Goal: Task Accomplishment & Management: Complete application form

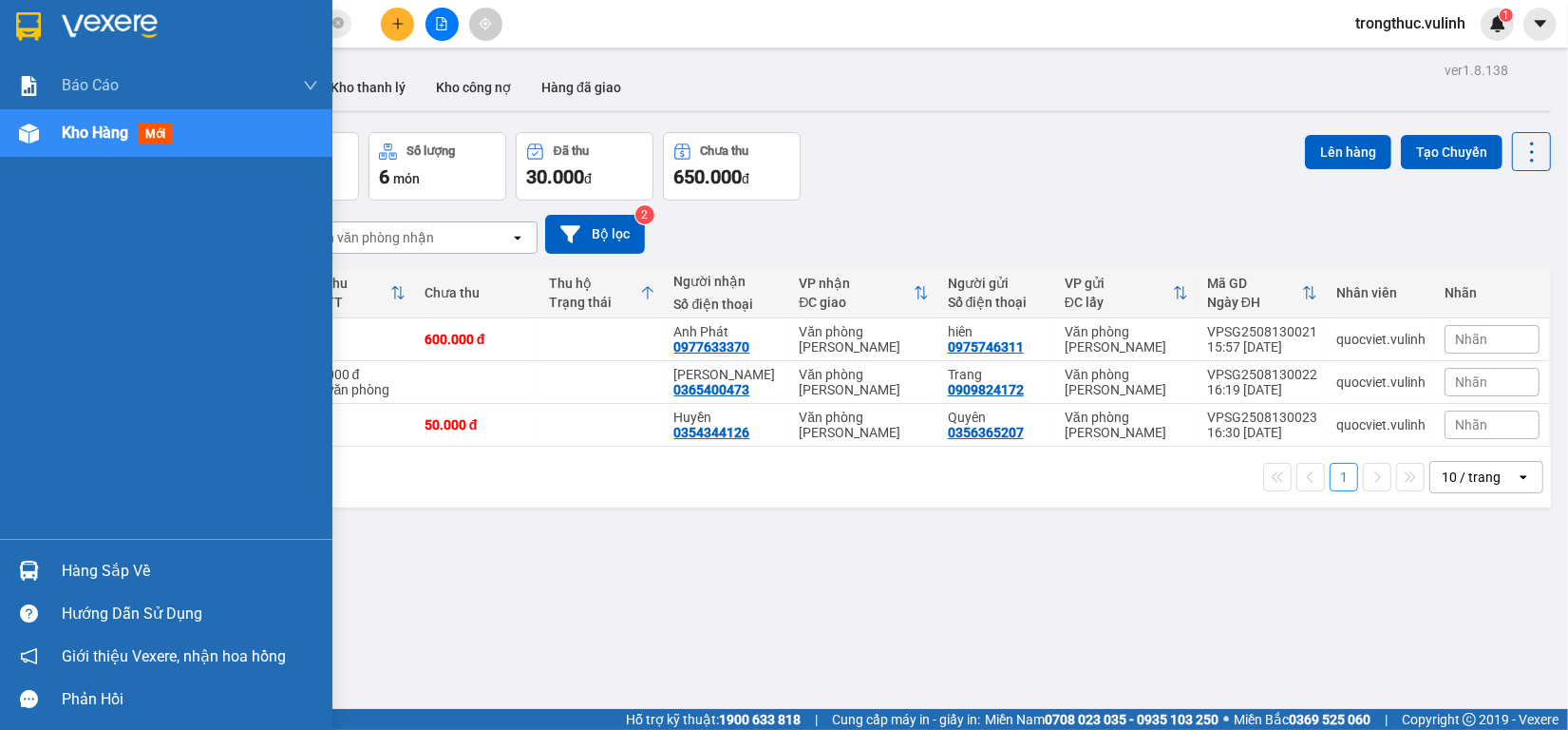
click at [87, 149] on div "Kho hàng mới" at bounding box center [190, 133] width 257 height 47
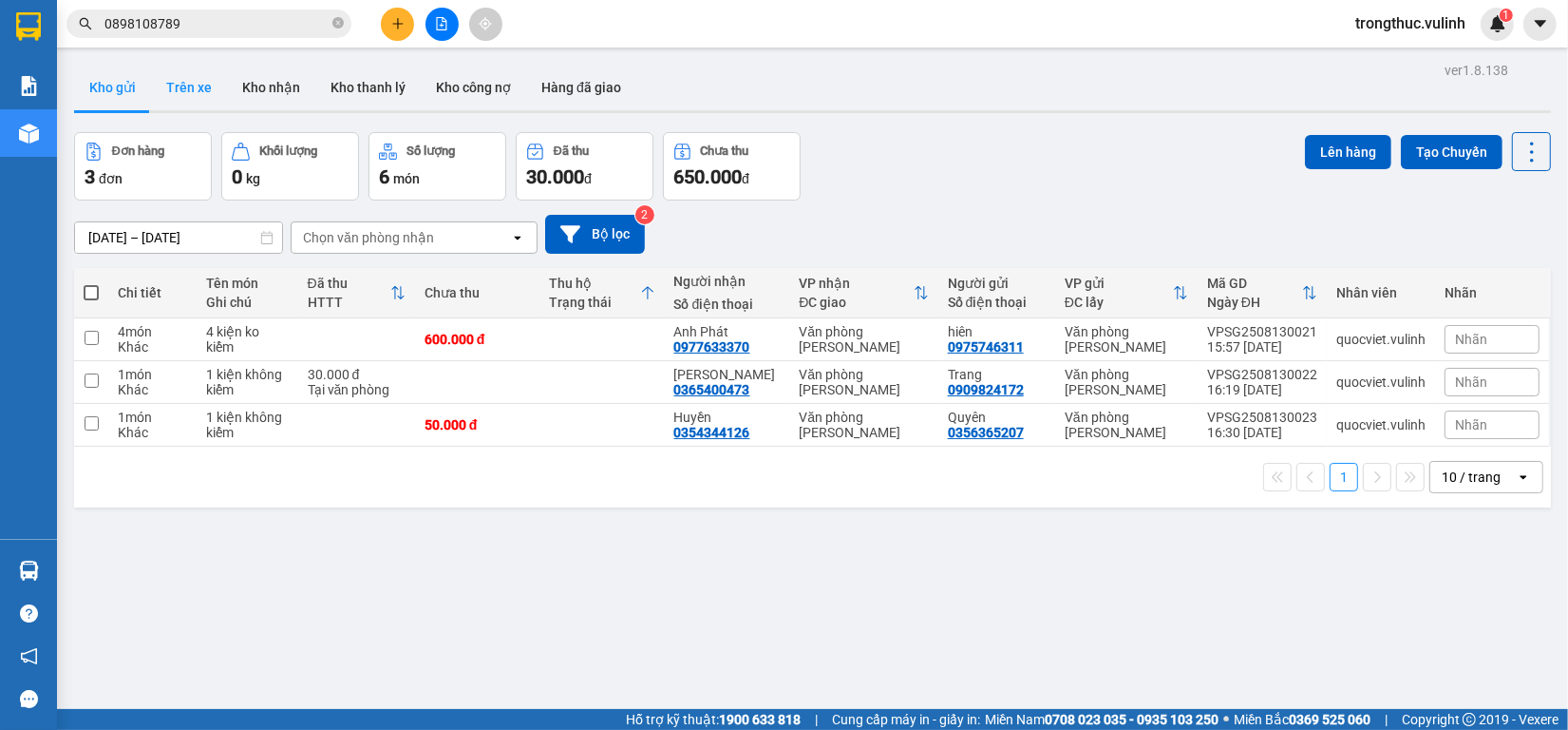
click at [180, 96] on button "Trên xe" at bounding box center [189, 88] width 76 height 45
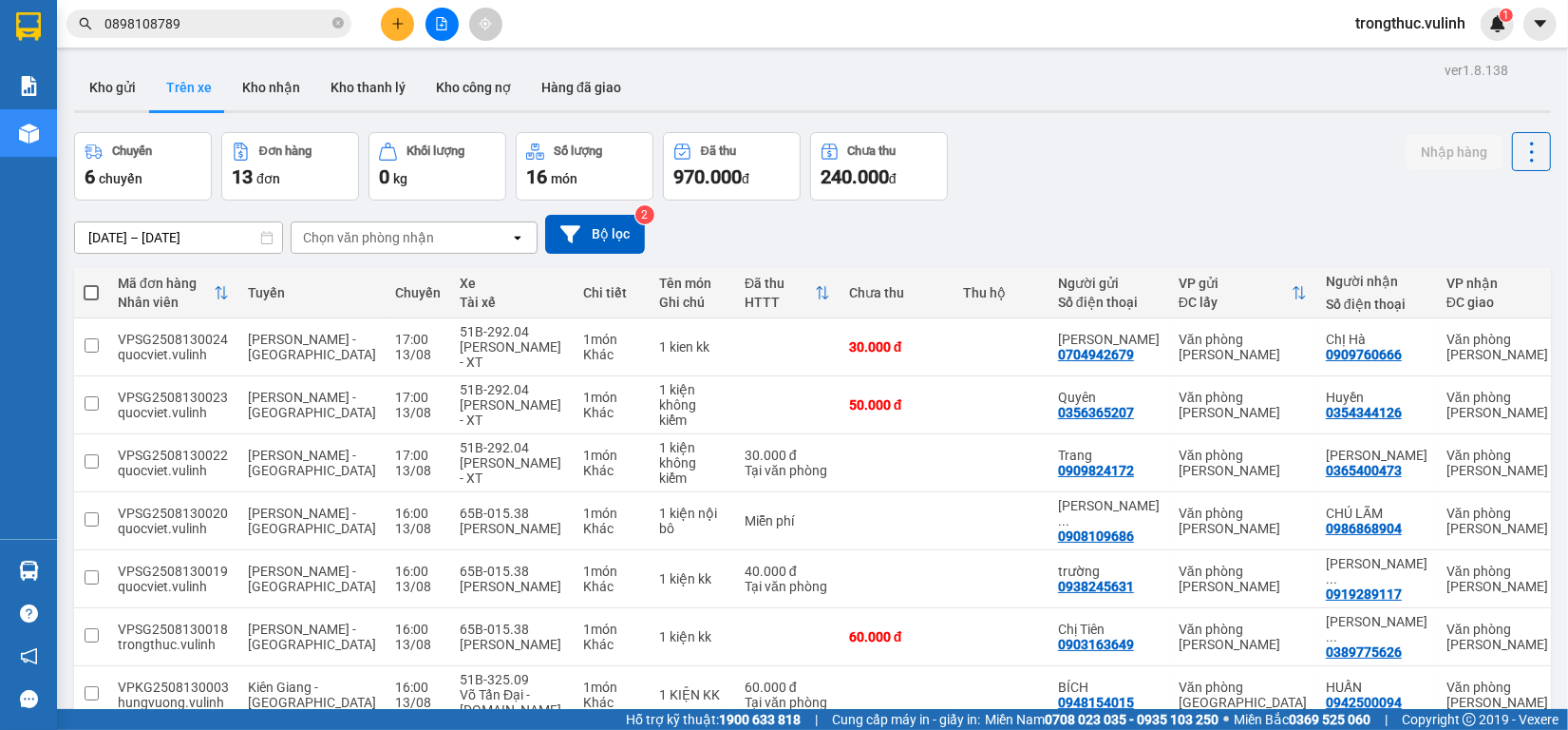
click at [245, 312] on th "Tuyến" at bounding box center [312, 292] width 148 height 50
click at [248, 315] on th "Tuyến" at bounding box center [312, 292] width 148 height 50
click at [112, 95] on button "Kho gửi" at bounding box center [112, 88] width 77 height 45
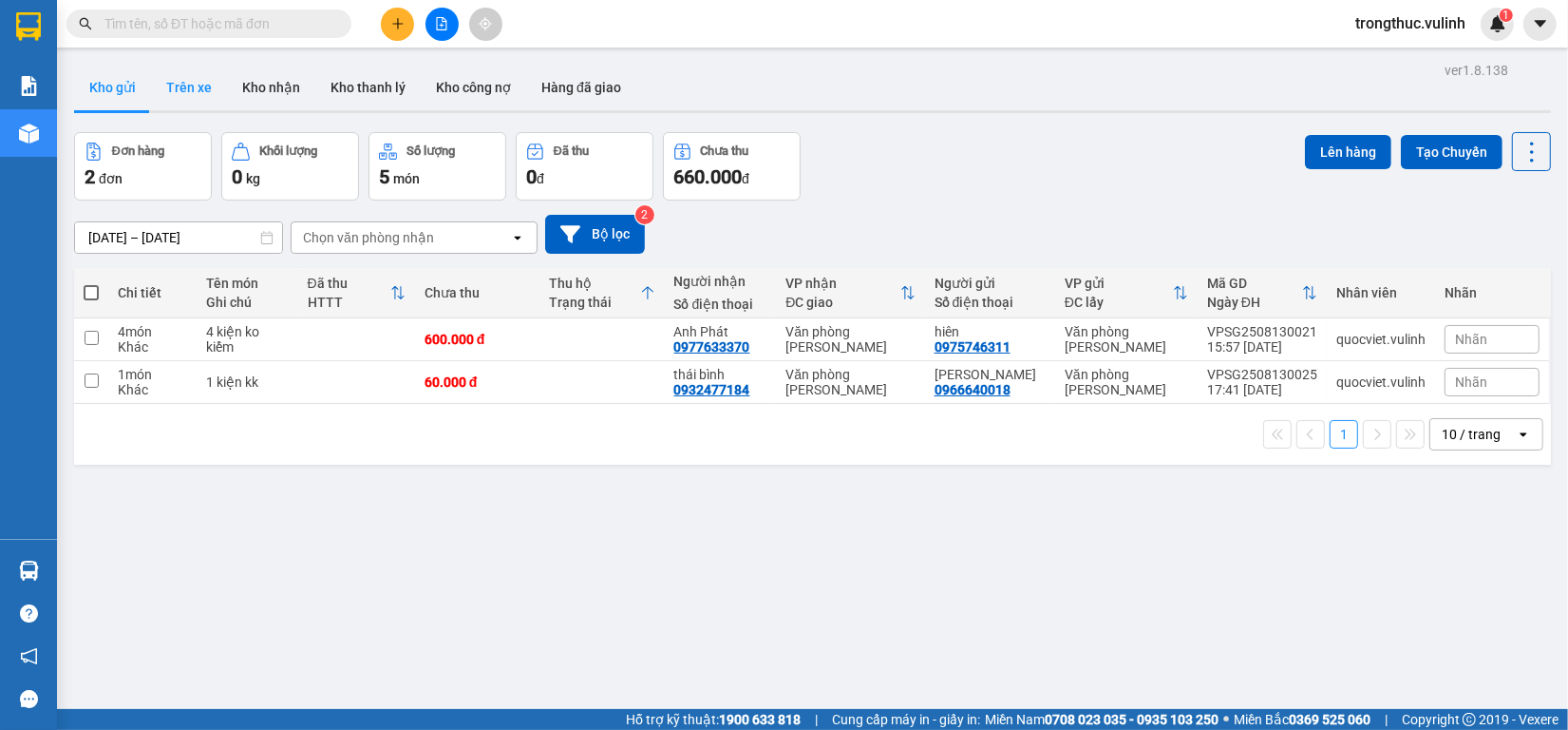
click at [211, 89] on button "Trên xe" at bounding box center [189, 88] width 76 height 45
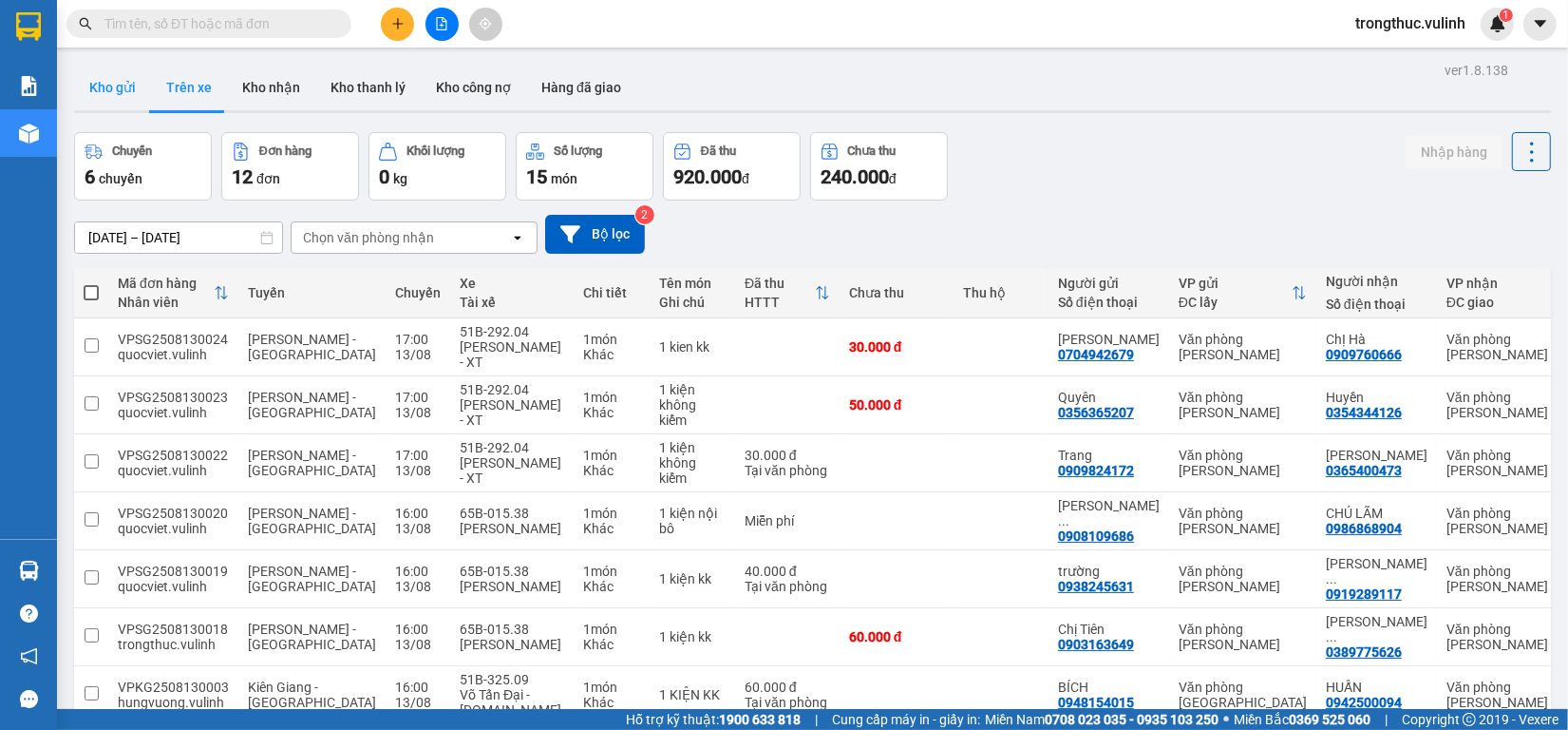
click at [116, 91] on button "Kho gửi" at bounding box center [112, 88] width 77 height 45
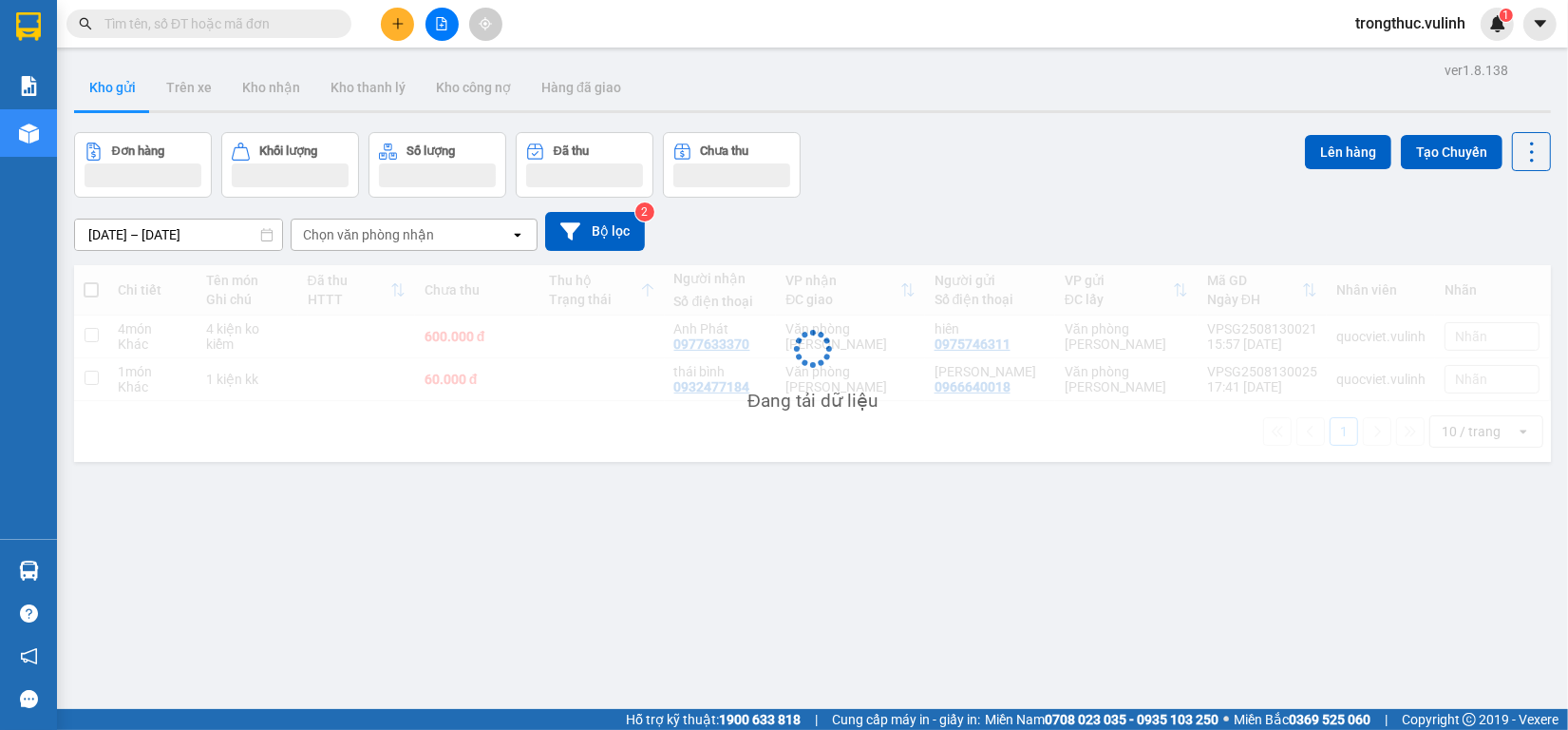
click at [116, 91] on button "Kho gửi" at bounding box center [112, 88] width 77 height 45
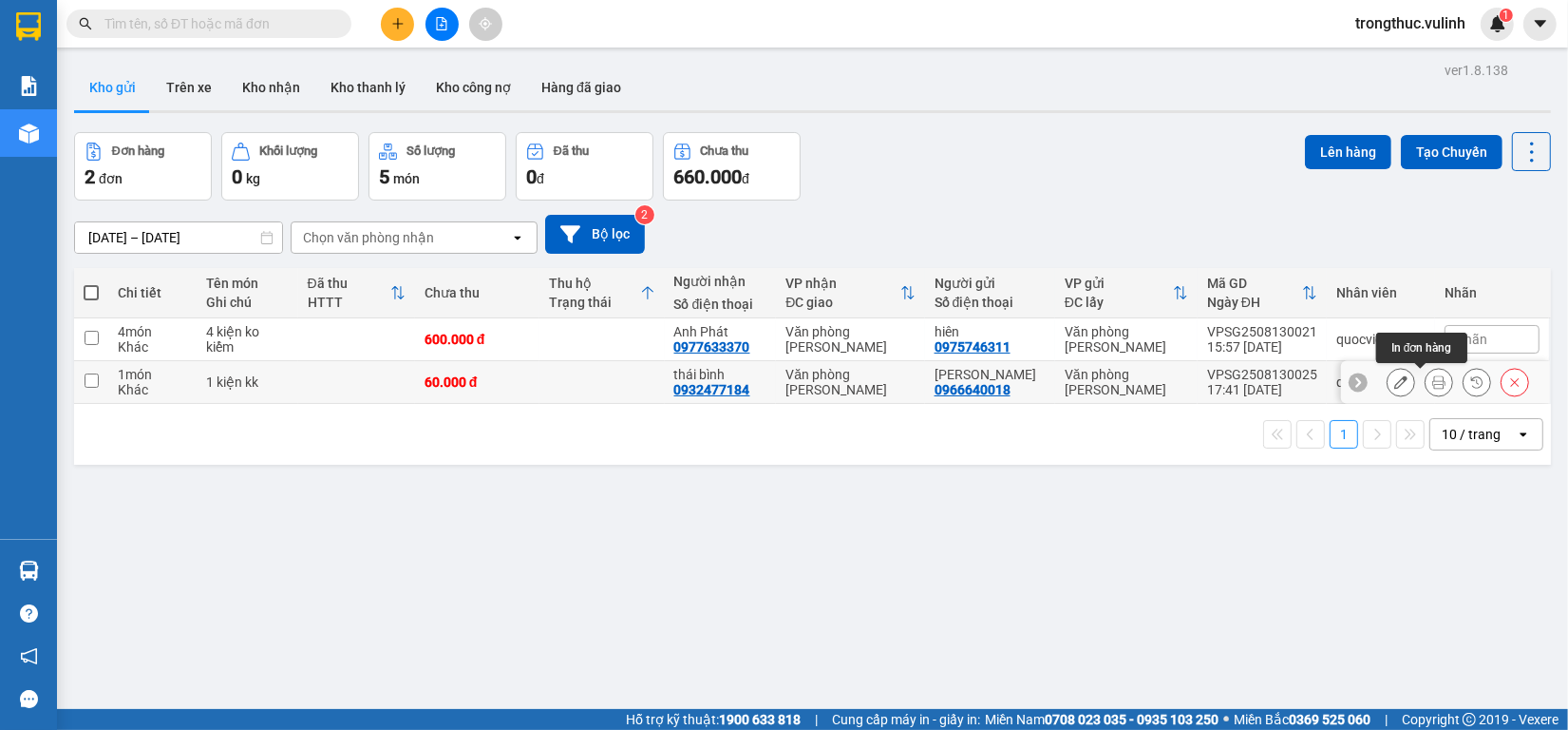
click at [1432, 382] on icon at bounding box center [1439, 382] width 14 height 14
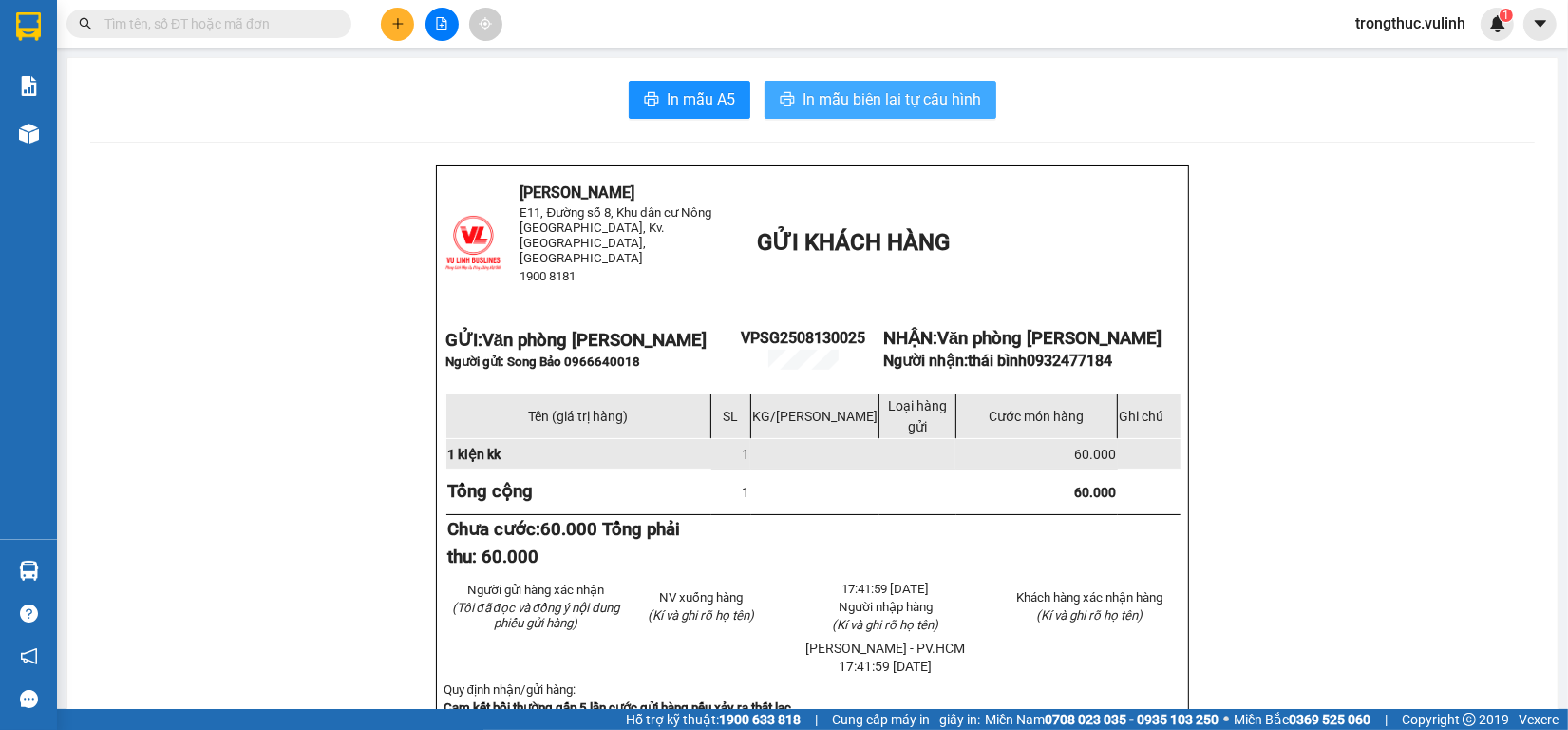
click at [808, 93] on span "In mẫu biên lai tự cấu hình" at bounding box center [892, 99] width 179 height 24
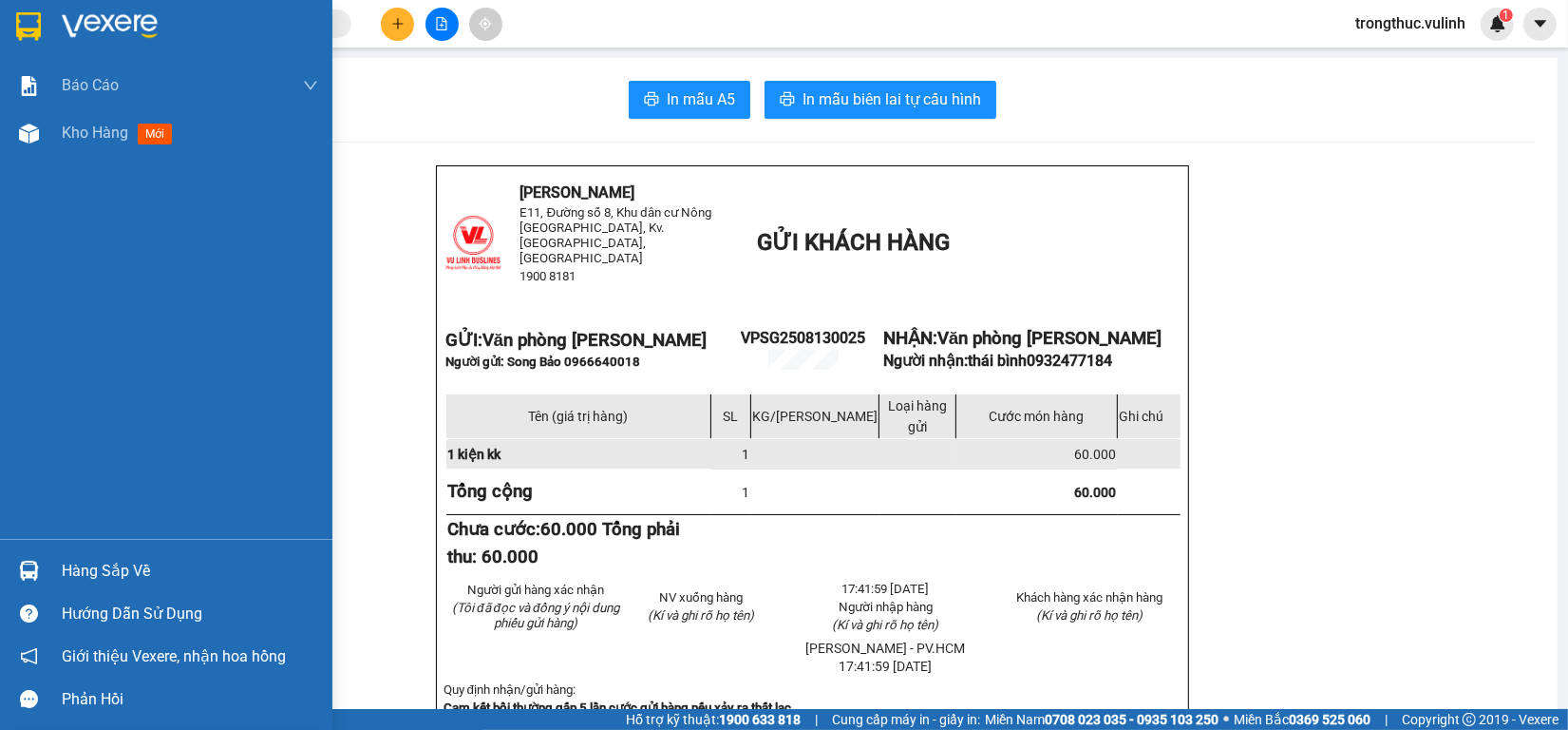
click at [109, 163] on div "Báo cáo BC hàng tồn (trạm) Báo cáo dòng tiền (nhân viên) Báo cáo dòng tiền (trạ…" at bounding box center [166, 300] width 332 height 477
click at [109, 159] on div "Báo cáo BC hàng tồn (trạm) Báo cáo dòng tiền (nhân viên) Báo cáo dòng tiền (trạ…" at bounding box center [166, 300] width 332 height 477
click at [116, 138] on span "Kho hàng" at bounding box center [95, 133] width 67 height 18
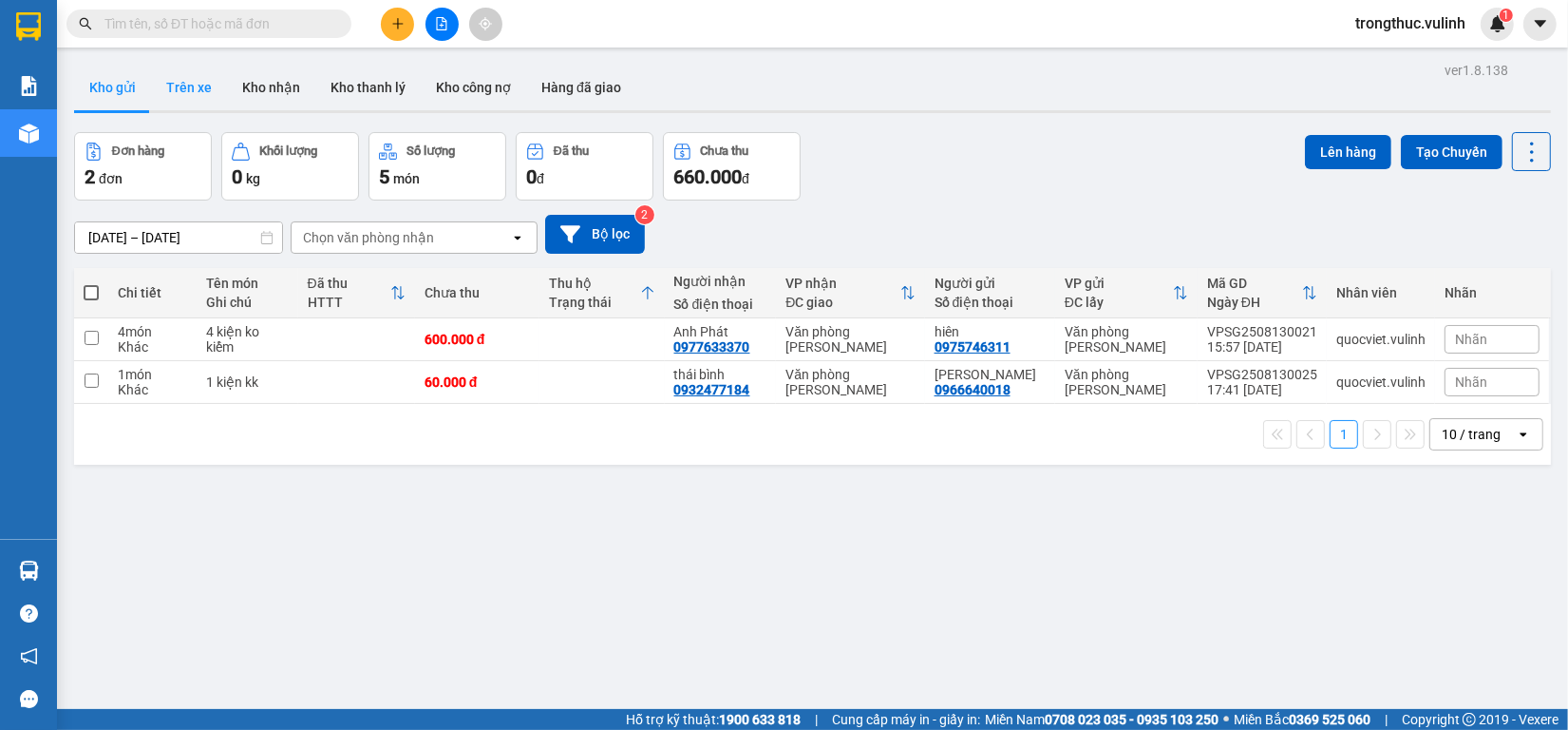
click at [193, 84] on button "Trên xe" at bounding box center [189, 88] width 76 height 45
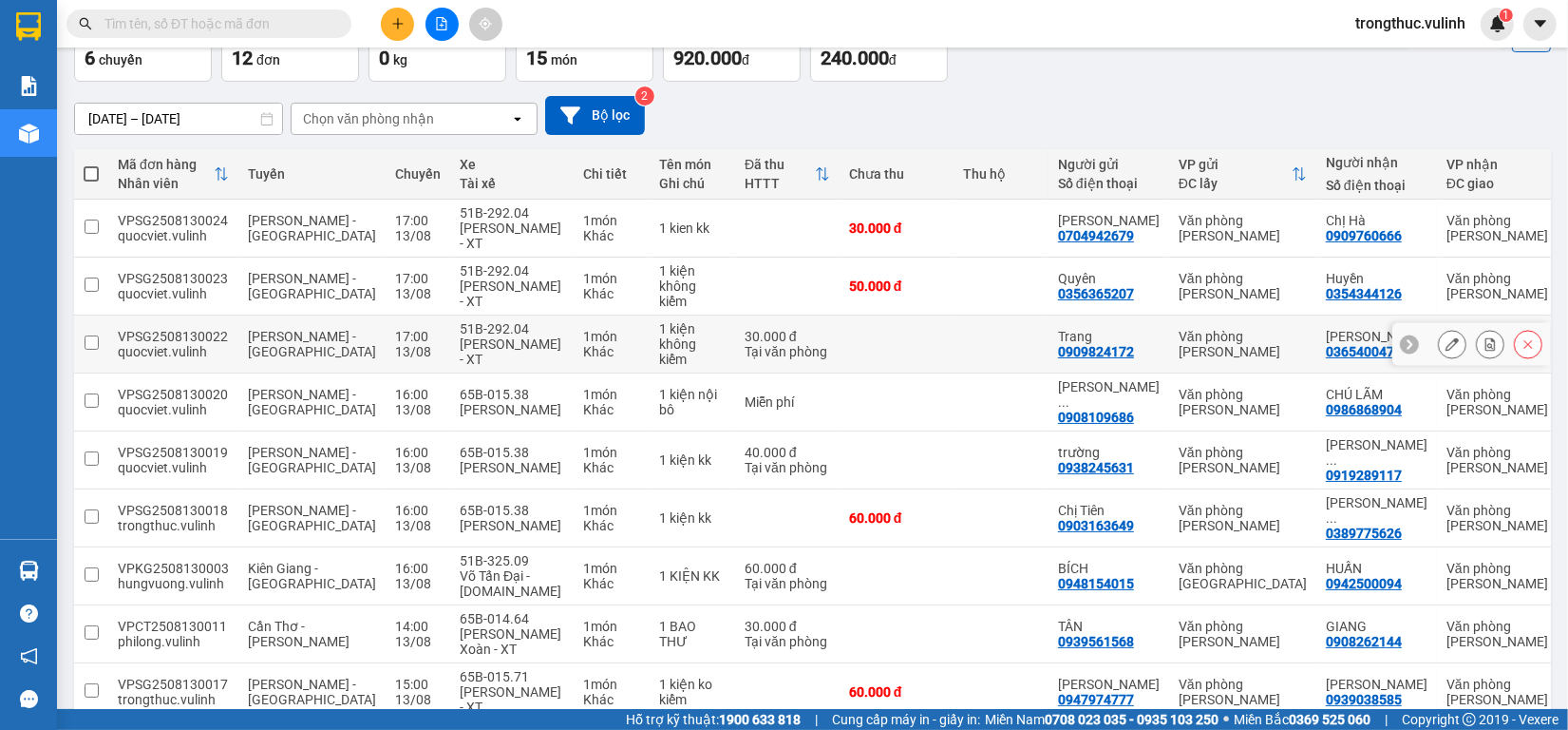
scroll to position [231, 0]
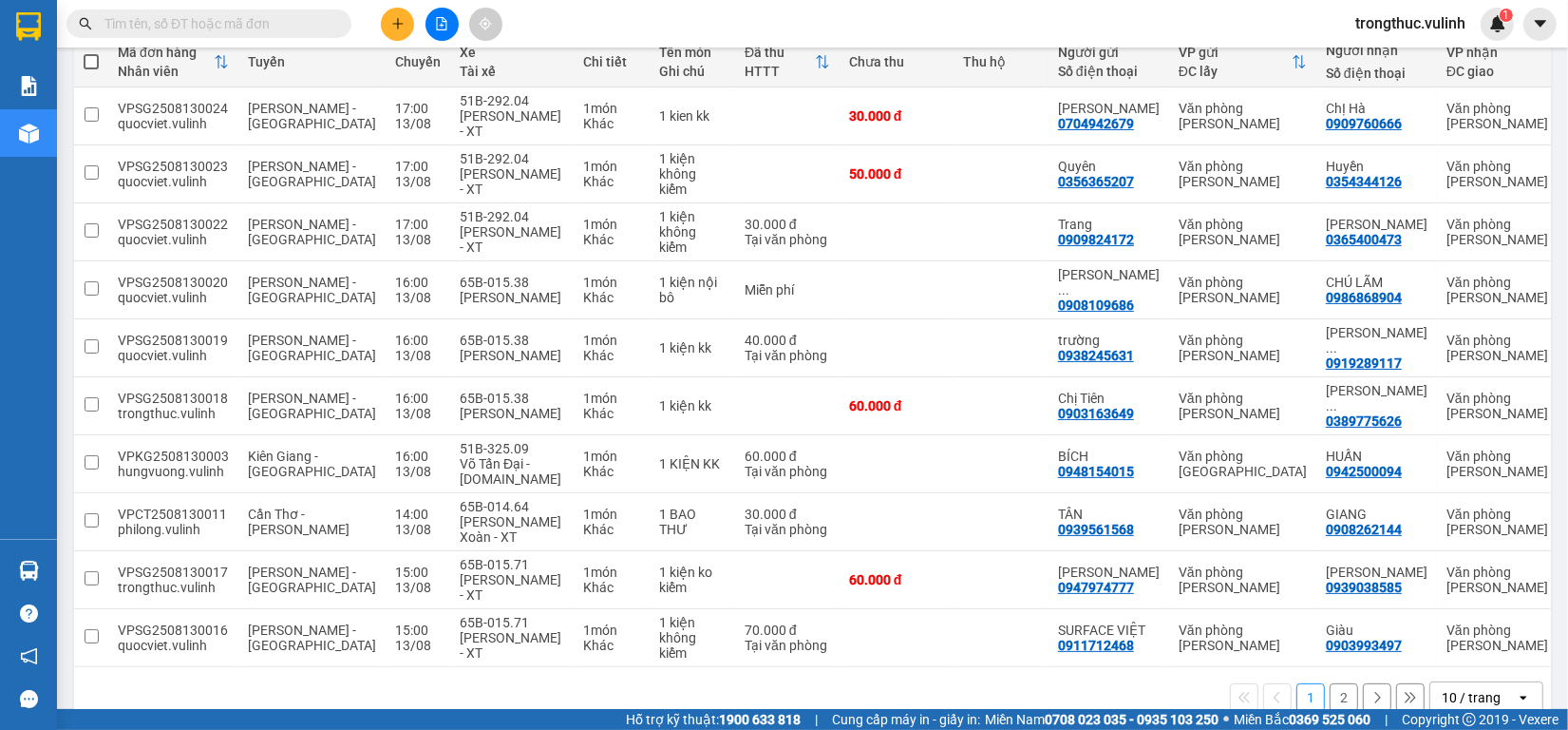
click at [1330, 683] on button "2" at bounding box center [1344, 697] width 29 height 29
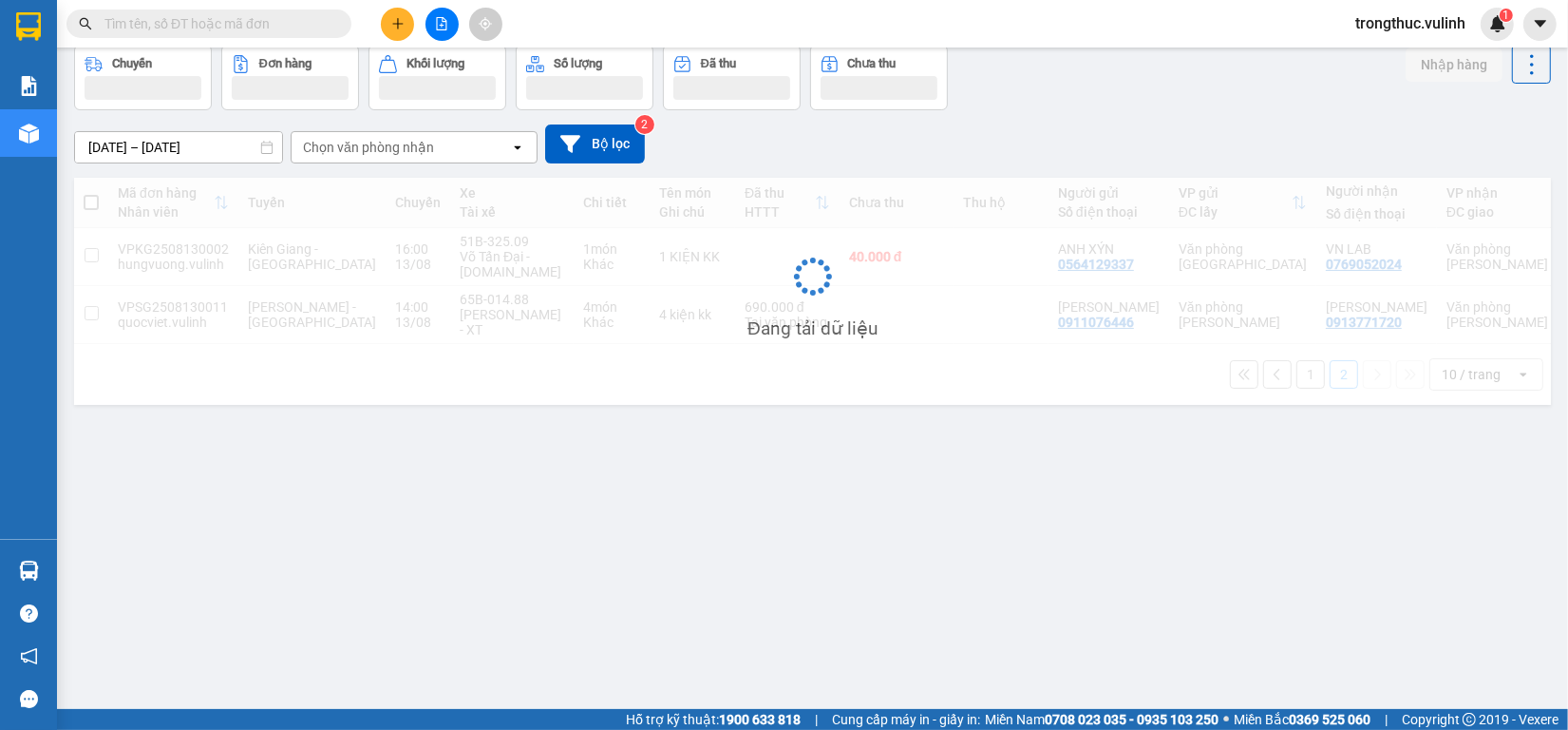
scroll to position [88, 0]
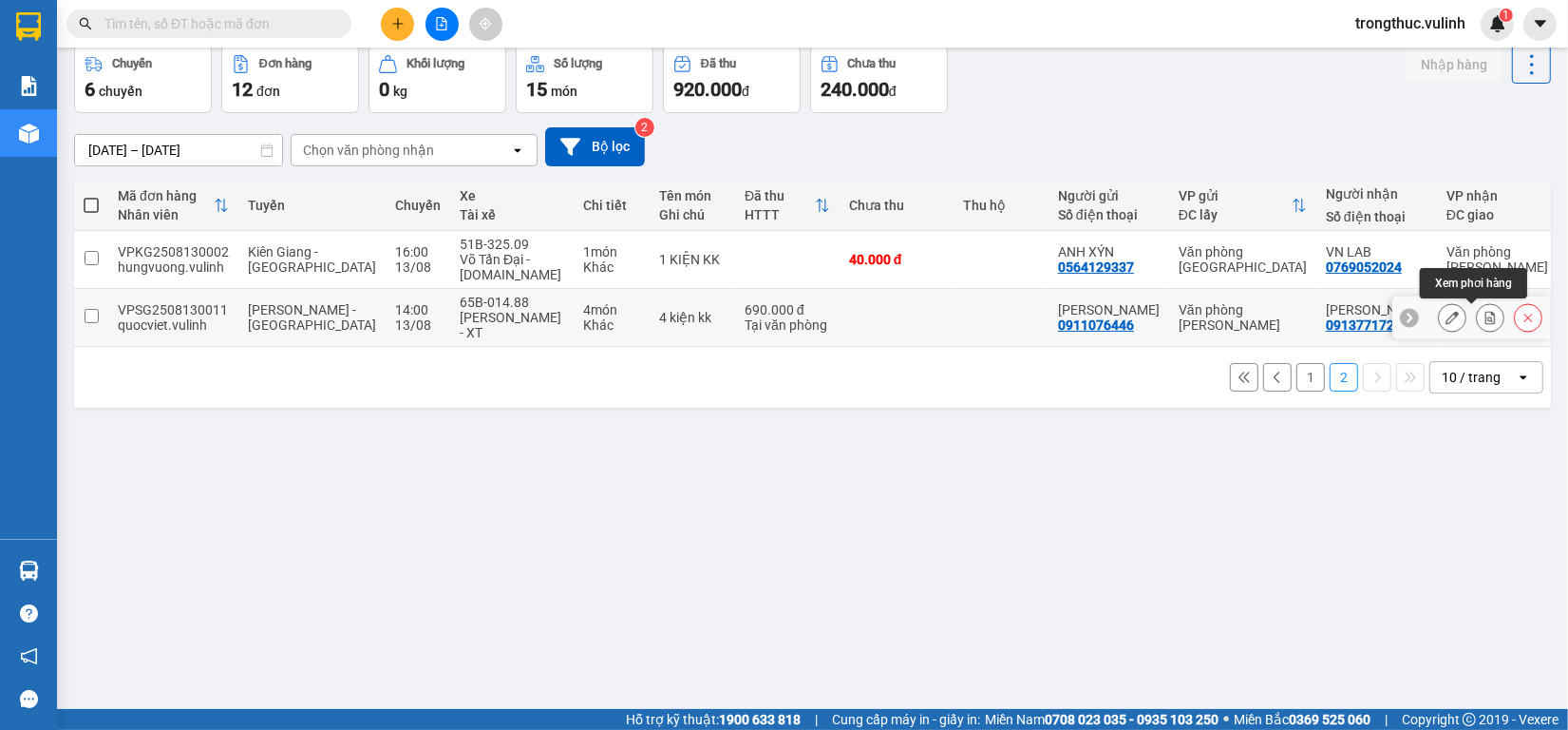
click at [1483, 314] on icon at bounding box center [1490, 318] width 14 height 14
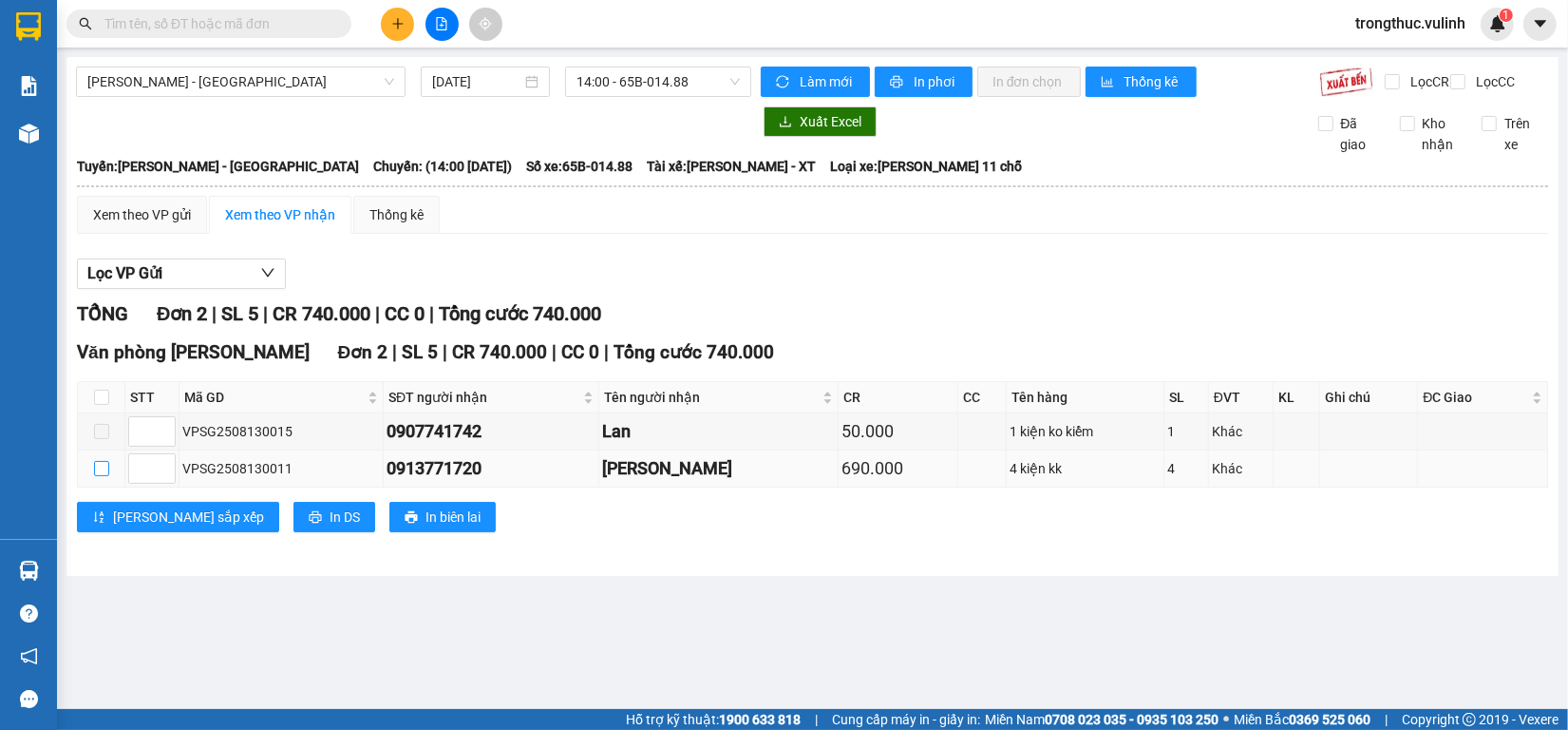
drag, startPoint x: 128, startPoint y: 480, endPoint x: 105, endPoint y: 485, distance: 23.5
click at [124, 481] on tr "VPSG2508130011 0913771720 Thanh 690.000 4 kiện kk 4 Khác" at bounding box center [813, 469] width 1471 height 37
click at [94, 476] on input "checkbox" at bounding box center [101, 467] width 15 height 15
checkbox input "true"
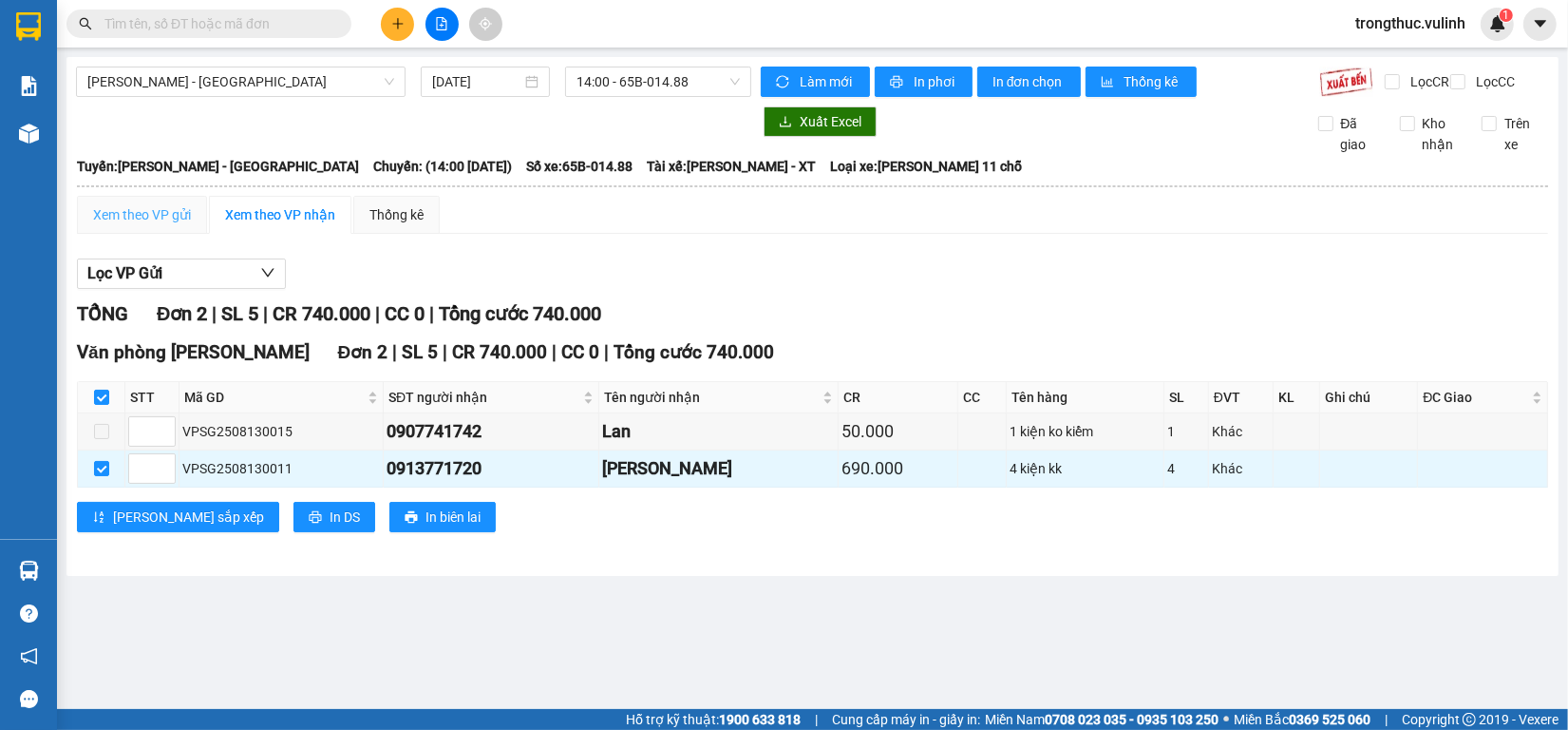
click at [159, 234] on div "Xem theo VP gửi" at bounding box center [142, 214] width 130 height 38
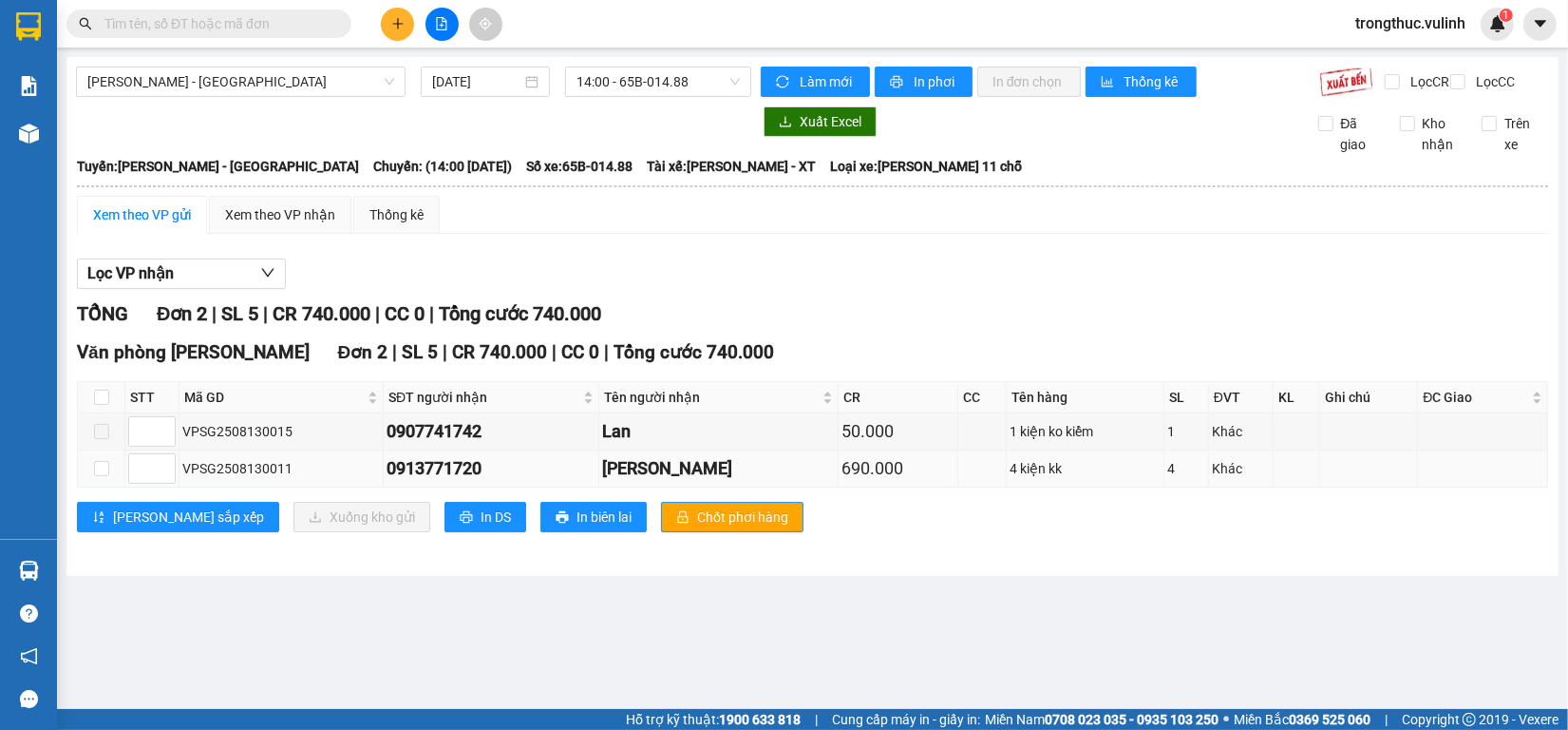
click at [91, 487] on td at bounding box center [101, 469] width 47 height 37
click at [99, 476] on input "checkbox" at bounding box center [101, 467] width 15 height 15
checkbox input "true"
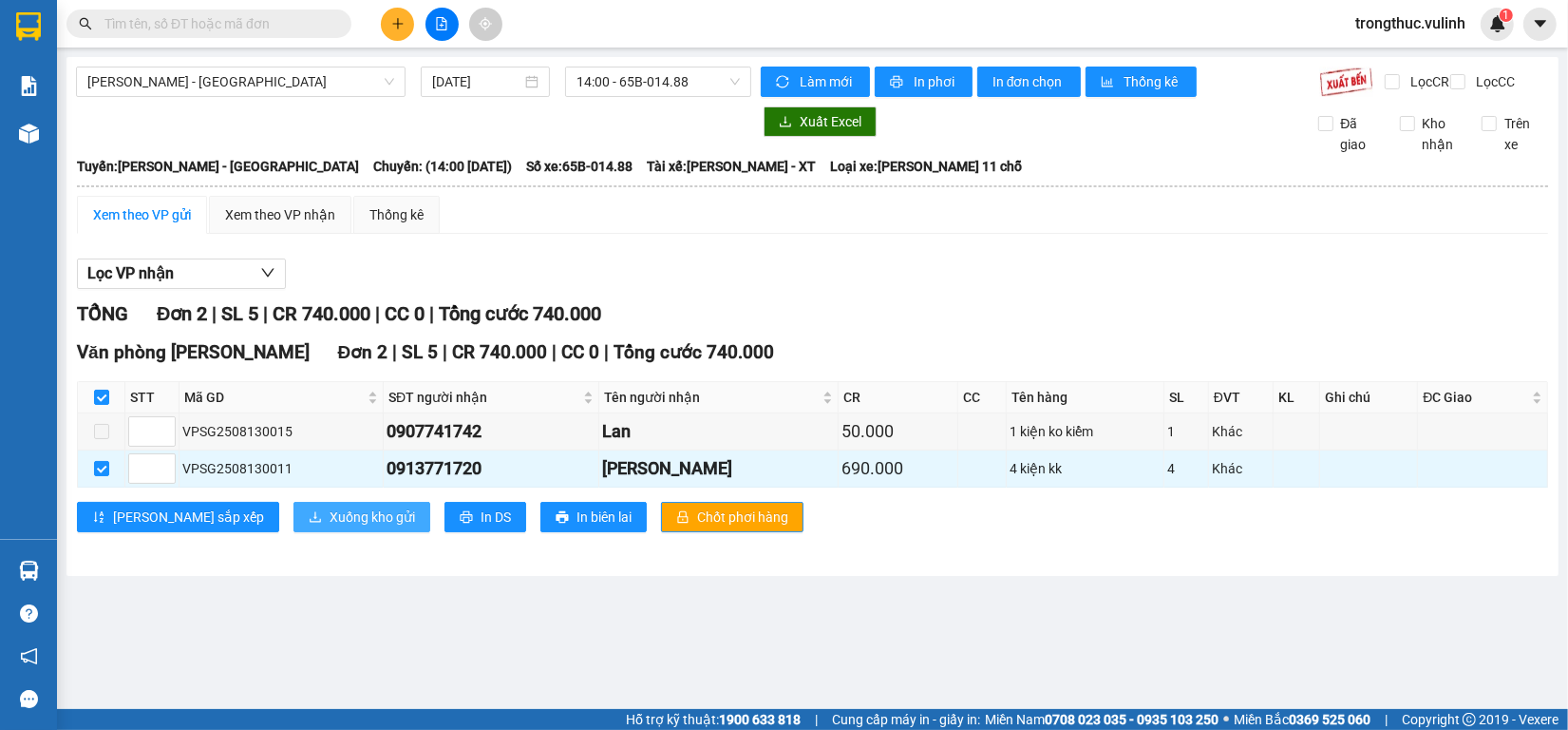
click at [330, 527] on span "Xuống kho gửi" at bounding box center [372, 517] width 86 height 21
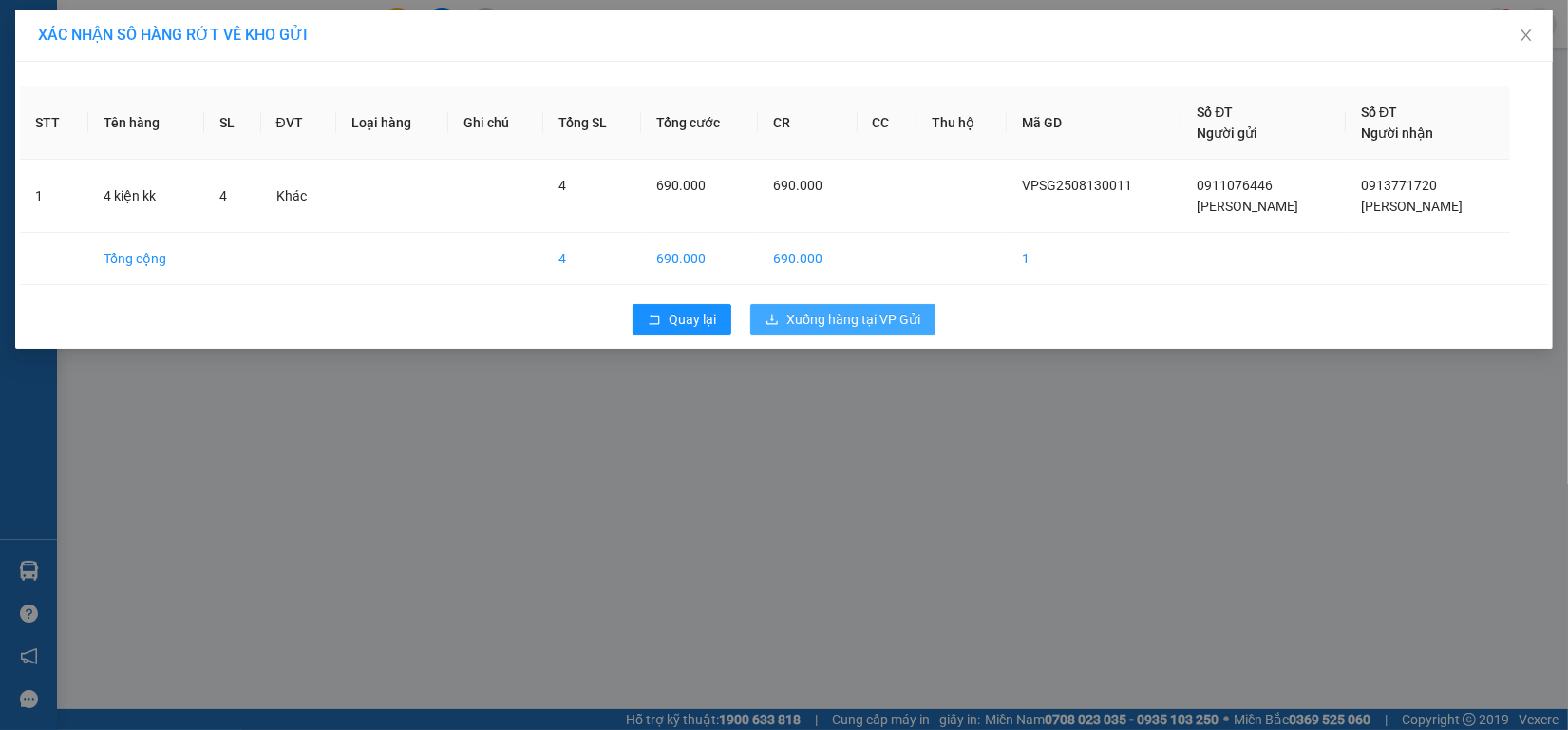
click at [841, 316] on span "Xuống hàng tại VP Gửi" at bounding box center [854, 319] width 134 height 21
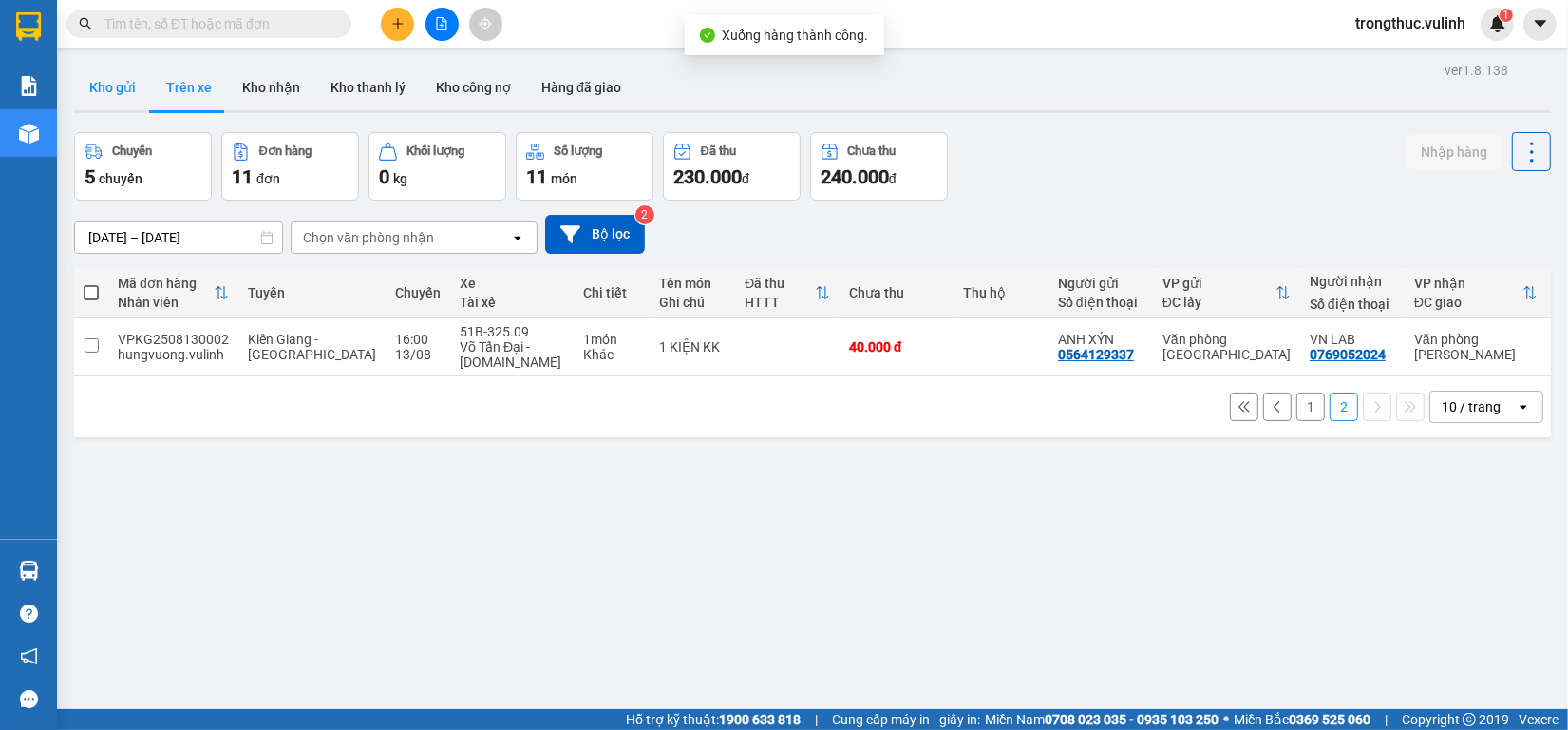
click at [97, 88] on button "Kho gửi" at bounding box center [112, 88] width 77 height 45
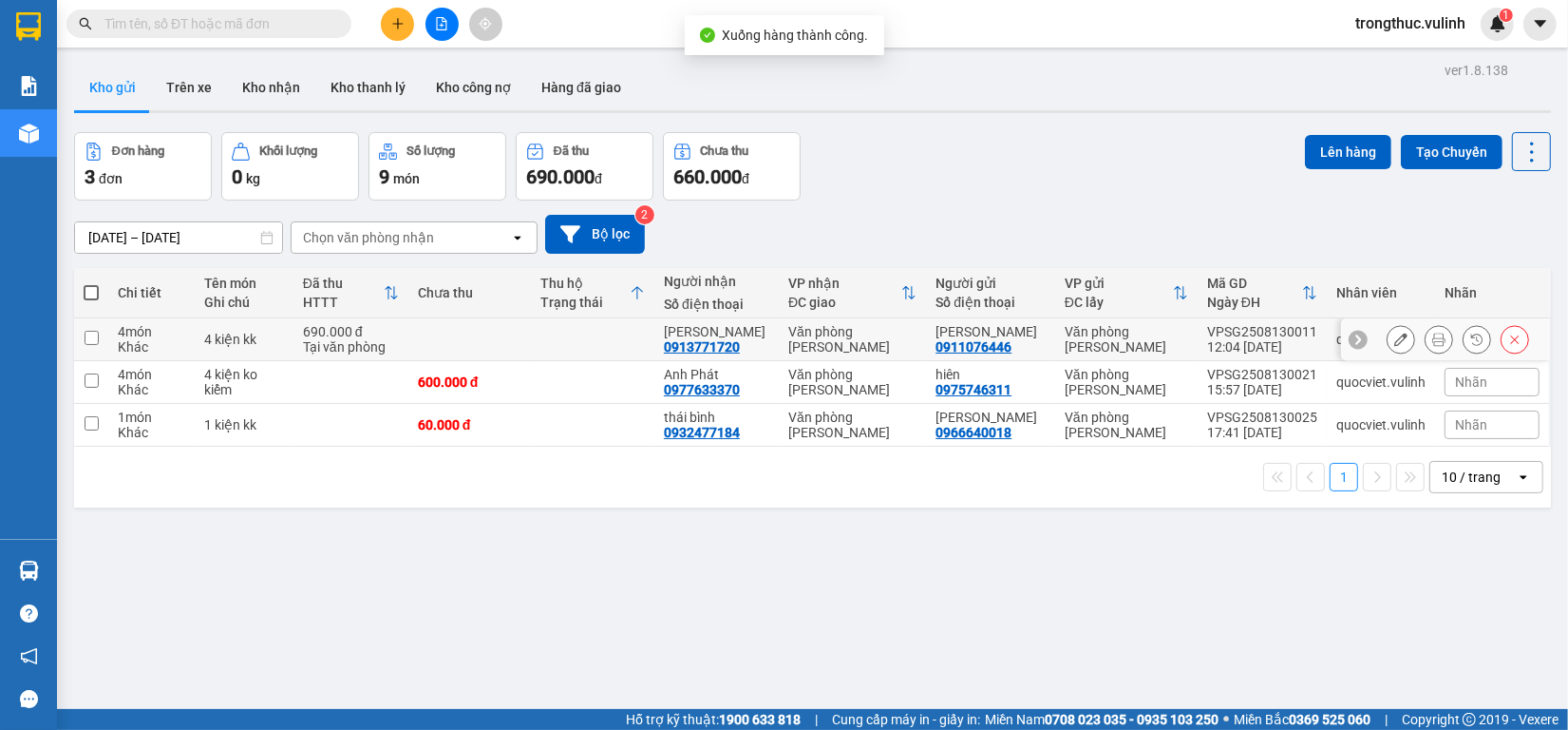
click at [392, 340] on div "Tại văn phòng" at bounding box center [351, 346] width 96 height 15
checkbox input "true"
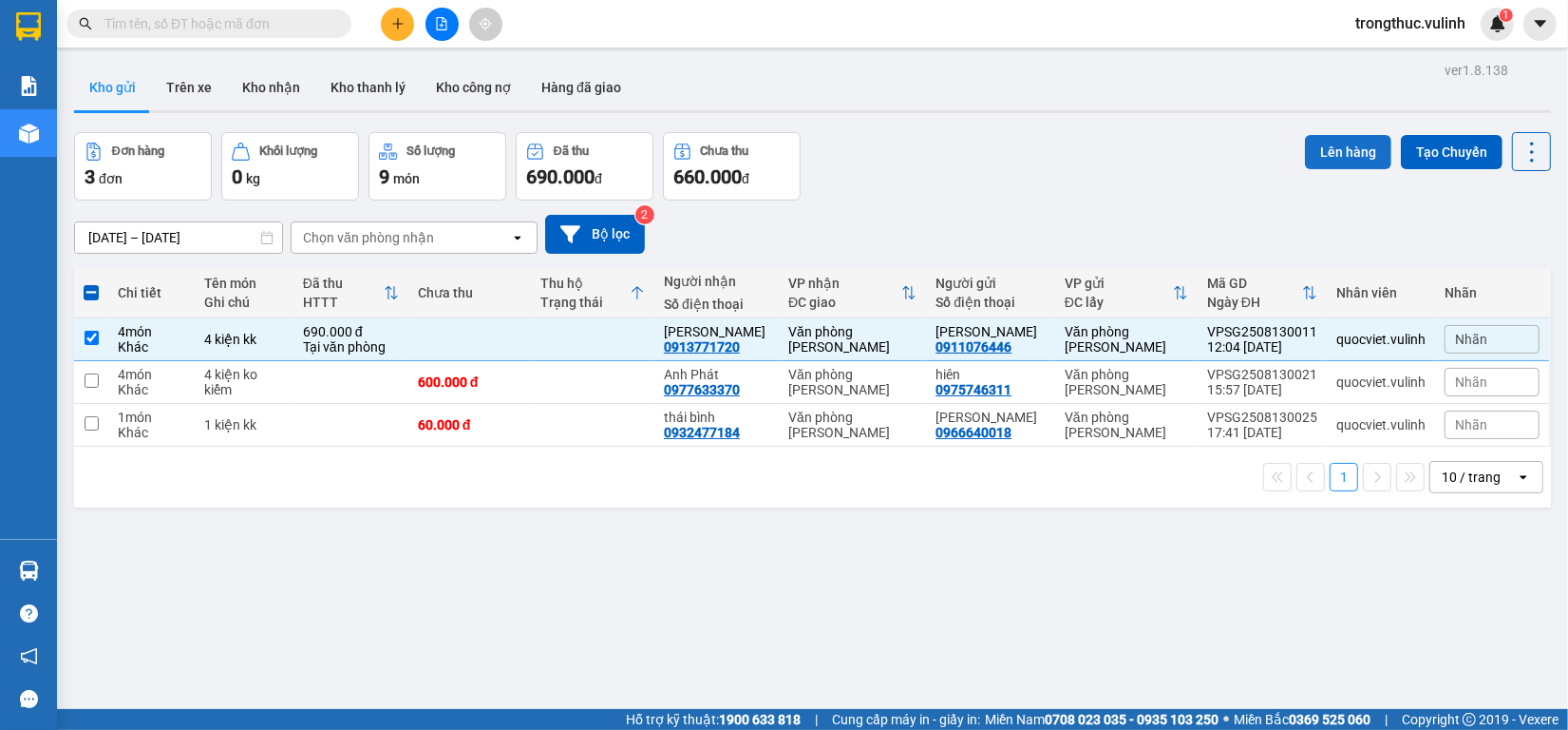
click at [1337, 150] on button "Lên hàng" at bounding box center [1349, 152] width 87 height 34
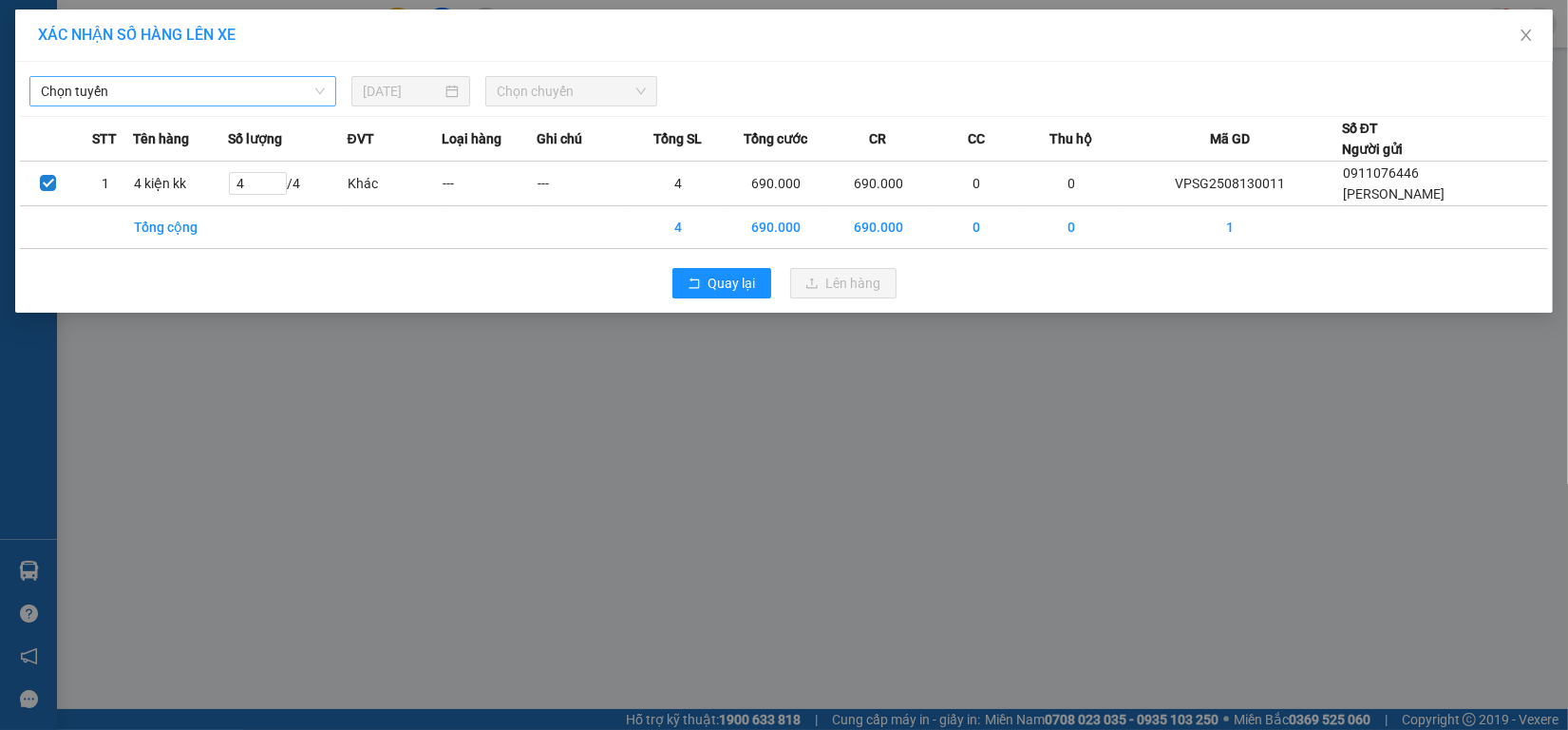
click at [102, 88] on span "Chọn tuyến" at bounding box center [183, 91] width 284 height 29
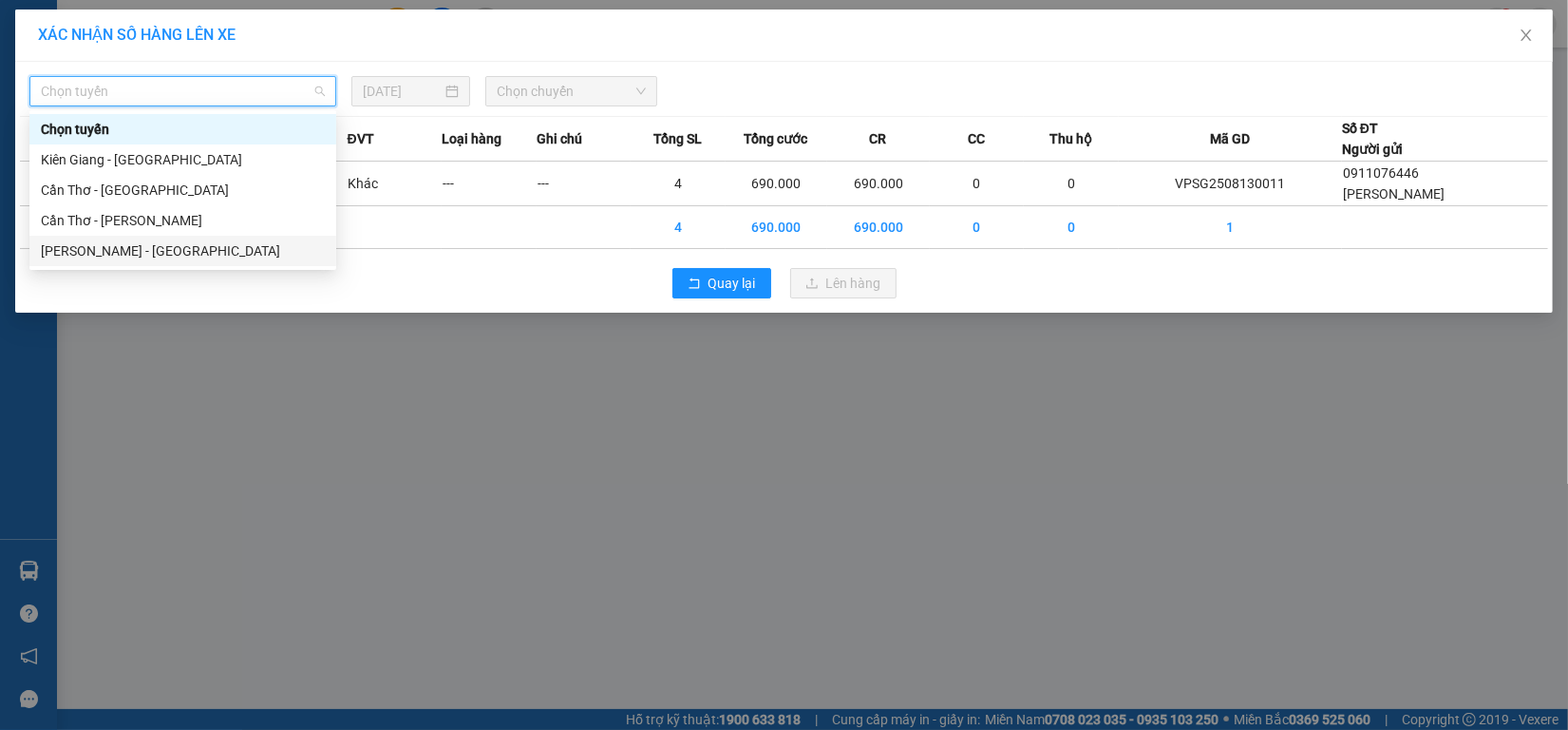
click at [93, 250] on div "[PERSON_NAME] - [GEOGRAPHIC_DATA]" at bounding box center [183, 250] width 284 height 21
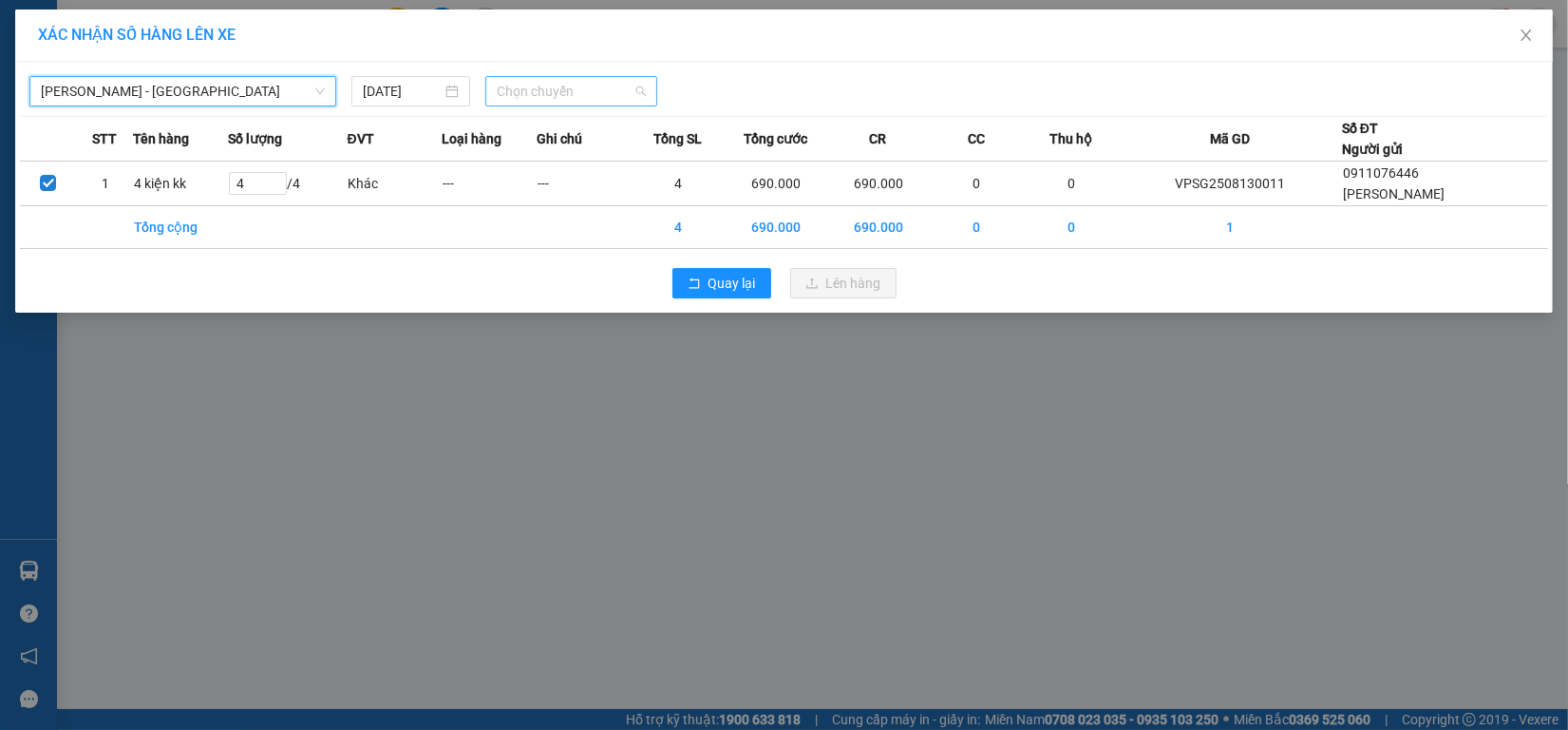
click at [618, 83] on span "Chọn chuyến" at bounding box center [572, 91] width 151 height 29
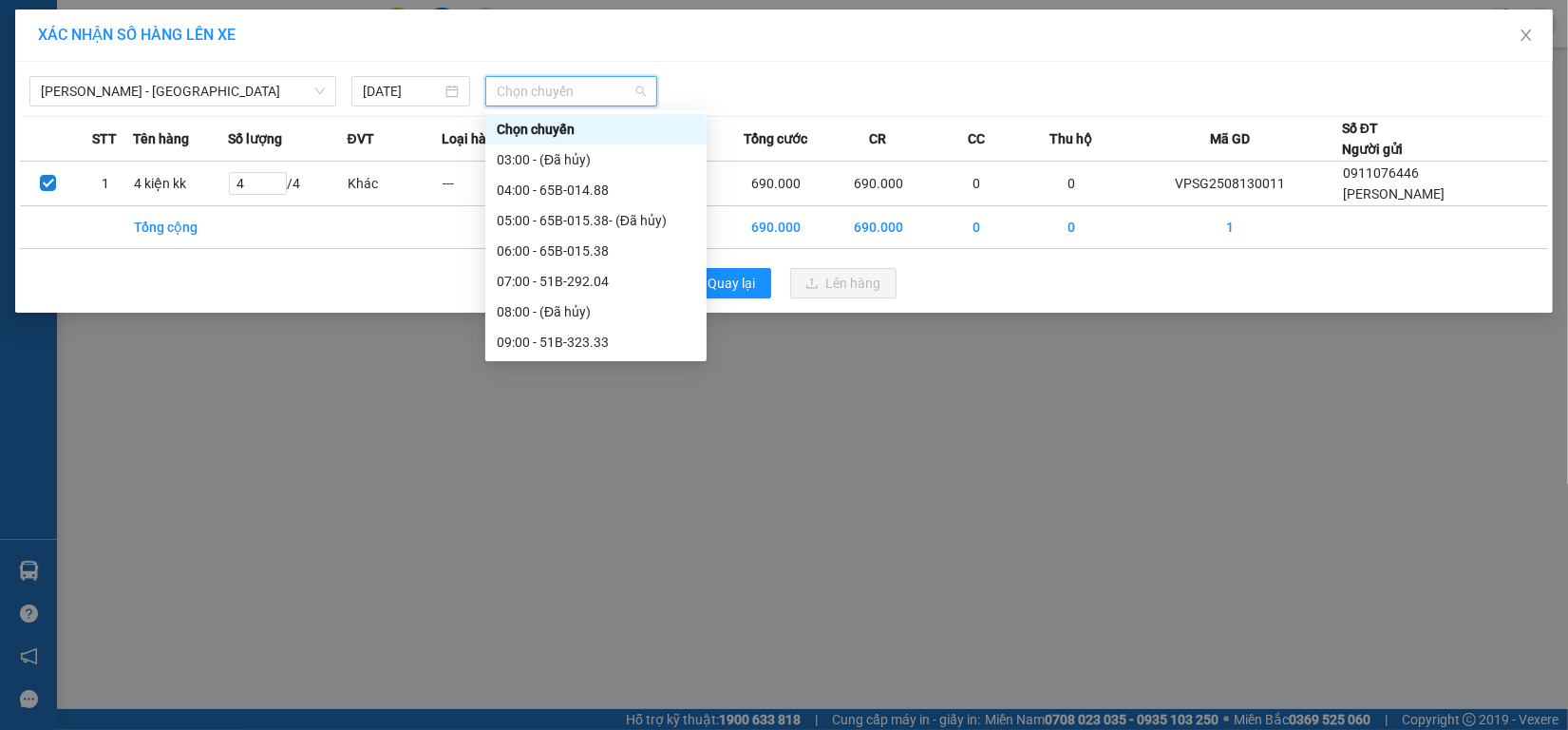
scroll to position [364, 0]
click at [517, 158] on div "14:00 - 65B-014.88" at bounding box center [596, 160] width 199 height 21
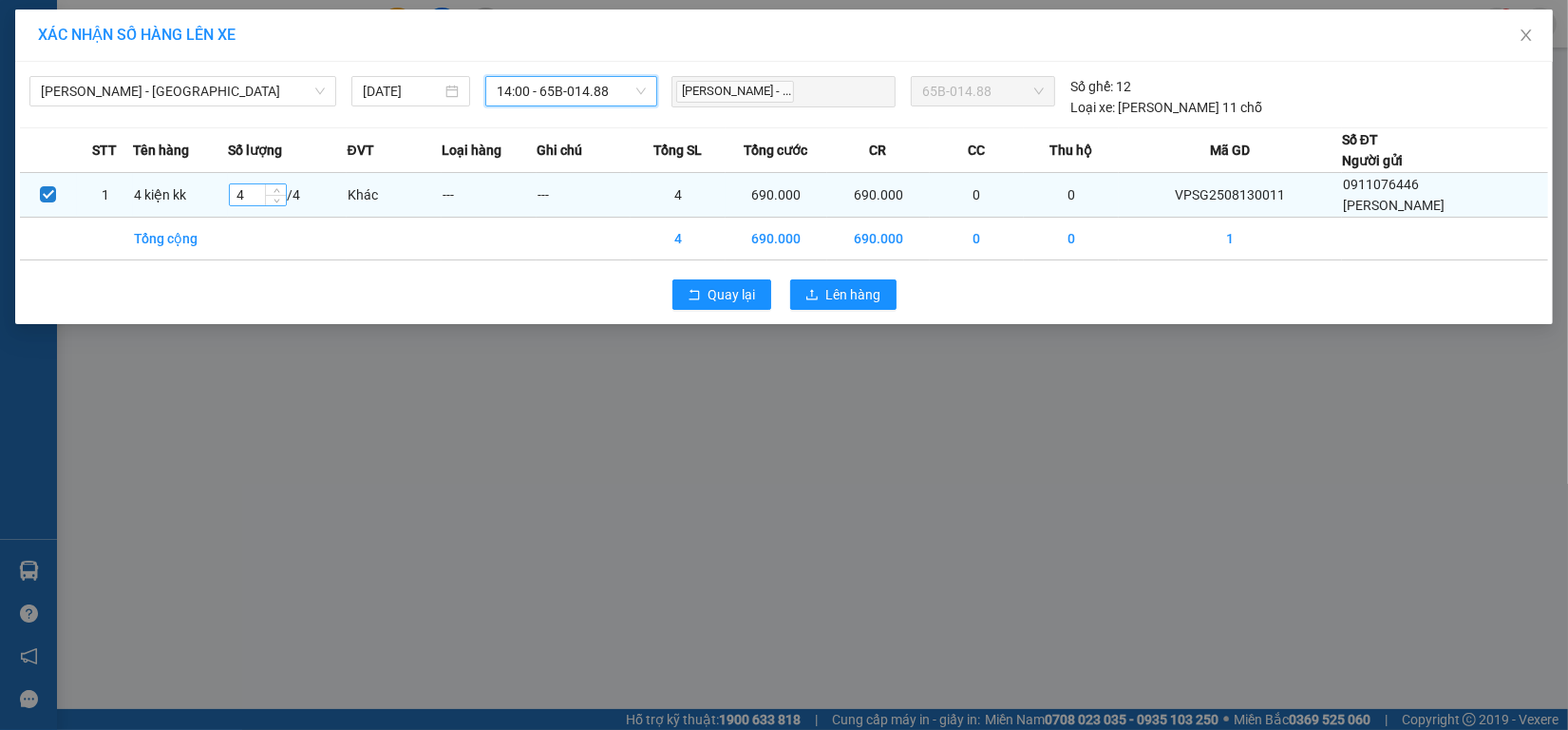
click at [254, 198] on input "4" at bounding box center [258, 194] width 56 height 21
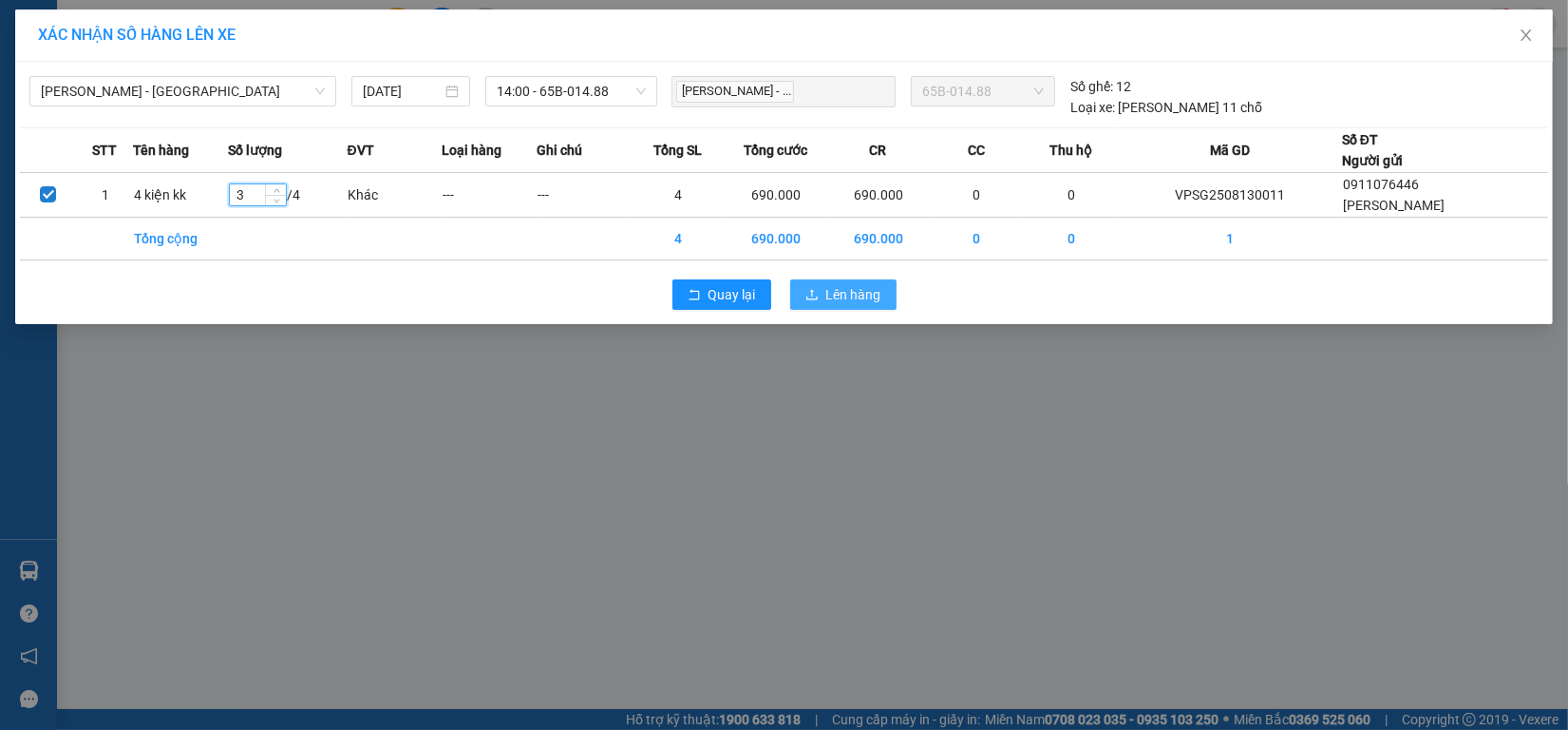
type input "3"
click at [827, 290] on span "Lên hàng" at bounding box center [854, 294] width 55 height 21
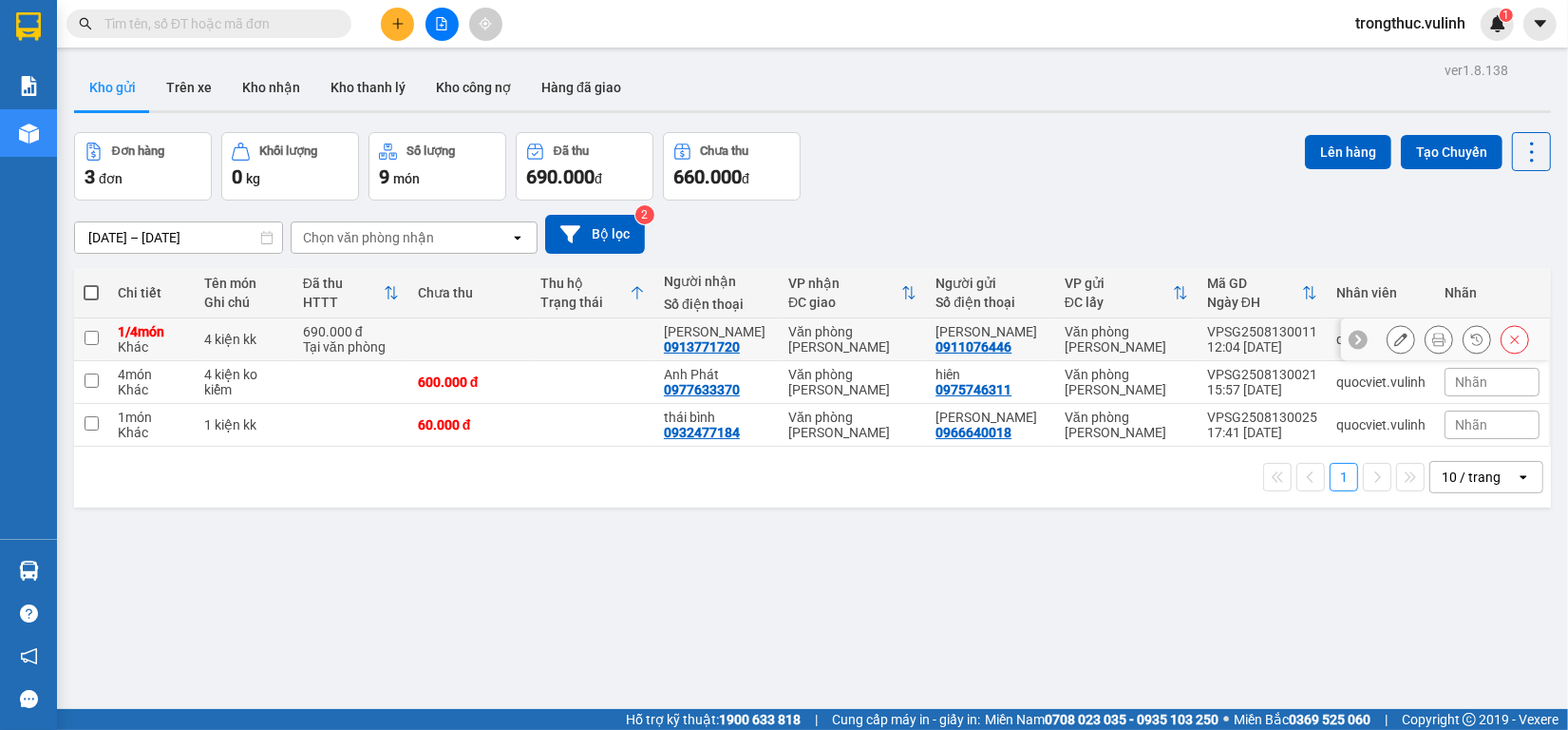
click at [458, 319] on td at bounding box center [470, 338] width 124 height 42
checkbox input "true"
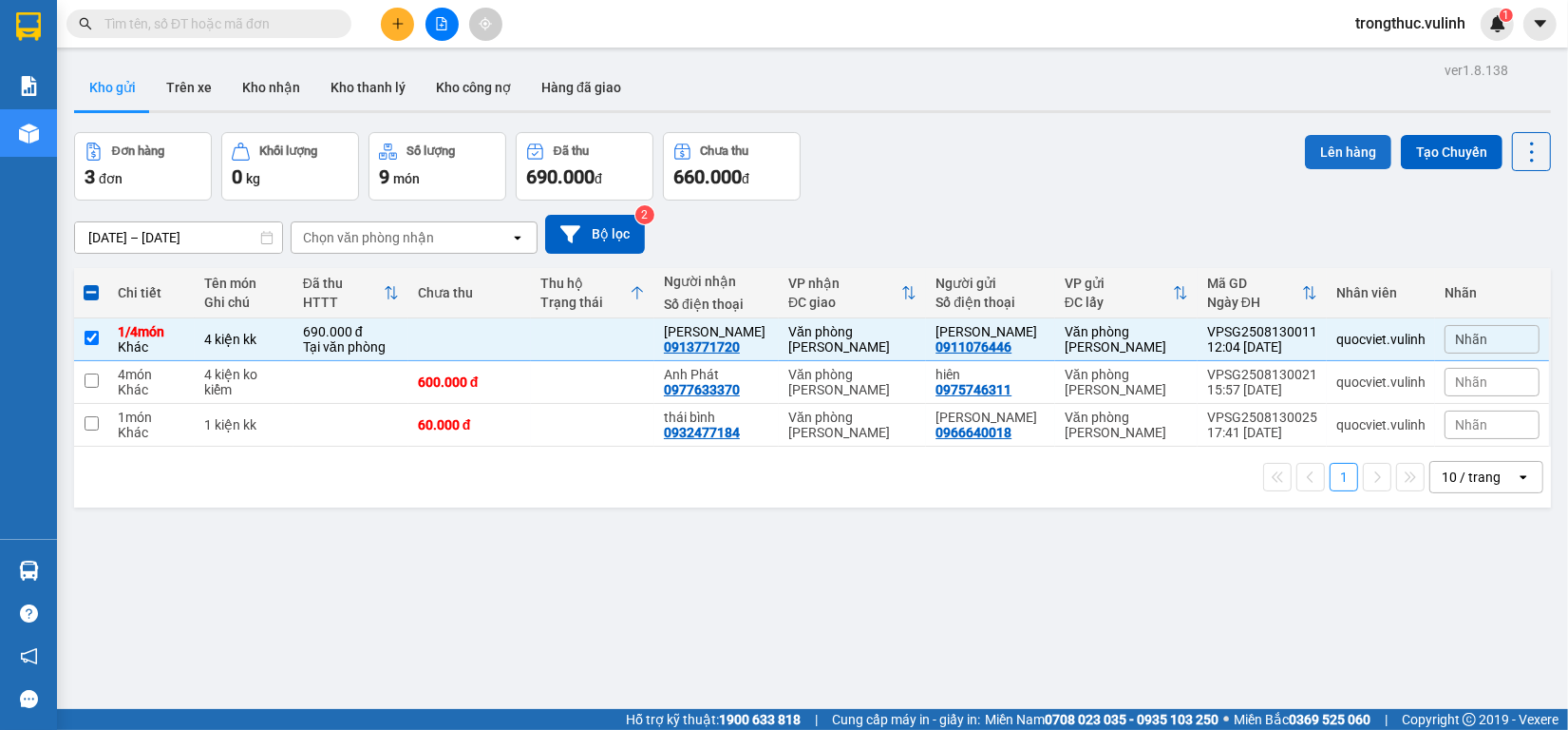
click at [1332, 152] on button "Lên hàng" at bounding box center [1349, 152] width 87 height 34
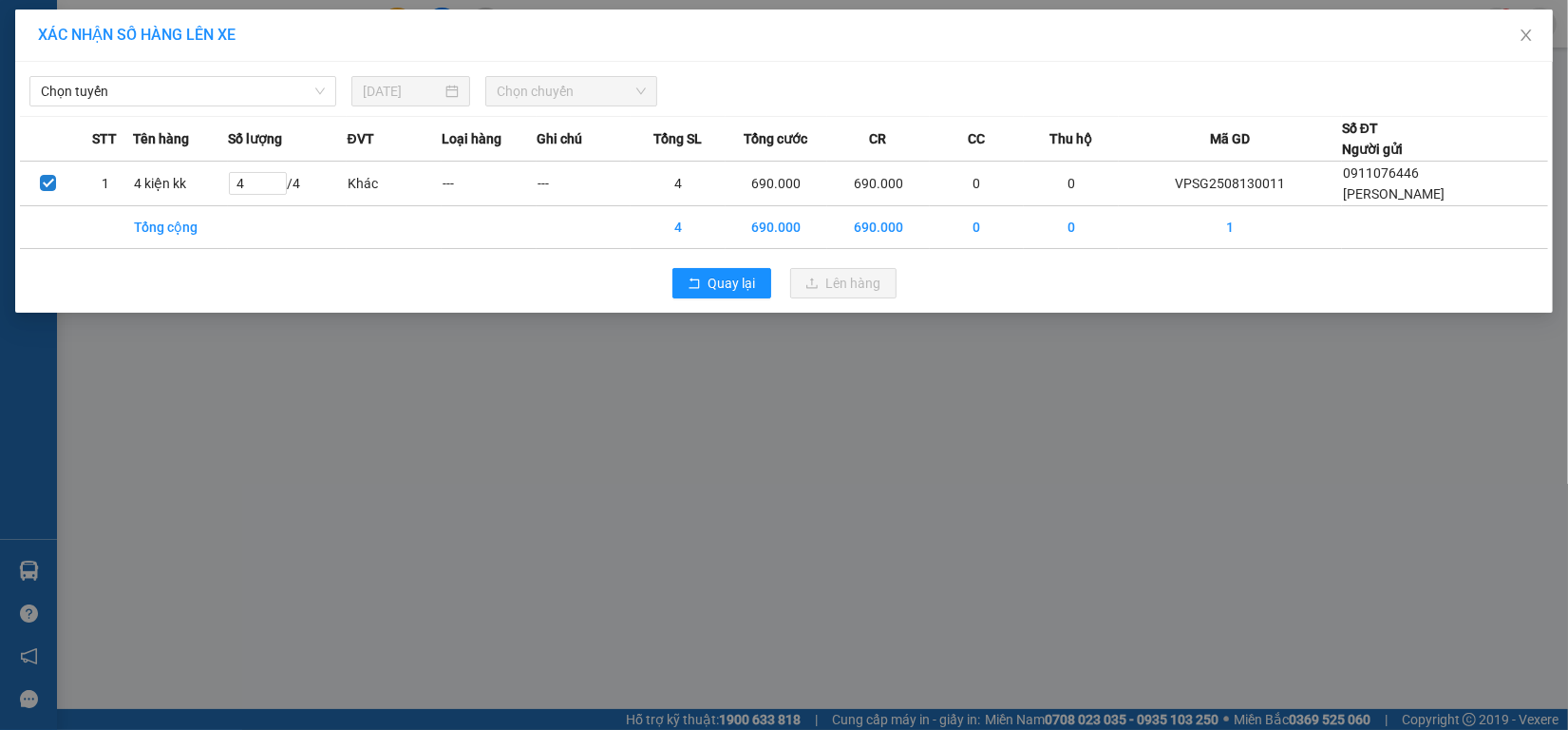
type input "1"
click at [281, 87] on span "Chọn tuyến" at bounding box center [183, 91] width 284 height 29
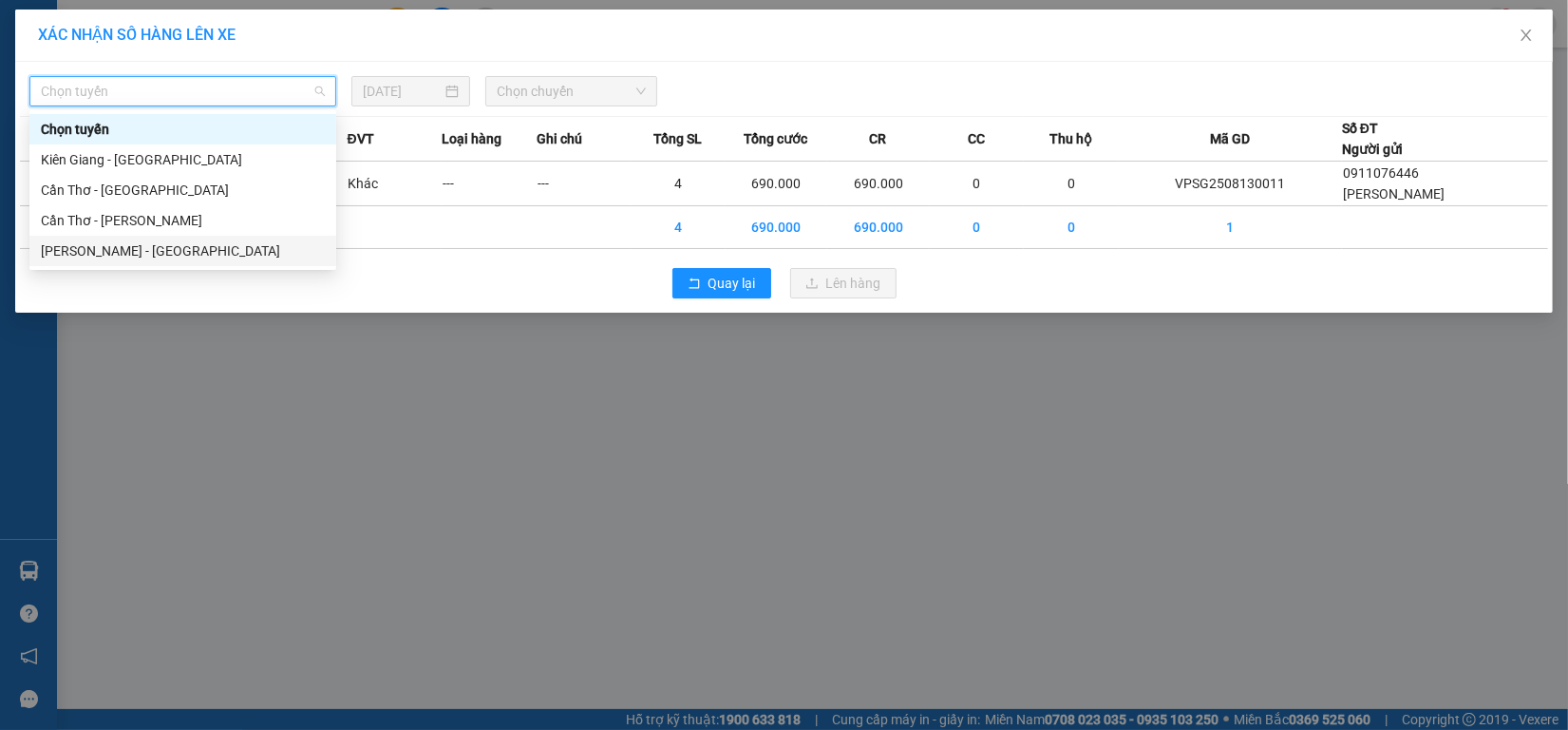
click at [263, 249] on div "[PERSON_NAME] - [GEOGRAPHIC_DATA]" at bounding box center [183, 250] width 284 height 21
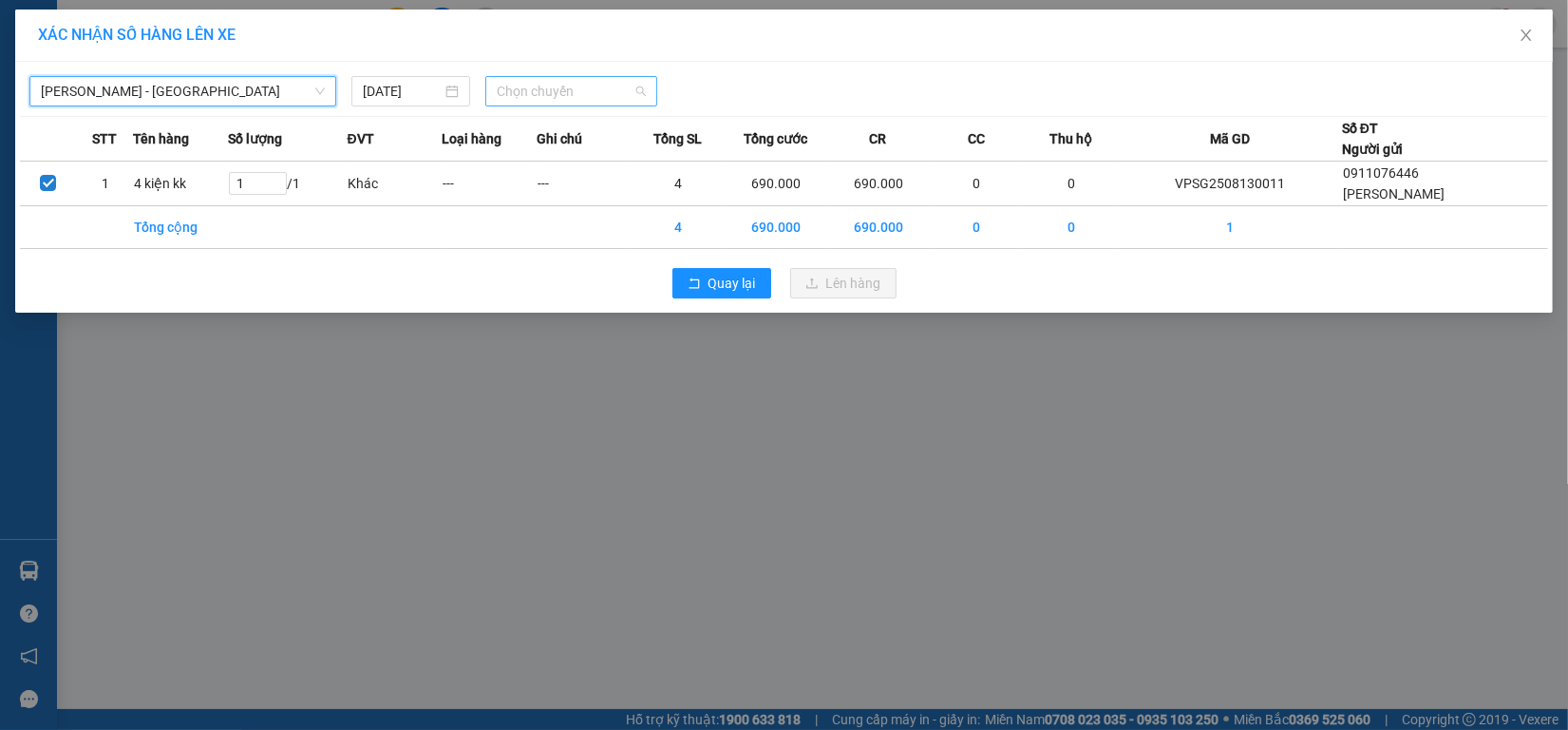
click at [525, 100] on span "Chọn chuyến" at bounding box center [572, 91] width 151 height 29
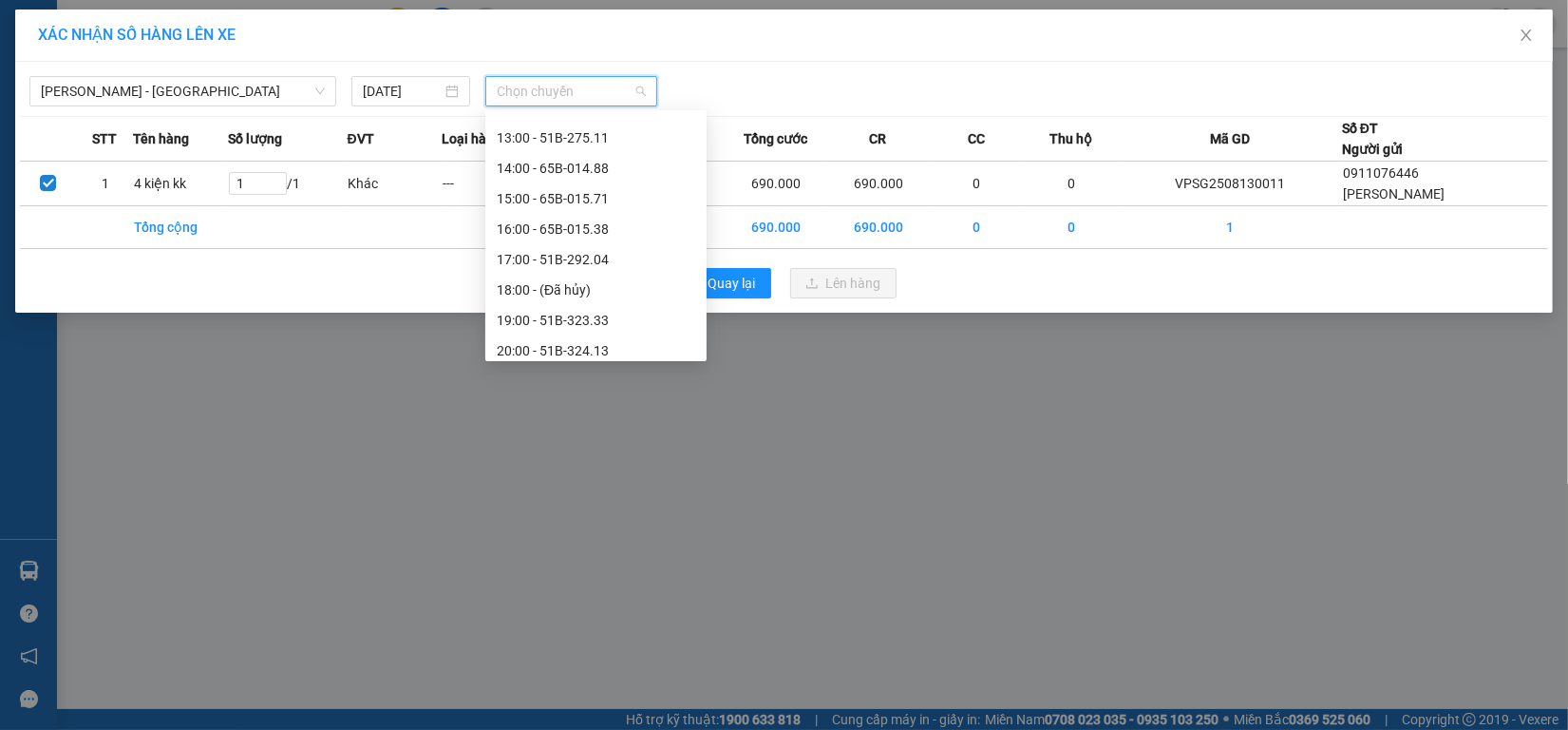
scroll to position [364, 0]
click at [533, 156] on div "14:00 - 65B-014.88" at bounding box center [596, 160] width 199 height 21
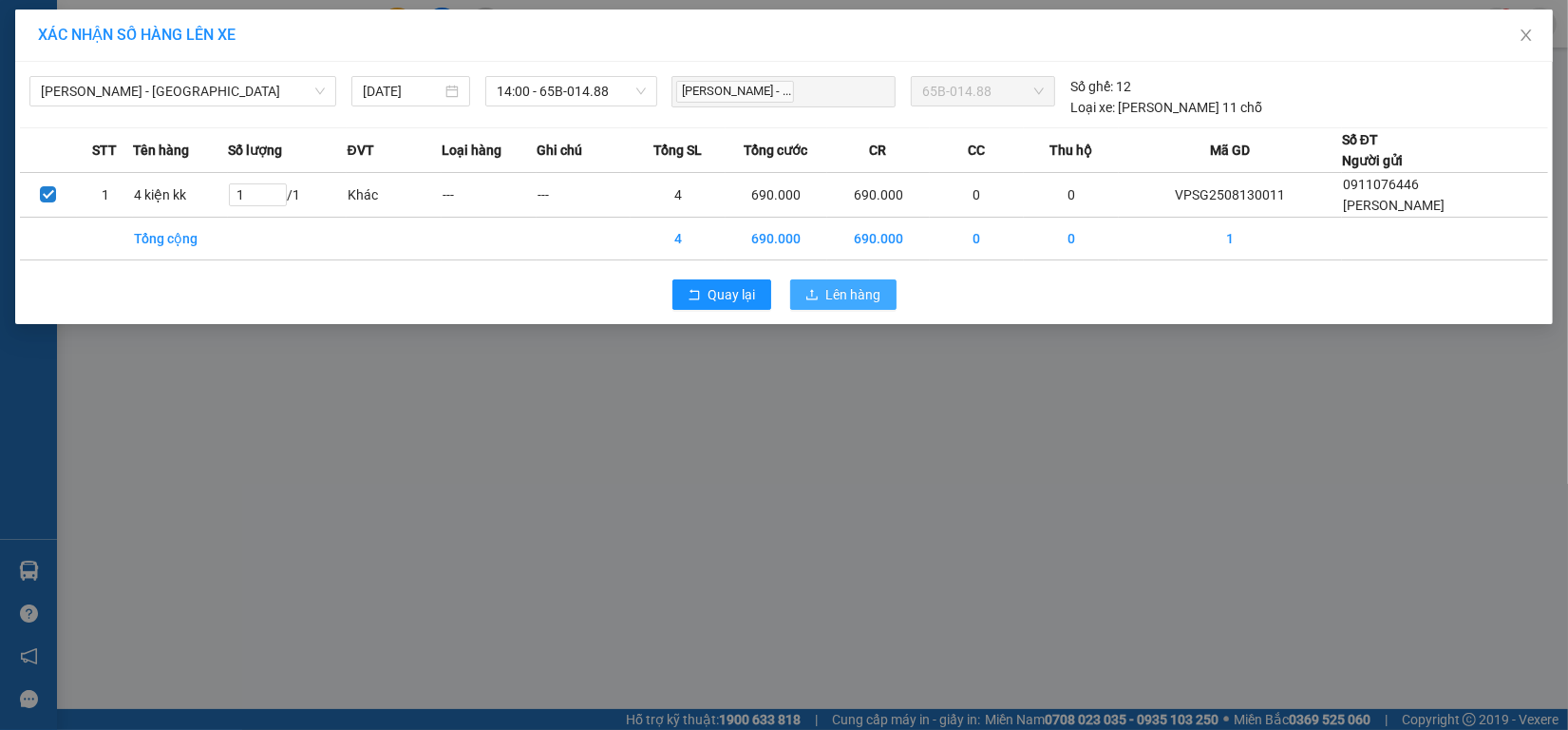
click at [856, 291] on span "Lên hàng" at bounding box center [854, 294] width 55 height 21
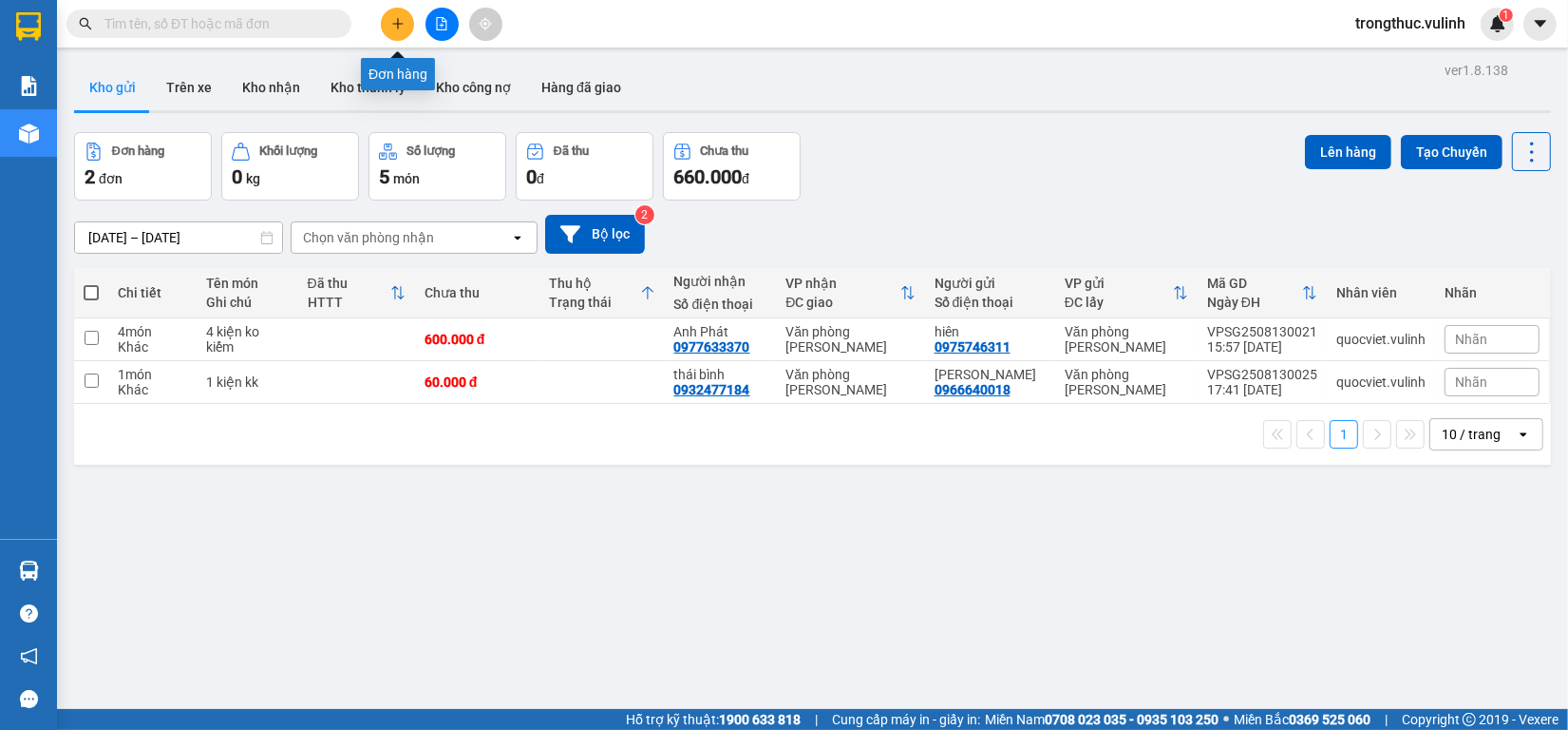
click at [392, 17] on icon "plus" at bounding box center [398, 24] width 14 height 14
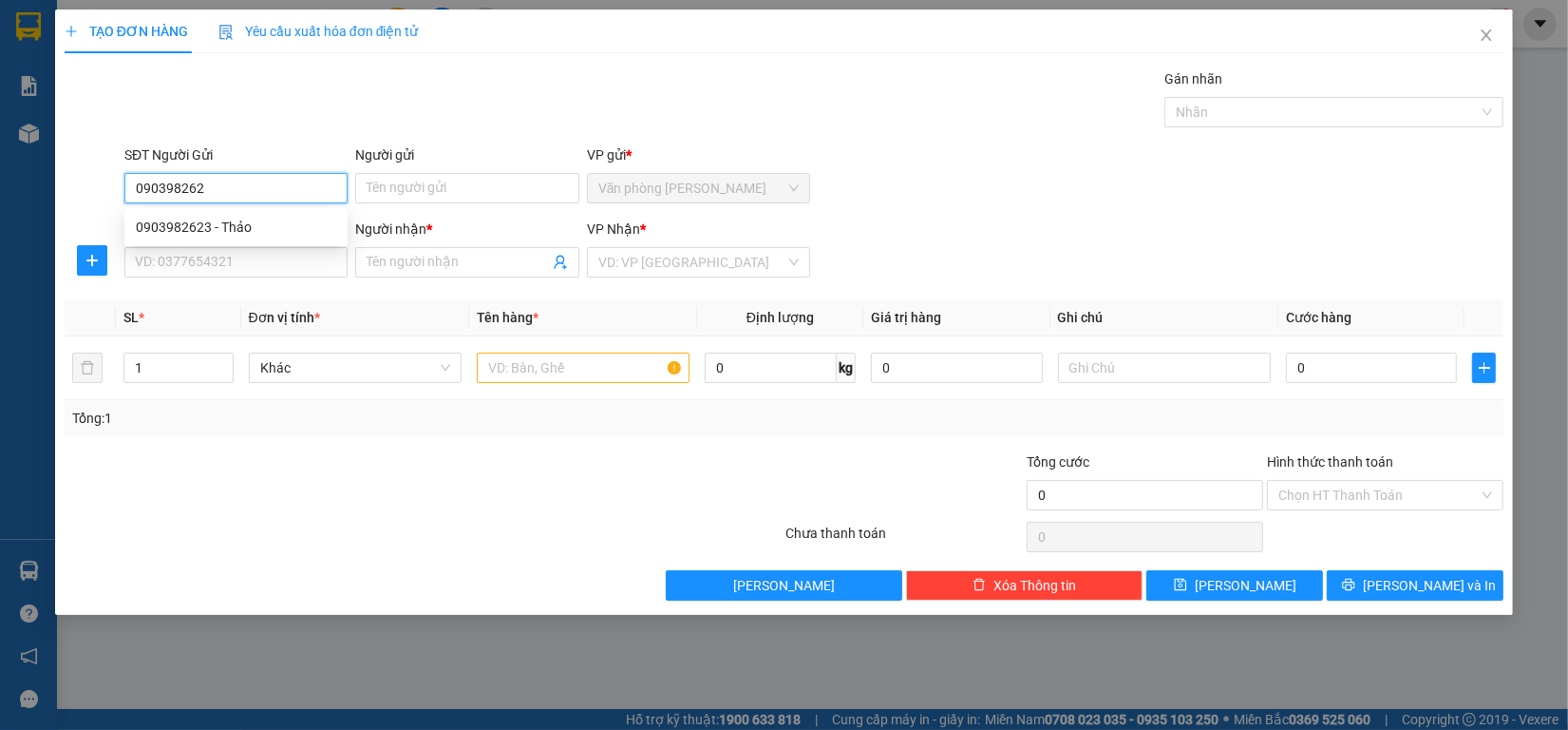
type input "0903982623"
click at [288, 234] on div "0903982623 - Thảo" at bounding box center [236, 226] width 201 height 21
type input "Thảo"
type input "0798394241"
type input "chú minh"
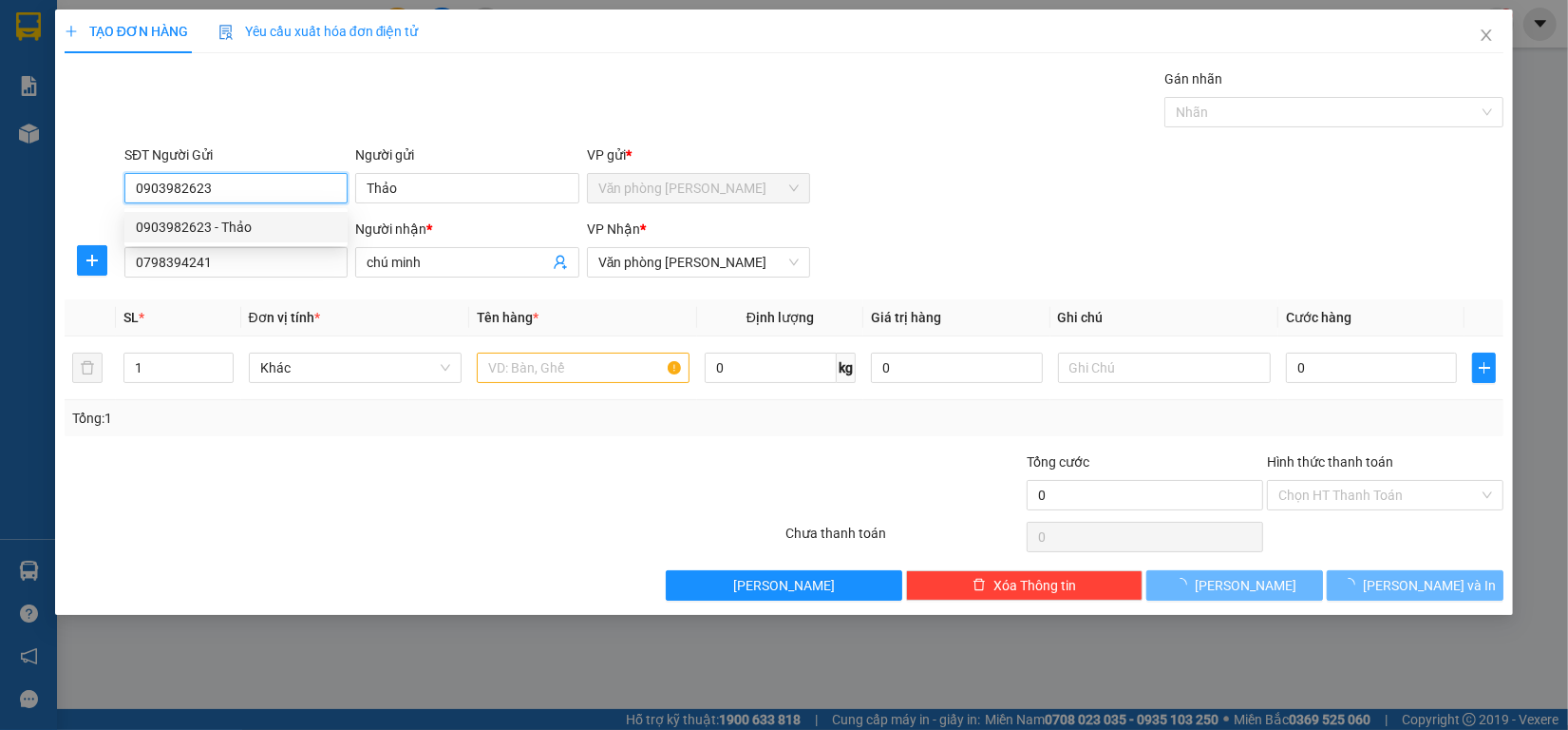
type input "50.000"
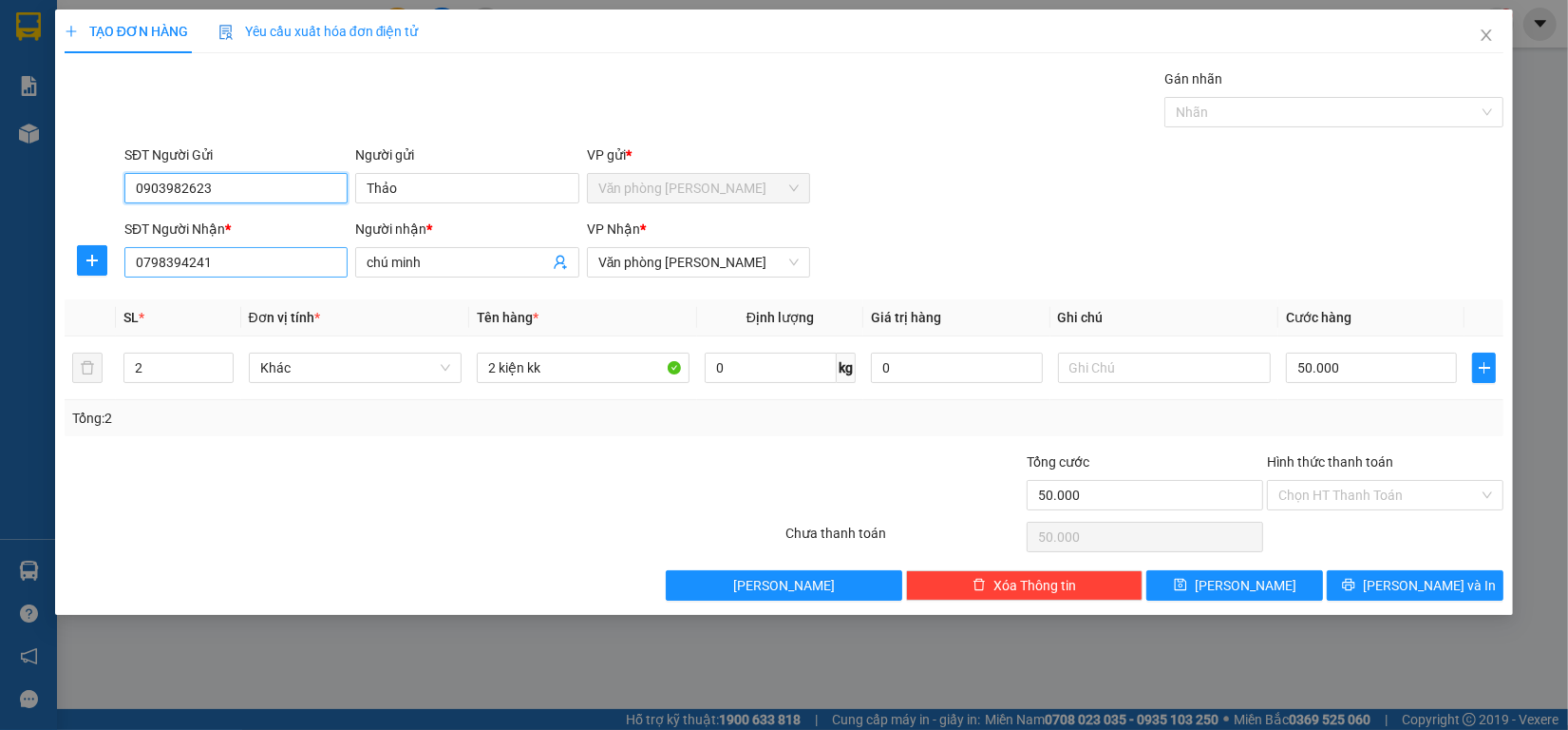
type input "0903982623"
click at [292, 255] on input "0798394241" at bounding box center [235, 262] width 223 height 30
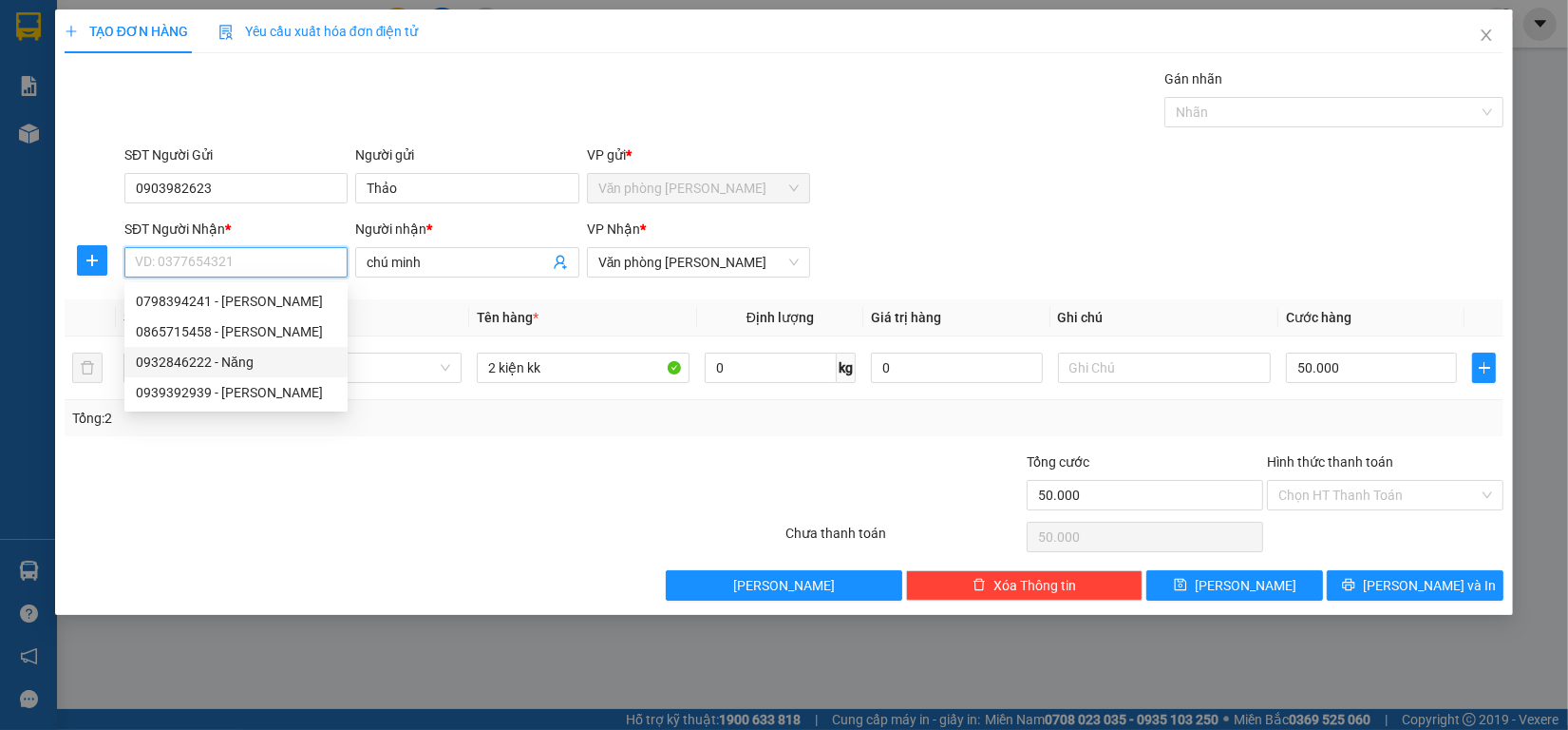
click at [260, 357] on div "0932846222 - Năng" at bounding box center [236, 361] width 201 height 21
type input "0932846222"
type input "Năng"
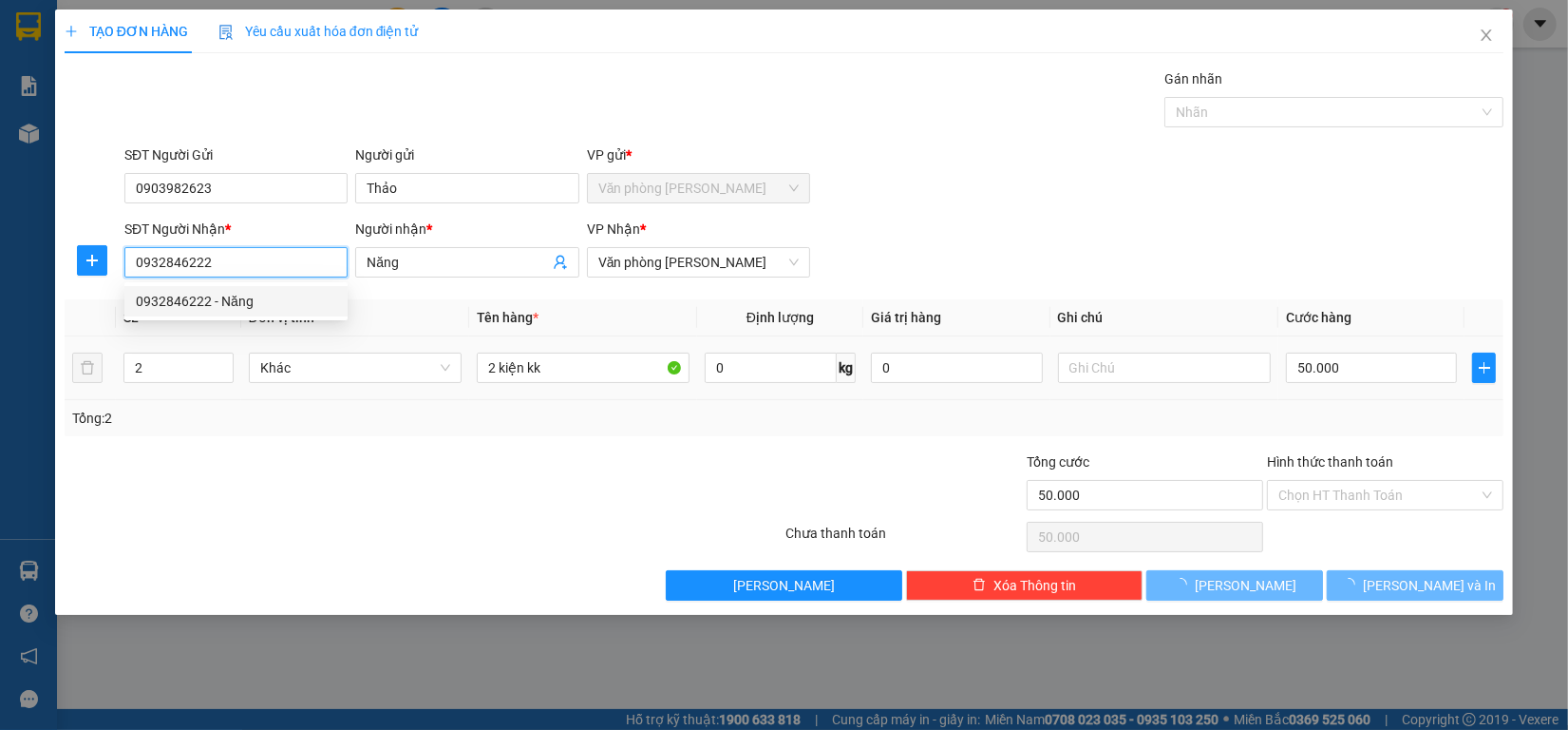
type input "80.000"
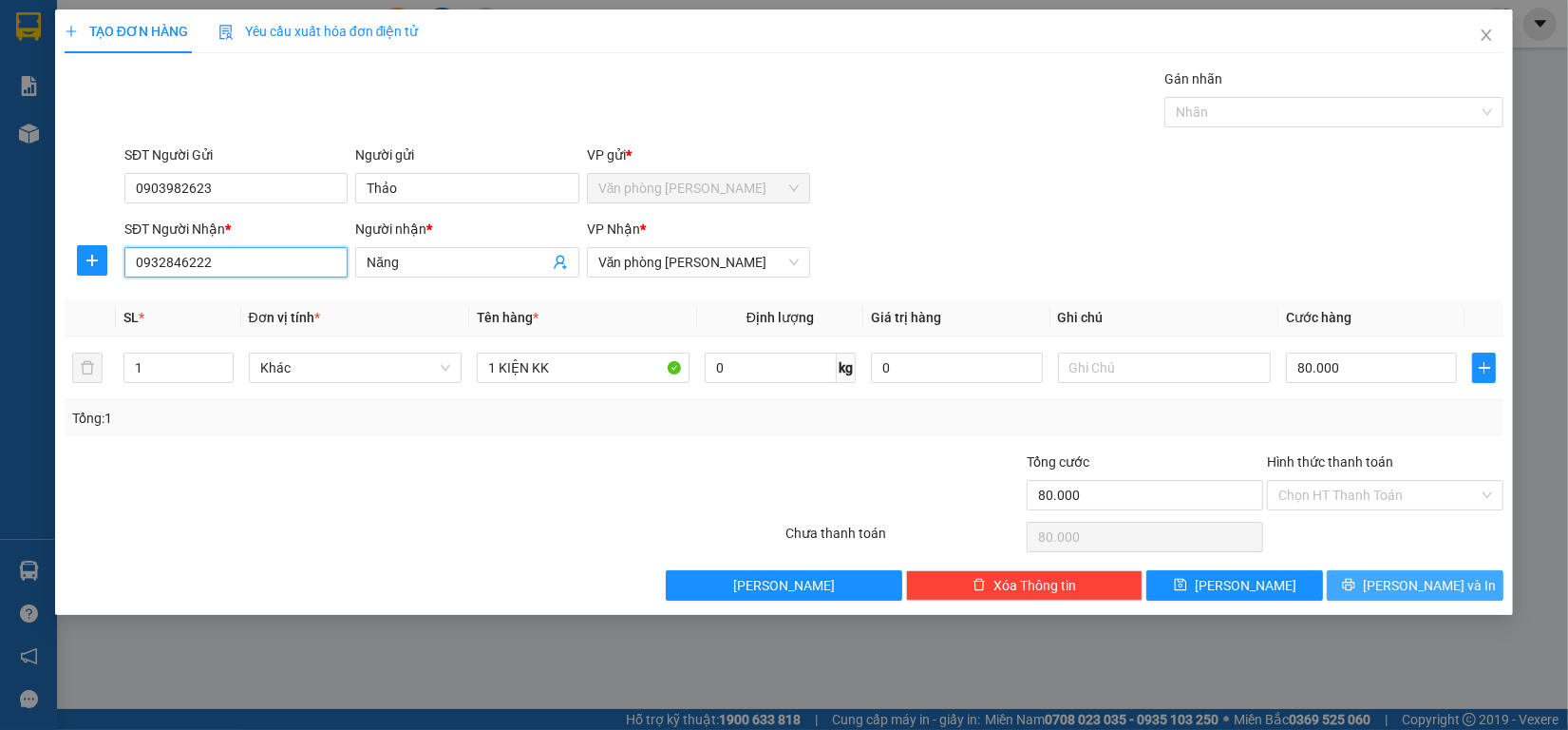
type input "0932846222"
click at [1398, 600] on button "Lưu và In" at bounding box center [1416, 584] width 177 height 30
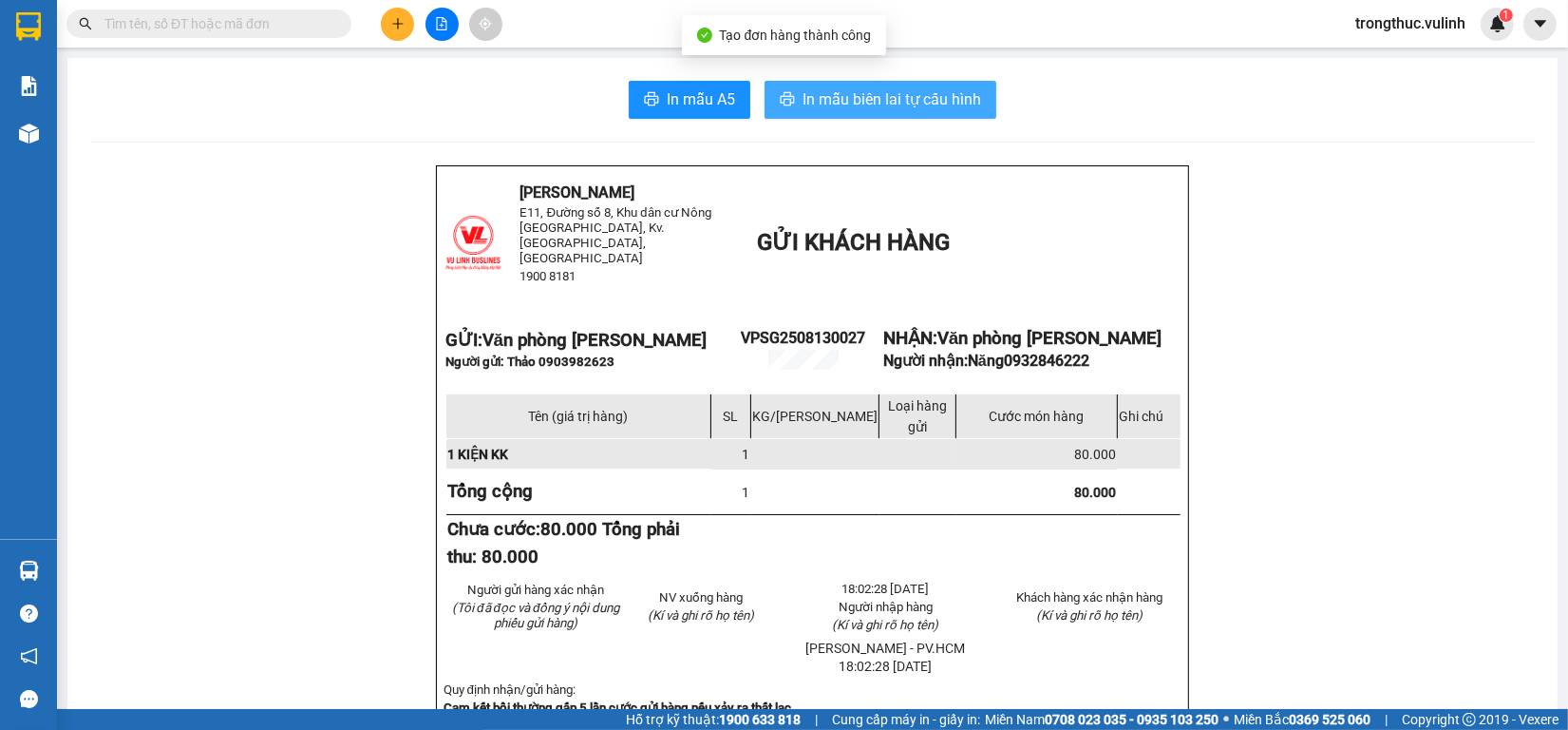
click at [861, 96] on span "In mẫu biên lai tự cấu hình" at bounding box center [892, 99] width 179 height 24
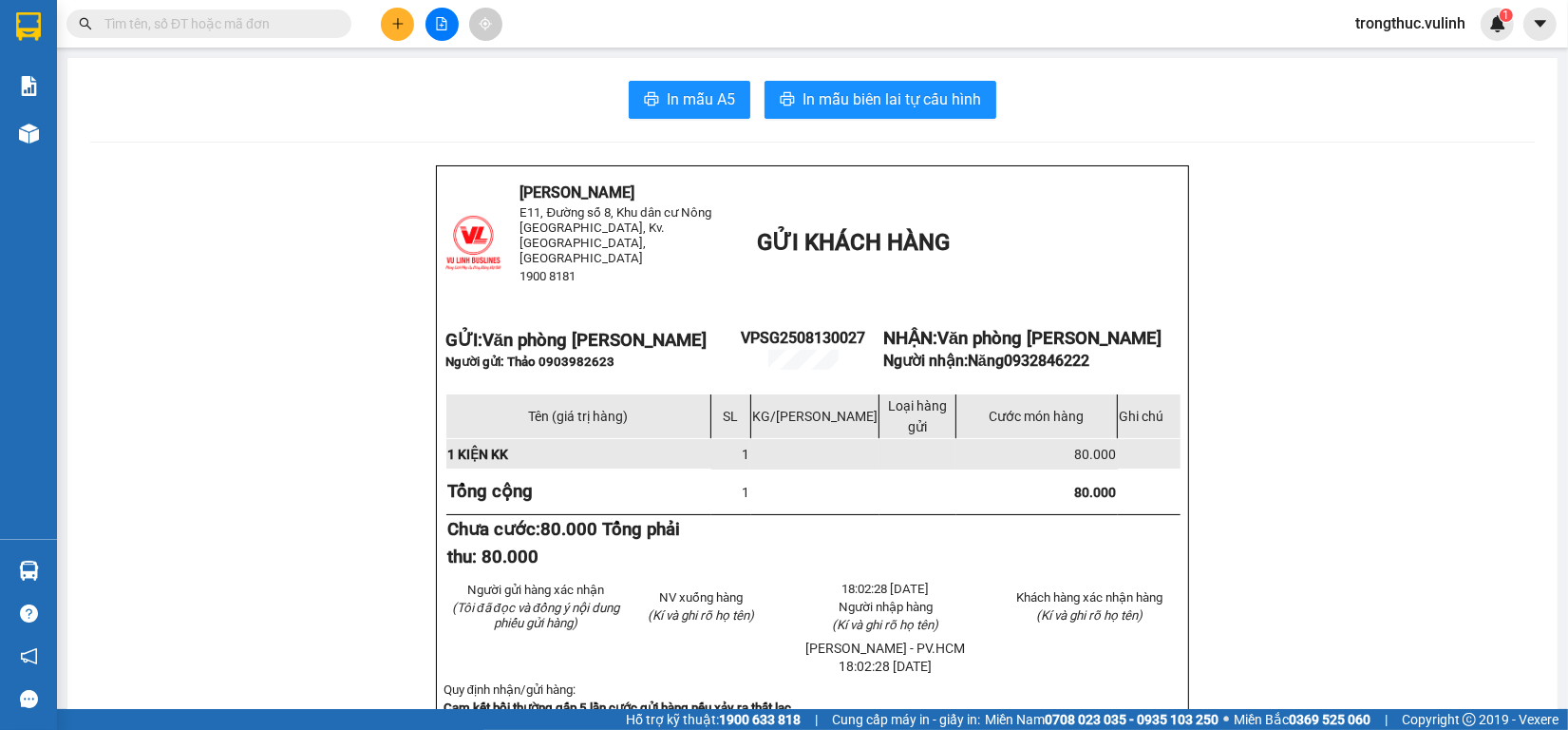
click at [126, 729] on html "Kết quả tìm kiếm ( 0 ) Bộ lọc No Data trongthuc.vulinh 1 Báo cáo BC hàng tồn (t…" at bounding box center [784, 365] width 1568 height 730
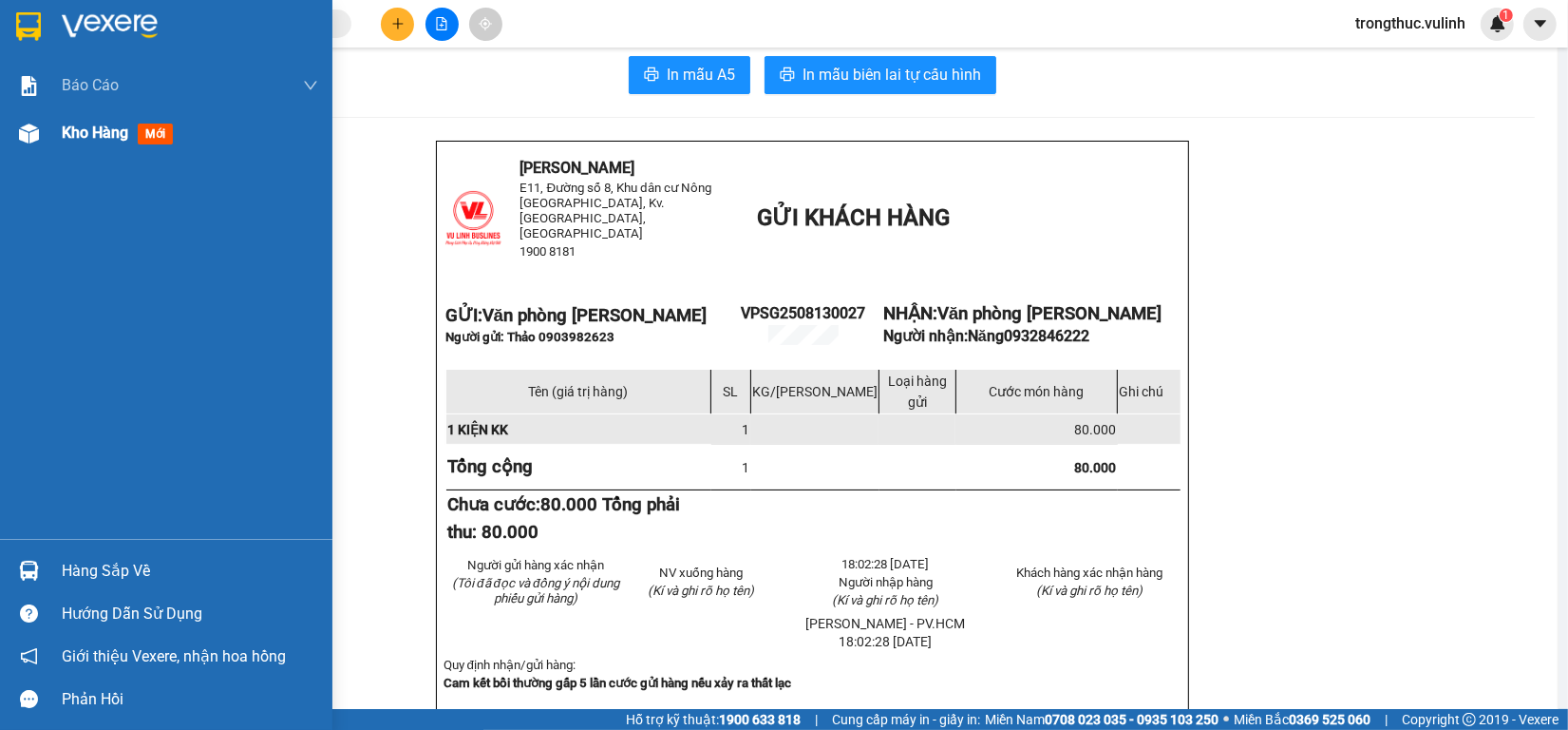
drag, startPoint x: 42, startPoint y: 133, endPoint x: 67, endPoint y: 110, distance: 34.0
click at [43, 129] on div at bounding box center [30, 134] width 33 height 33
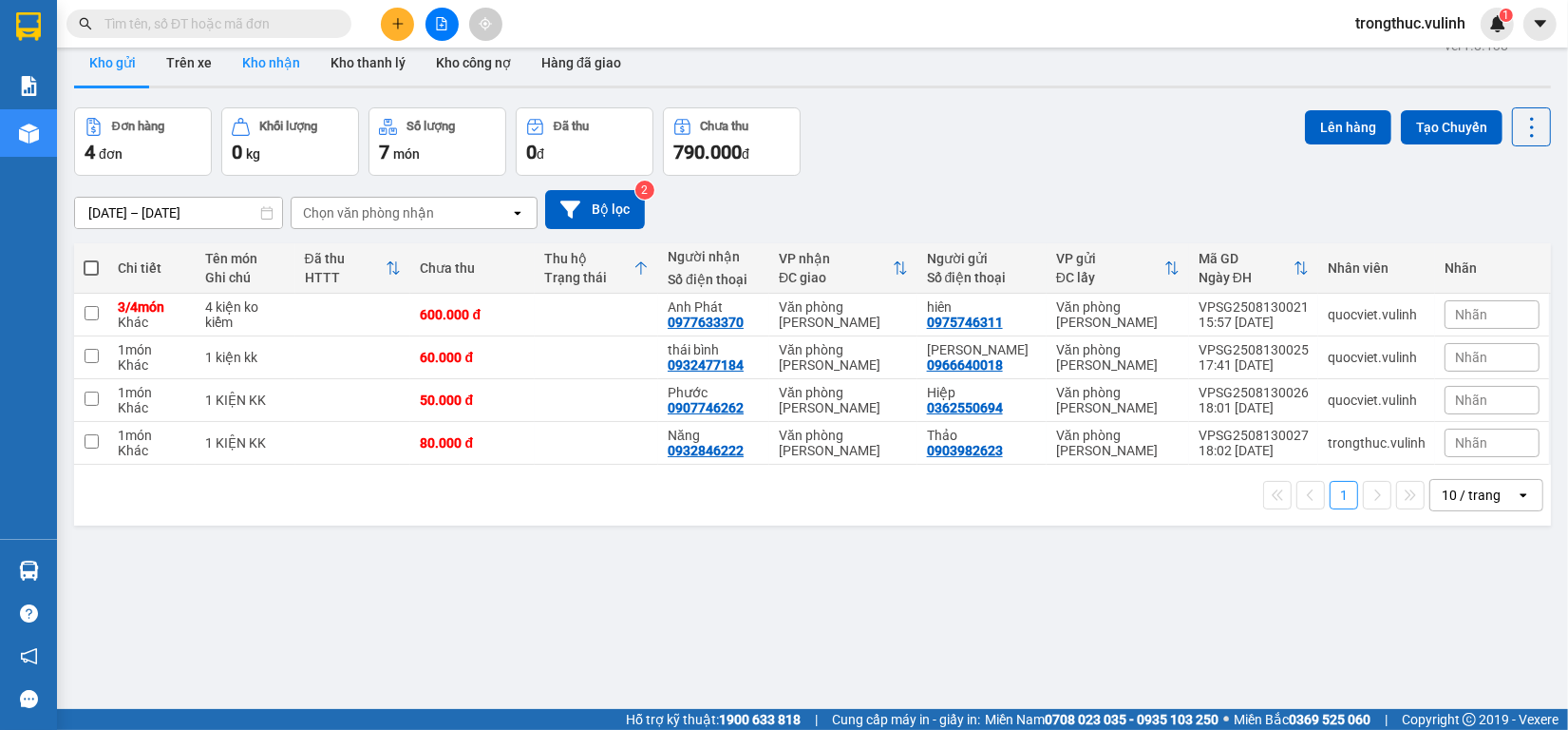
click at [258, 57] on button "Kho nhận" at bounding box center [271, 63] width 89 height 45
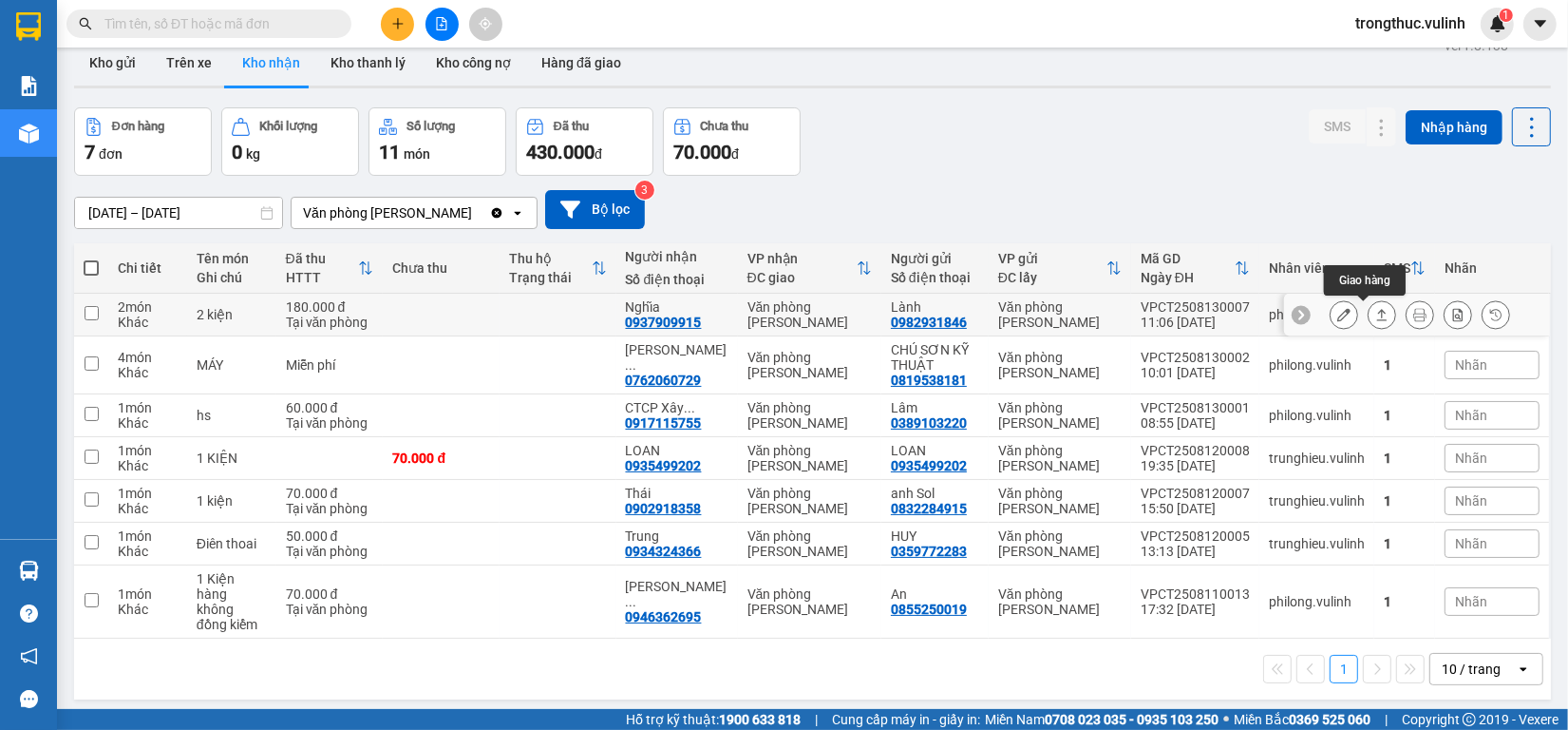
click at [1369, 314] on button at bounding box center [1381, 315] width 27 height 33
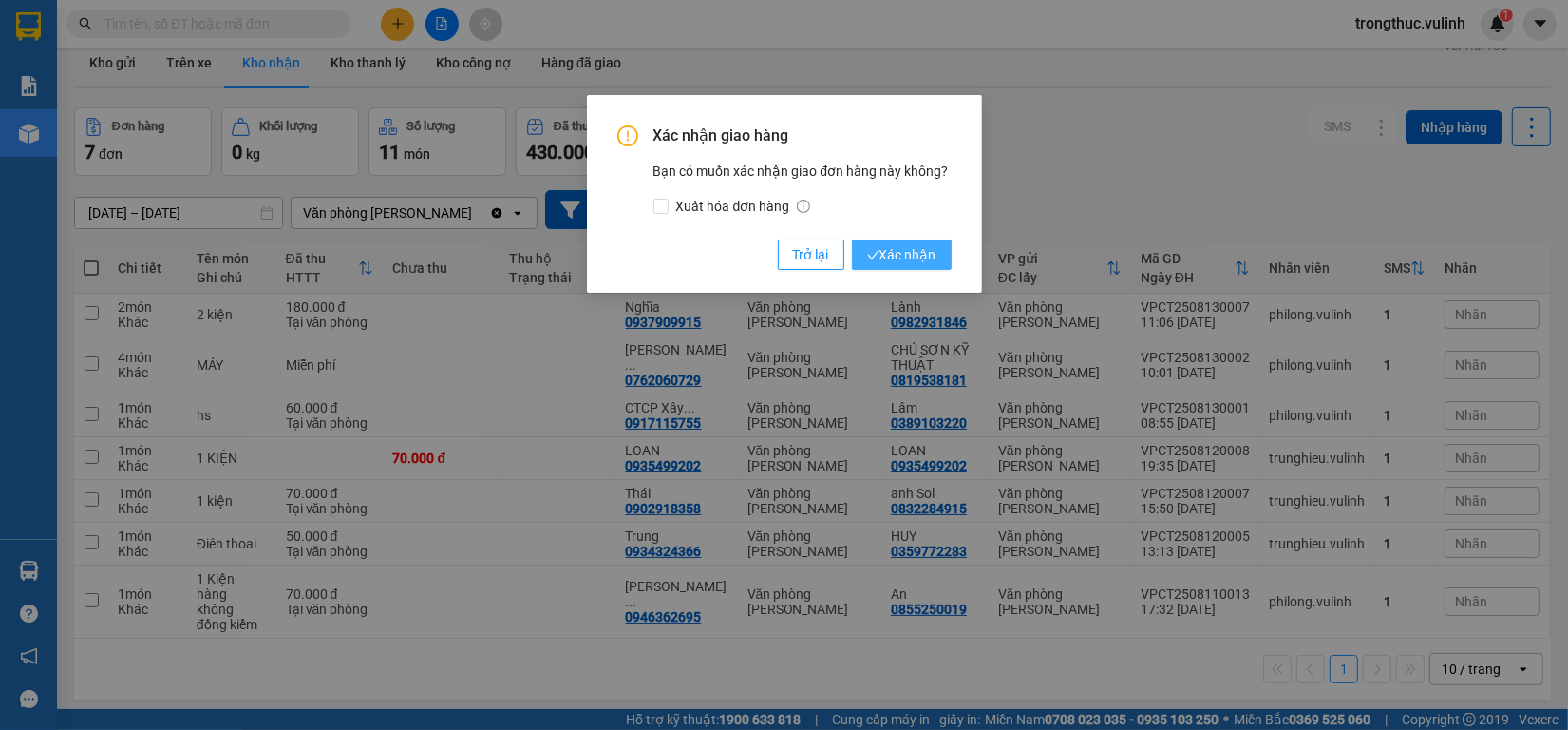
click at [919, 255] on span "Xác nhận" at bounding box center [902, 254] width 69 height 21
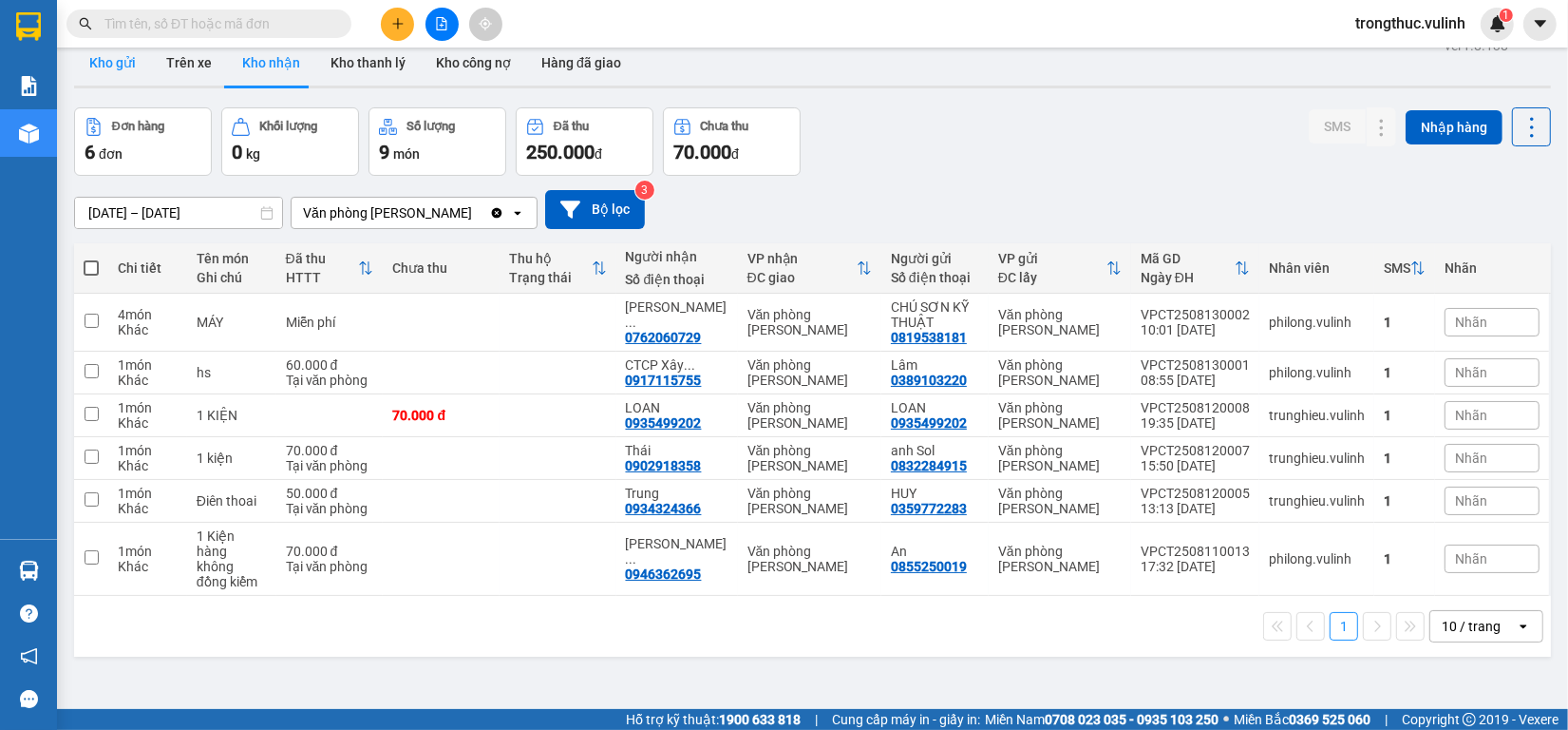
click at [107, 71] on button "Kho gửi" at bounding box center [112, 63] width 77 height 45
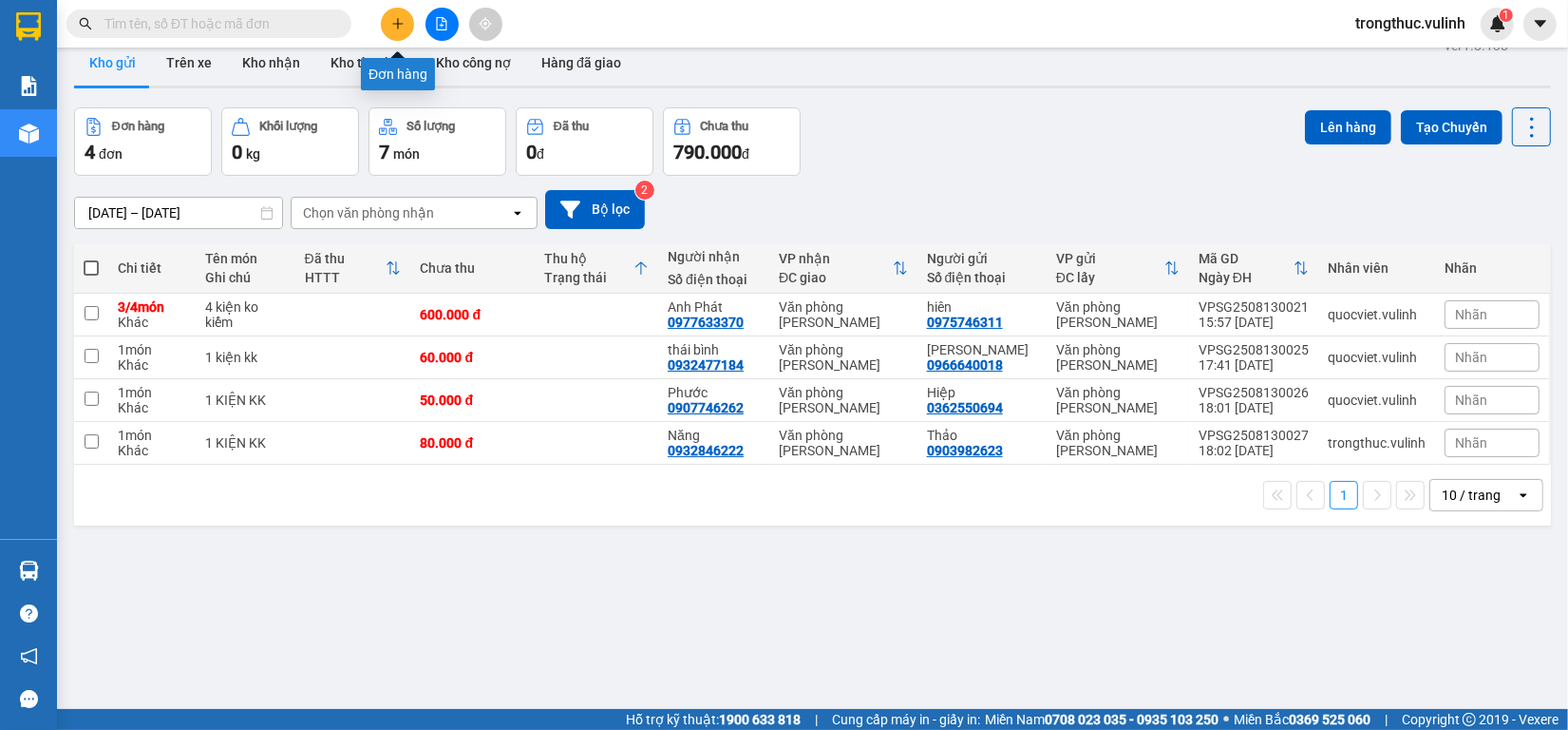
click at [403, 17] on icon "plus" at bounding box center [398, 24] width 14 height 14
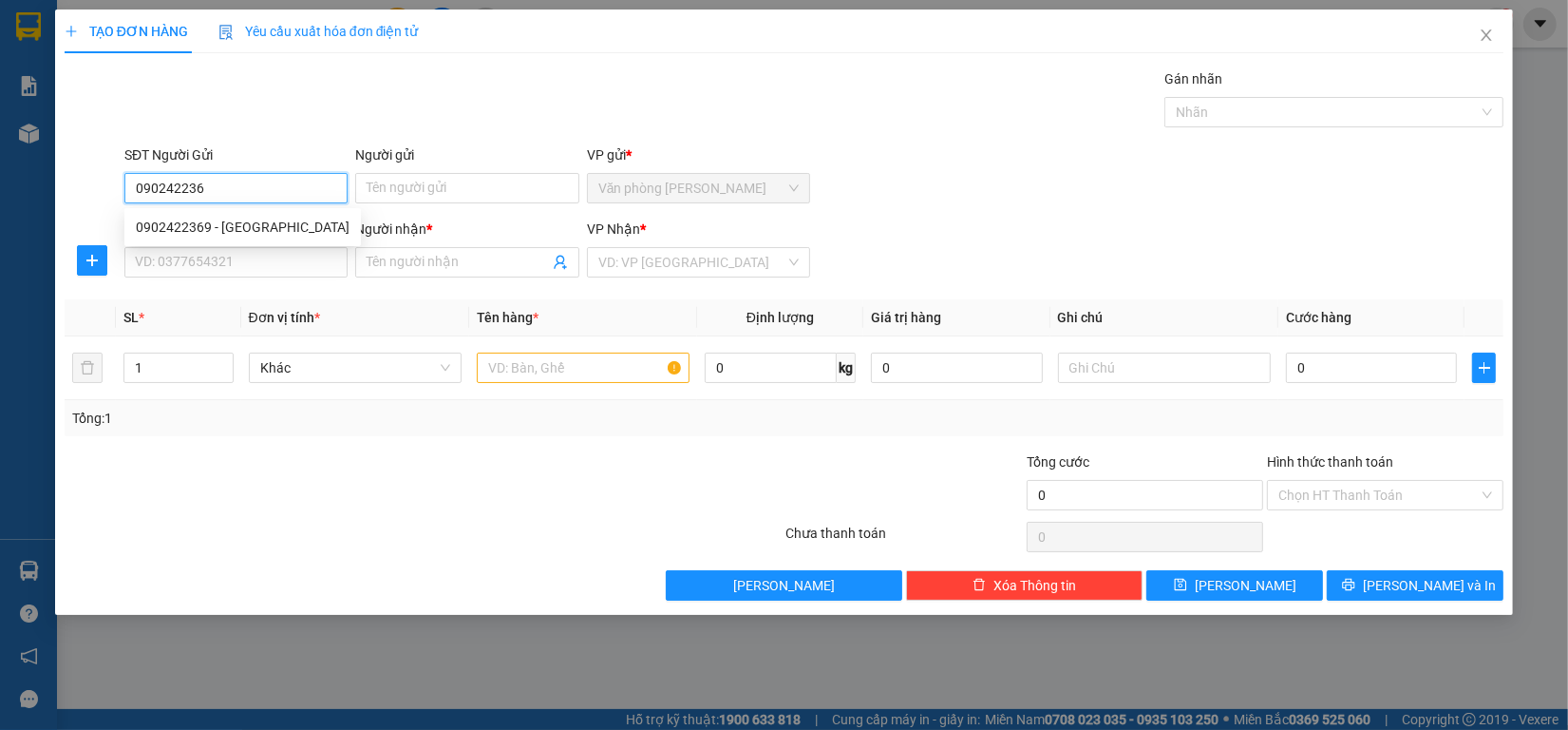
type input "0902422369"
click at [234, 223] on div "0902422369 - Tín Nha" at bounding box center [242, 226] width 213 height 21
type input "Tín Nha"
type input "0939779119"
type input "Ngọc"
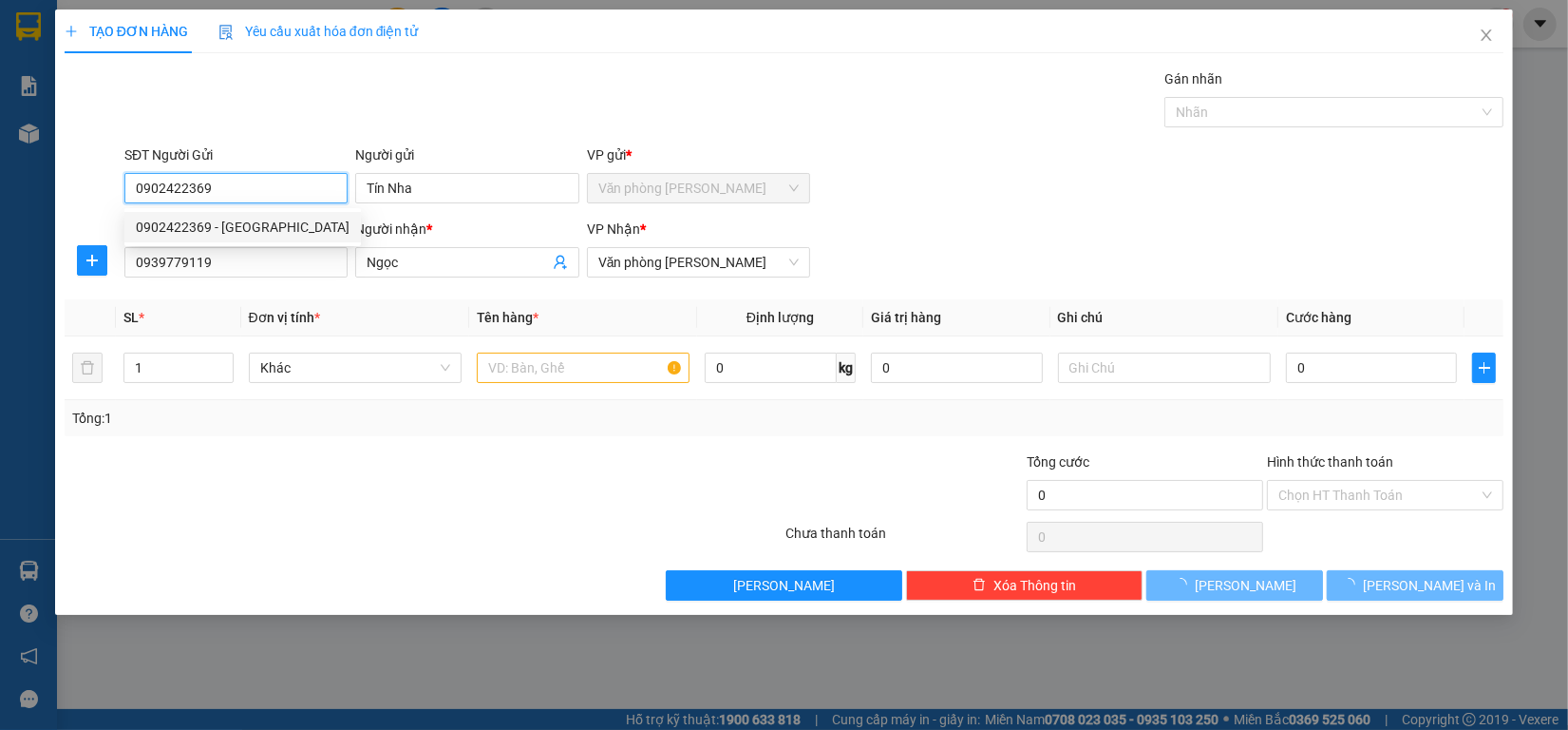
type input "40.000"
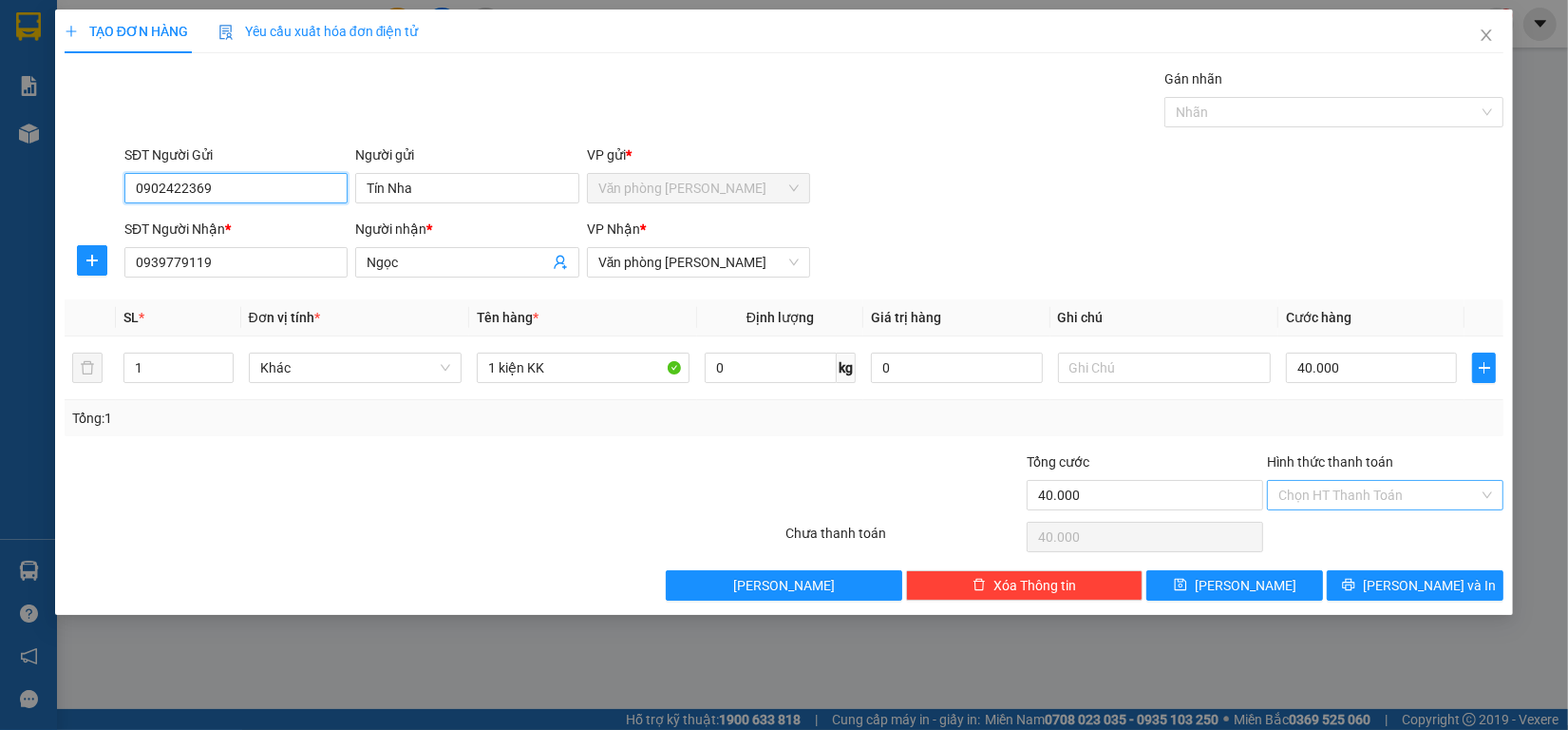
type input "0902422369"
click at [1384, 491] on input "Hình thức thanh toán" at bounding box center [1379, 495] width 201 height 29
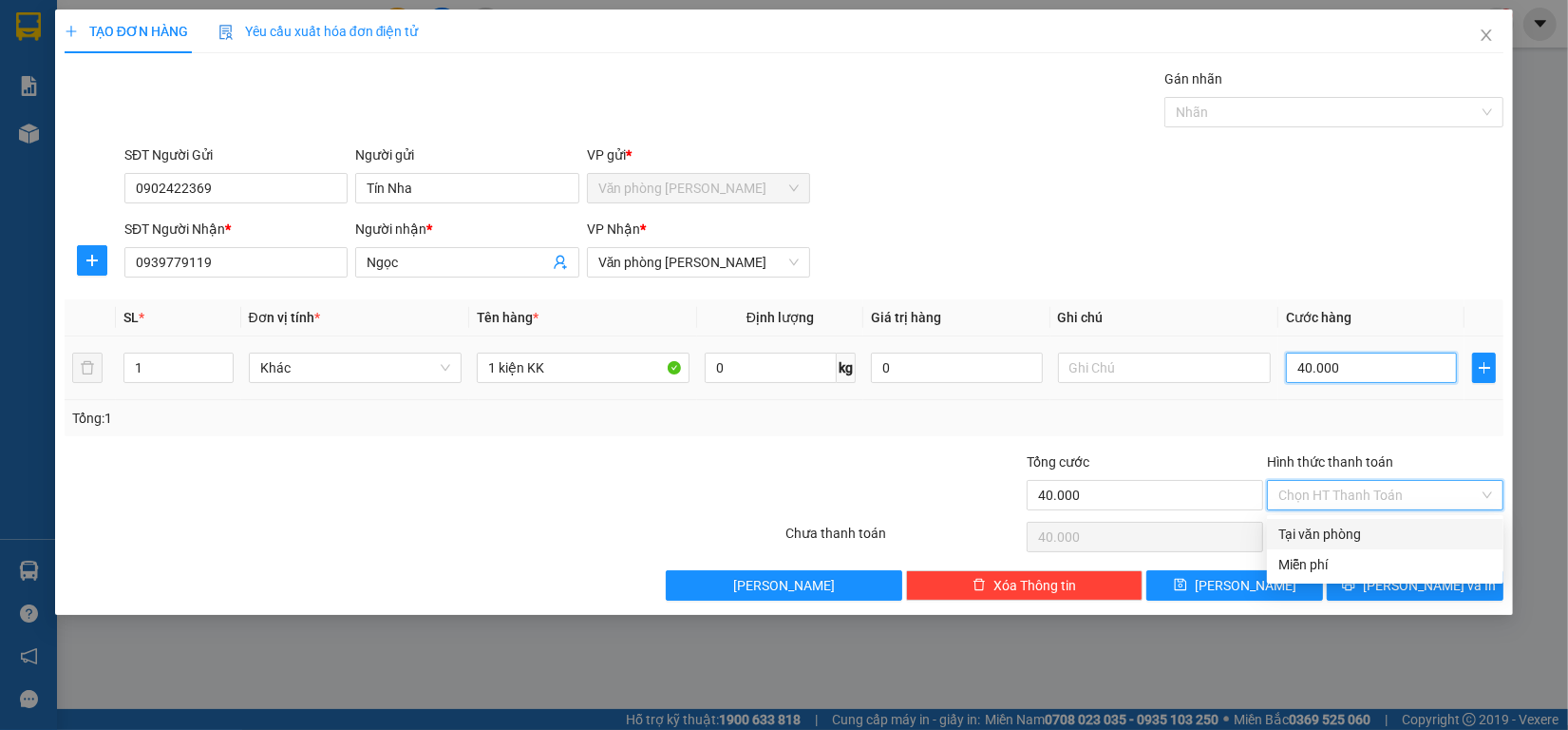
click at [1332, 366] on input "40.000" at bounding box center [1371, 367] width 172 height 30
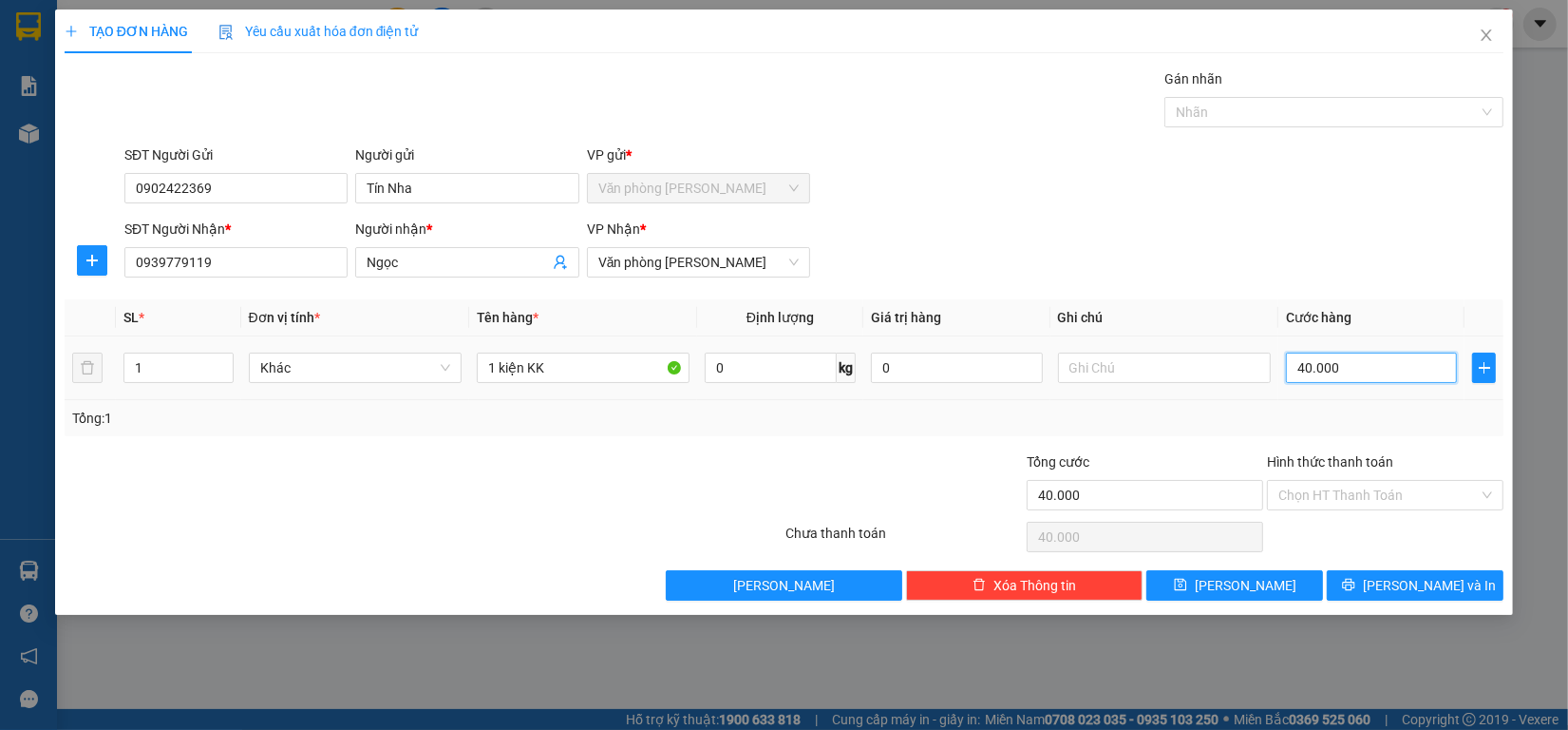
type input "0"
type input "3"
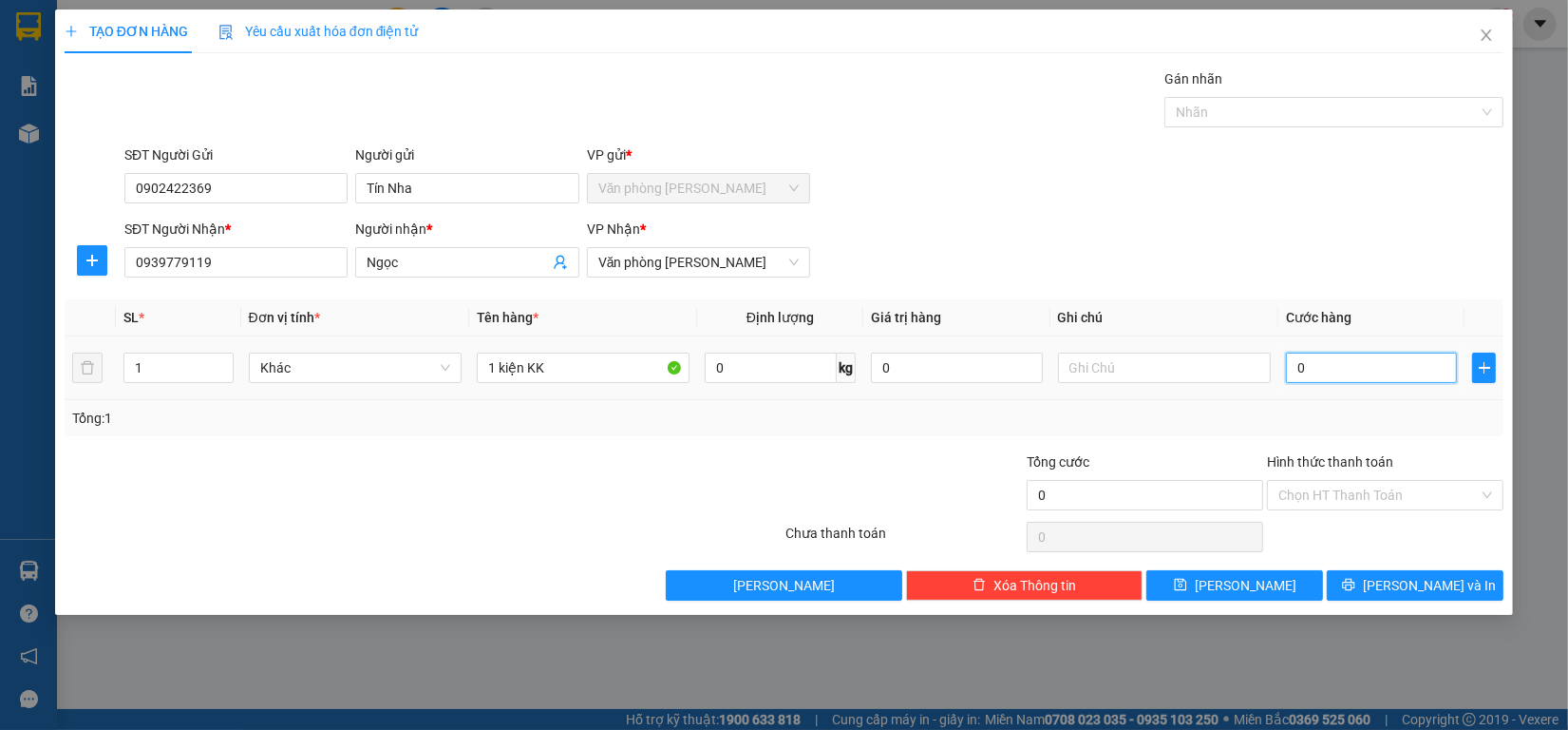
type input "03"
type input "30"
type input "030"
type input "300"
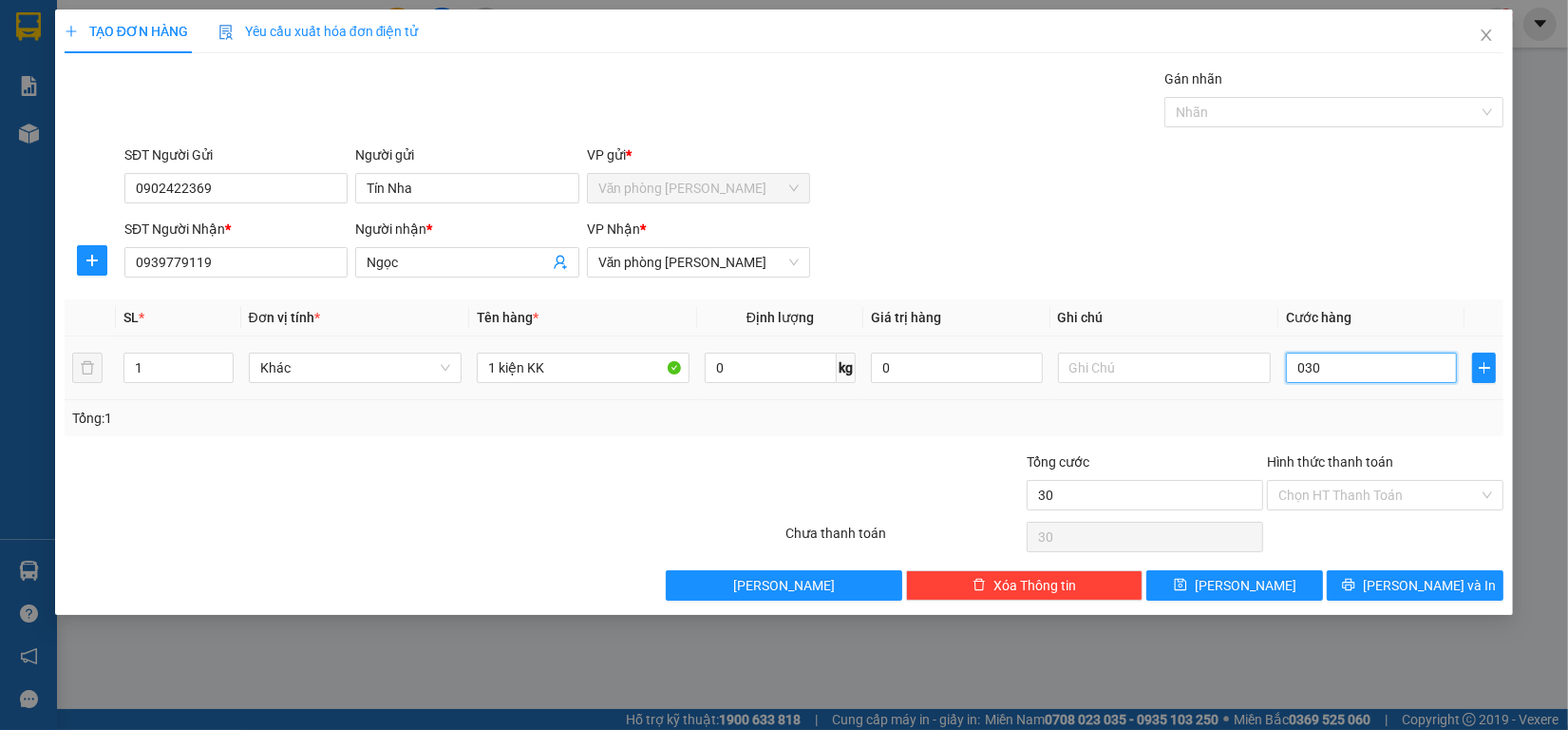
type input "300"
type input "03.000"
type input "3.000"
type input "30.000"
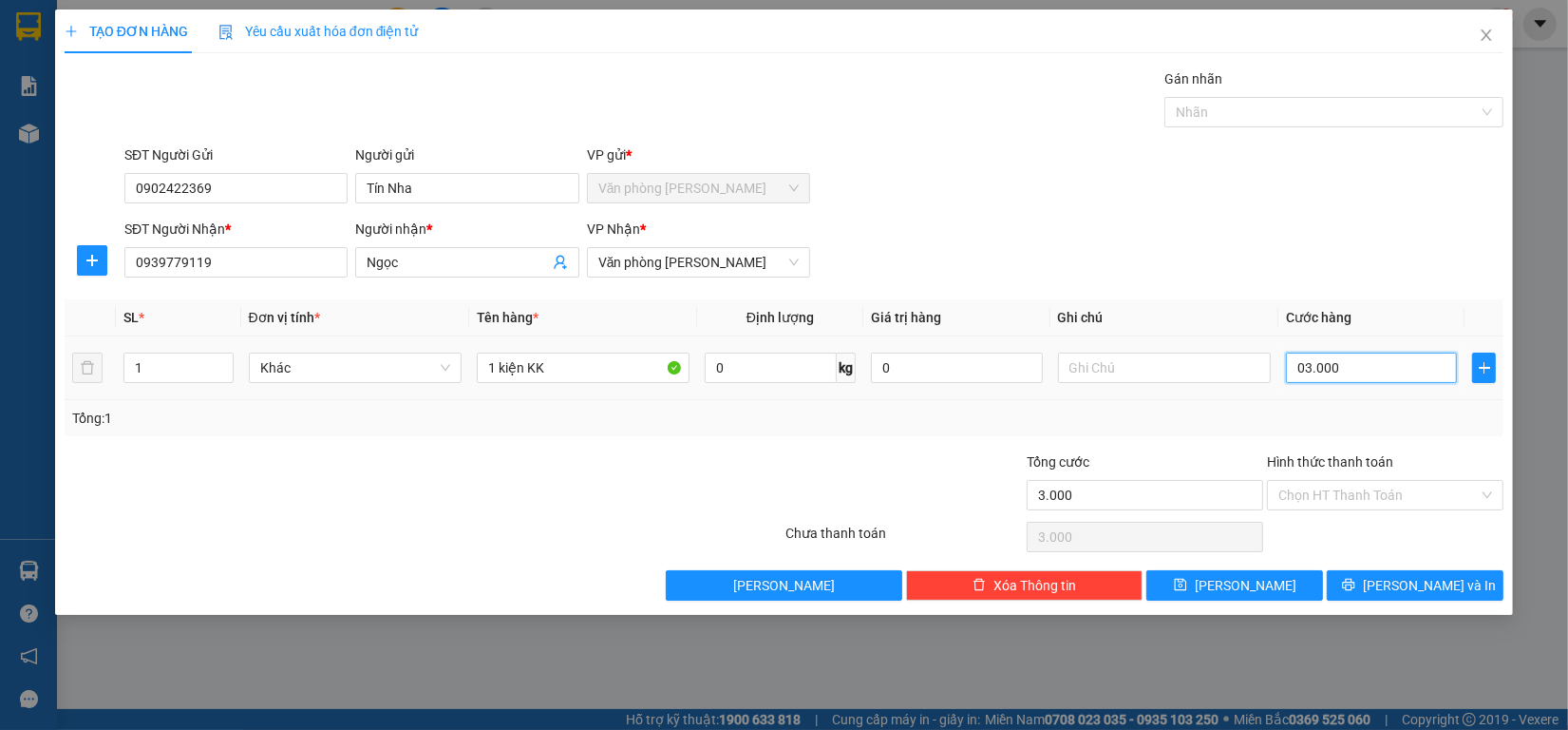
type input "30.000"
click at [1374, 490] on input "Hình thức thanh toán" at bounding box center [1379, 495] width 201 height 29
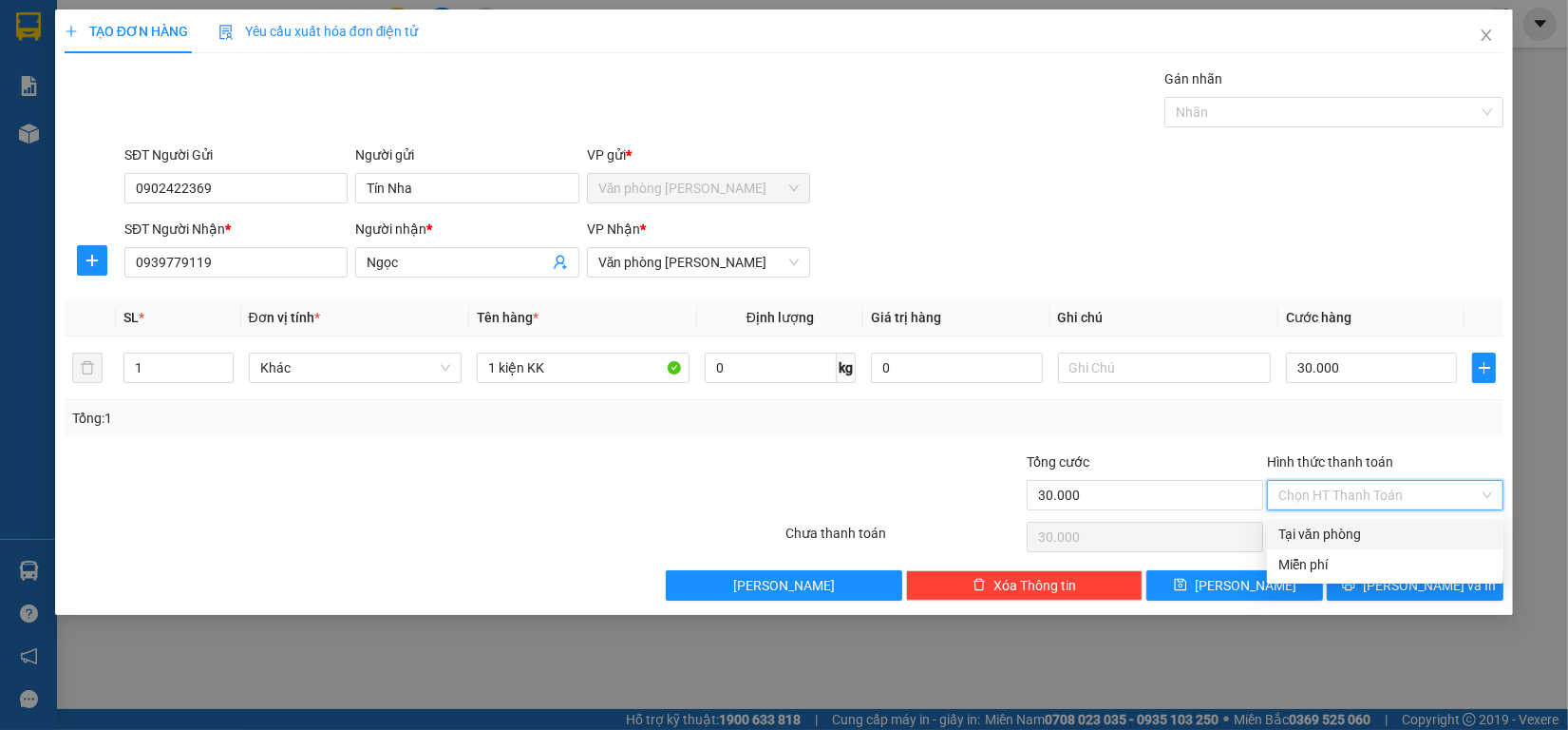
click at [1382, 527] on div "Tại văn phòng" at bounding box center [1385, 533] width 213 height 21
type input "0"
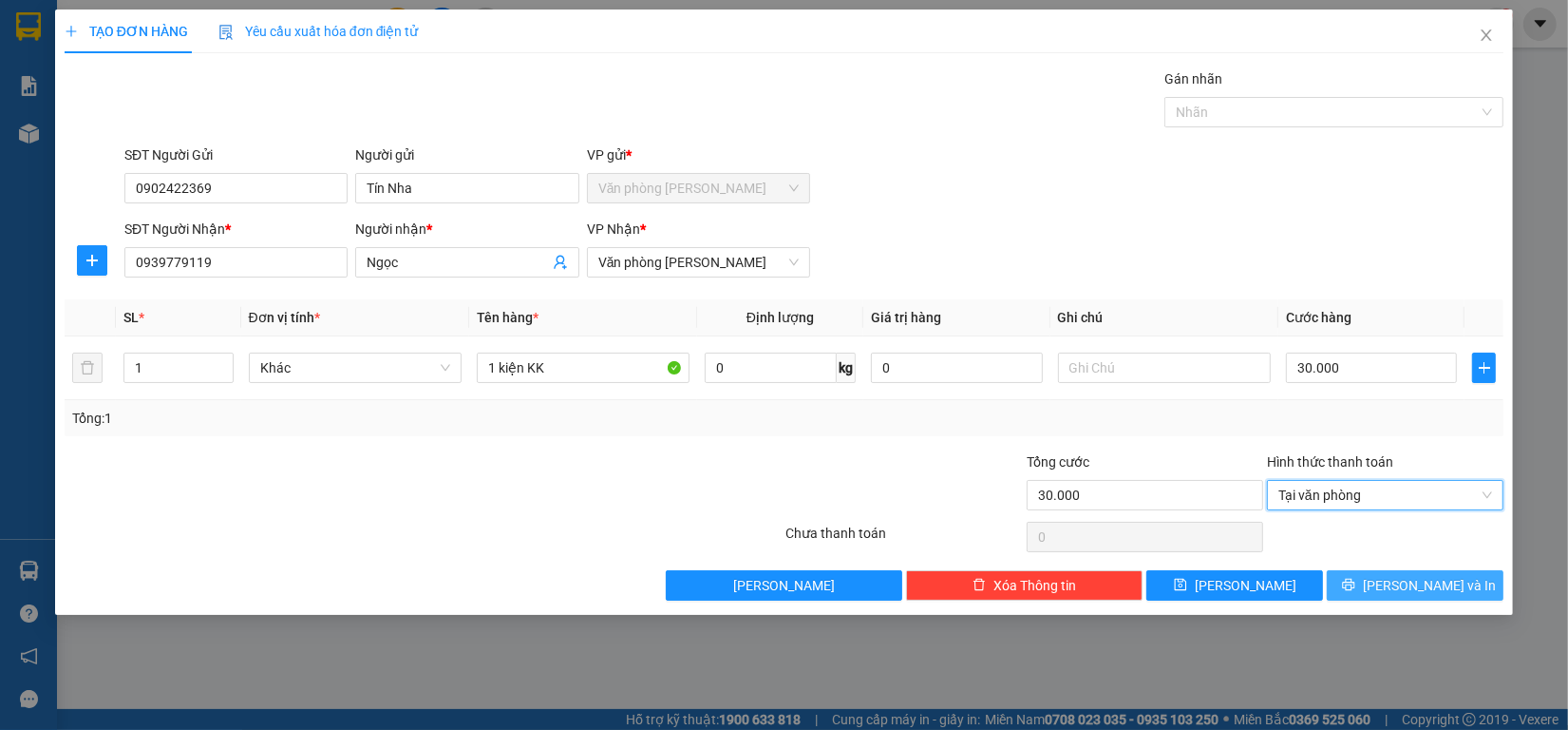
click at [1417, 586] on span "Lưu và In" at bounding box center [1429, 584] width 133 height 21
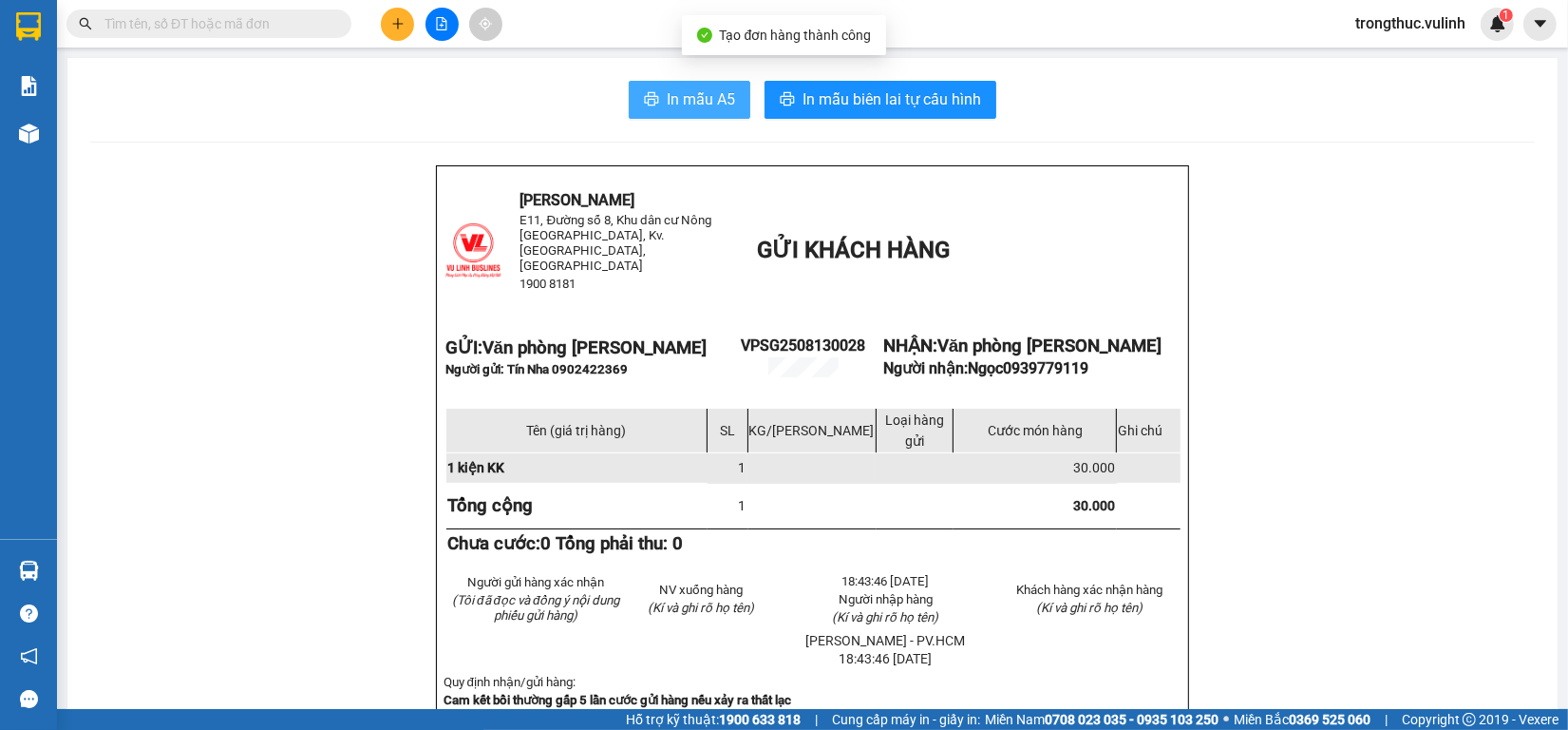
drag, startPoint x: 682, startPoint y: 88, endPoint x: 749, endPoint y: 81, distance: 67.4
click at [684, 89] on span "In mẫu A5" at bounding box center [701, 99] width 69 height 24
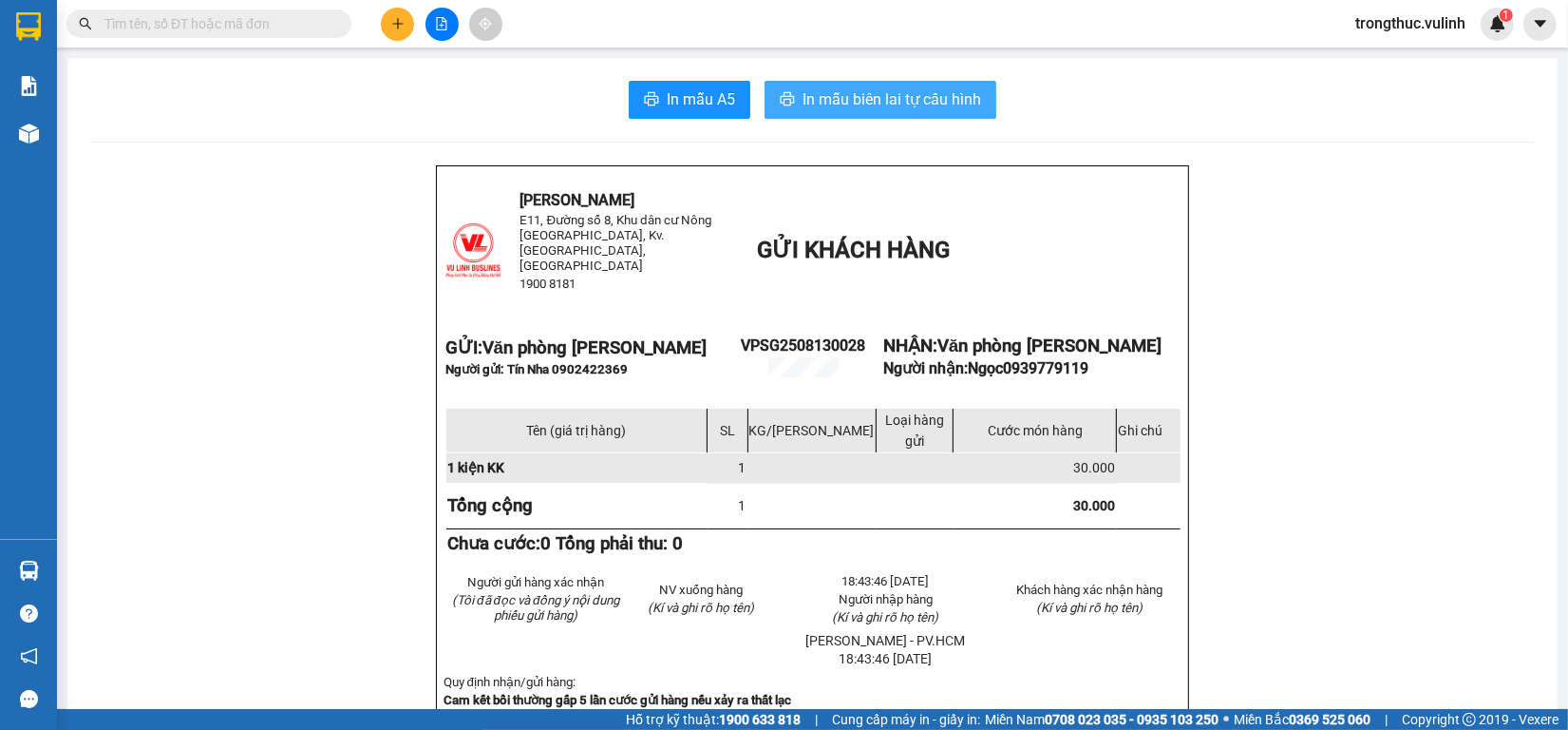
click at [843, 101] on span "In mẫu biên lai tự cấu hình" at bounding box center [892, 99] width 179 height 24
